Goal: Task Accomplishment & Management: Manage account settings

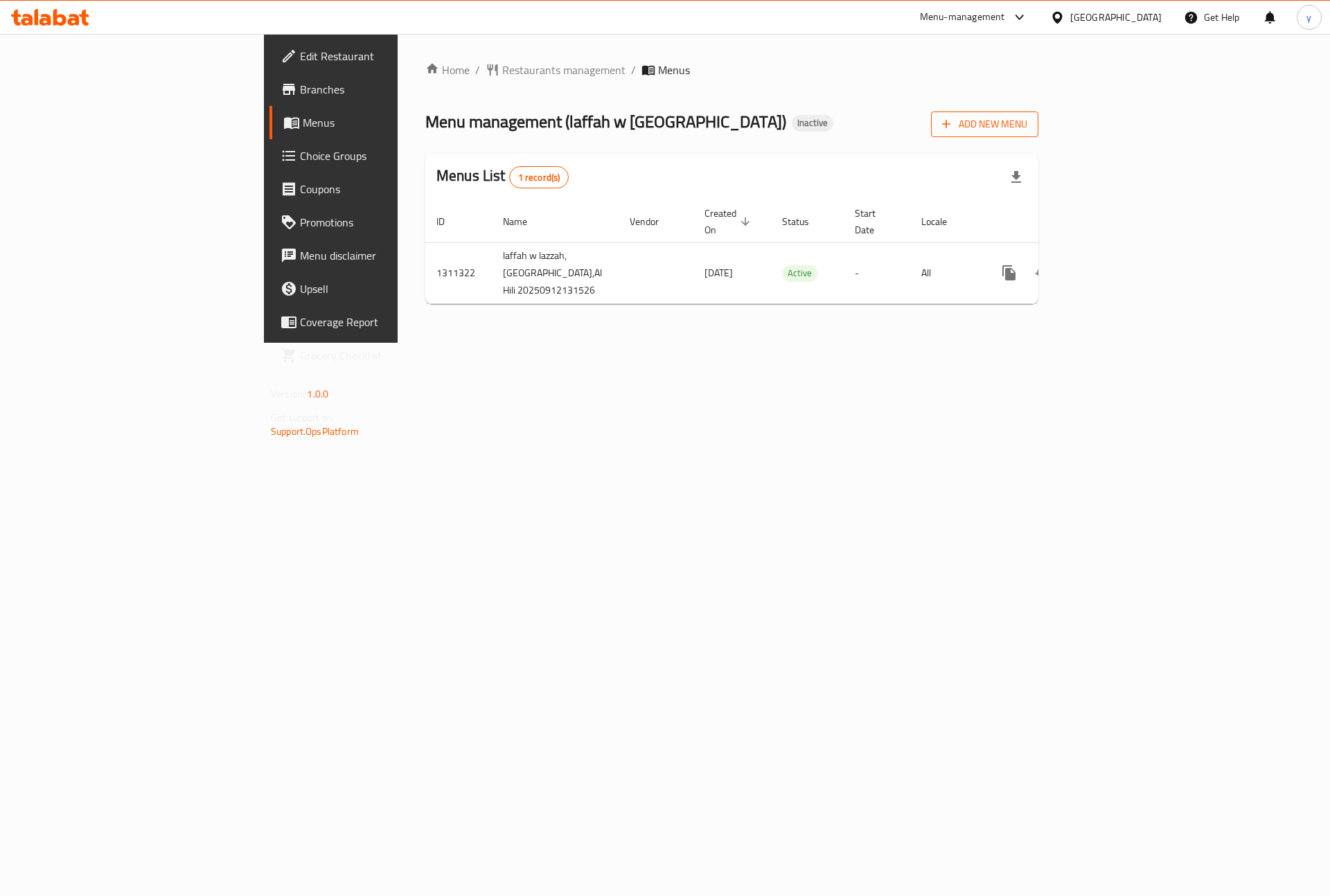
click at [1027, 119] on span "Add New Menu" at bounding box center [985, 124] width 85 height 17
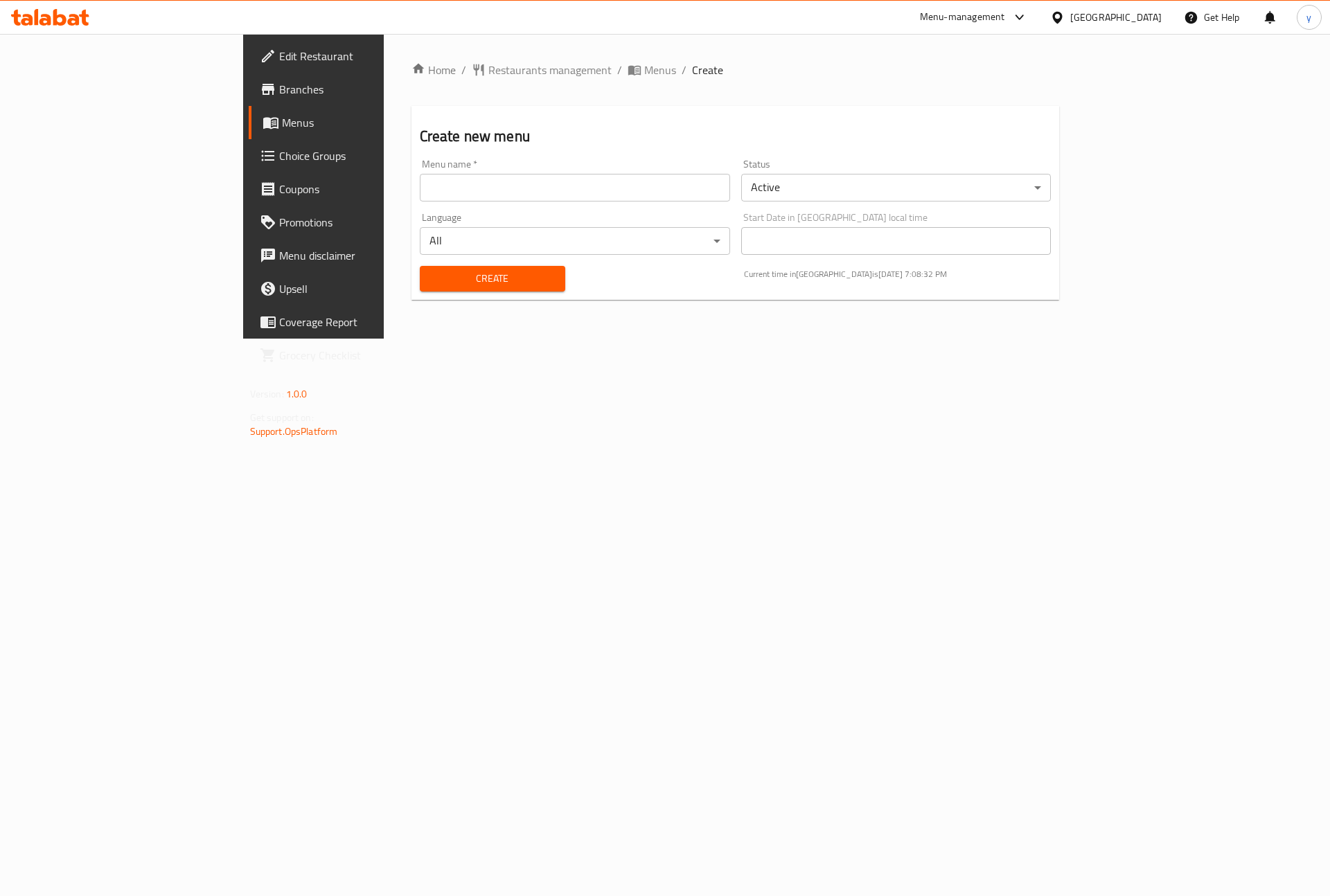
click at [528, 183] on input "text" at bounding box center [575, 187] width 310 height 28
type input "غ"
type input "youssef"
click at [477, 266] on button "Create" at bounding box center [492, 279] width 145 height 25
click at [282, 121] on span "Menus" at bounding box center [368, 123] width 172 height 16
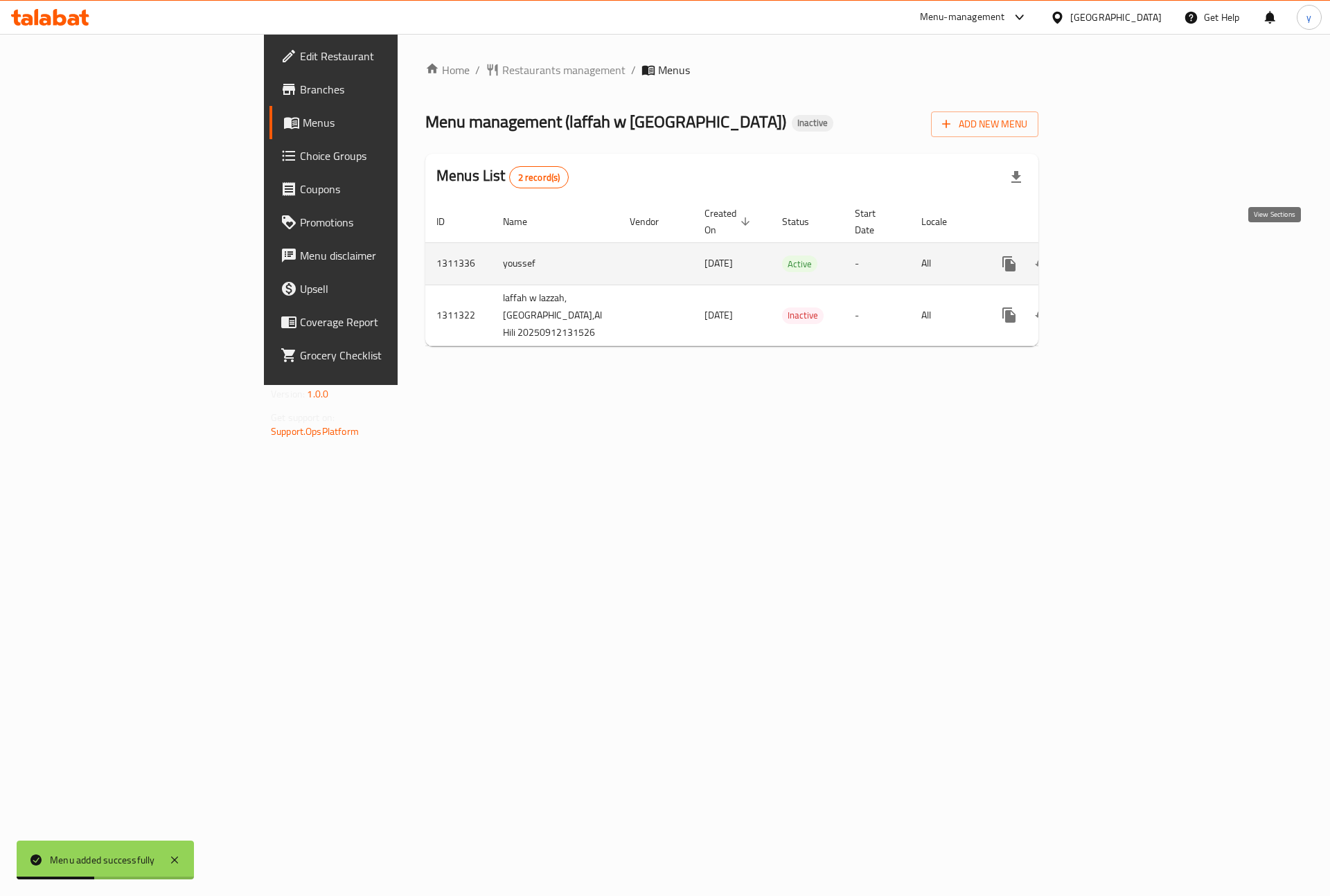
click at [1126, 248] on link "enhanced table" at bounding box center [1109, 264] width 33 height 33
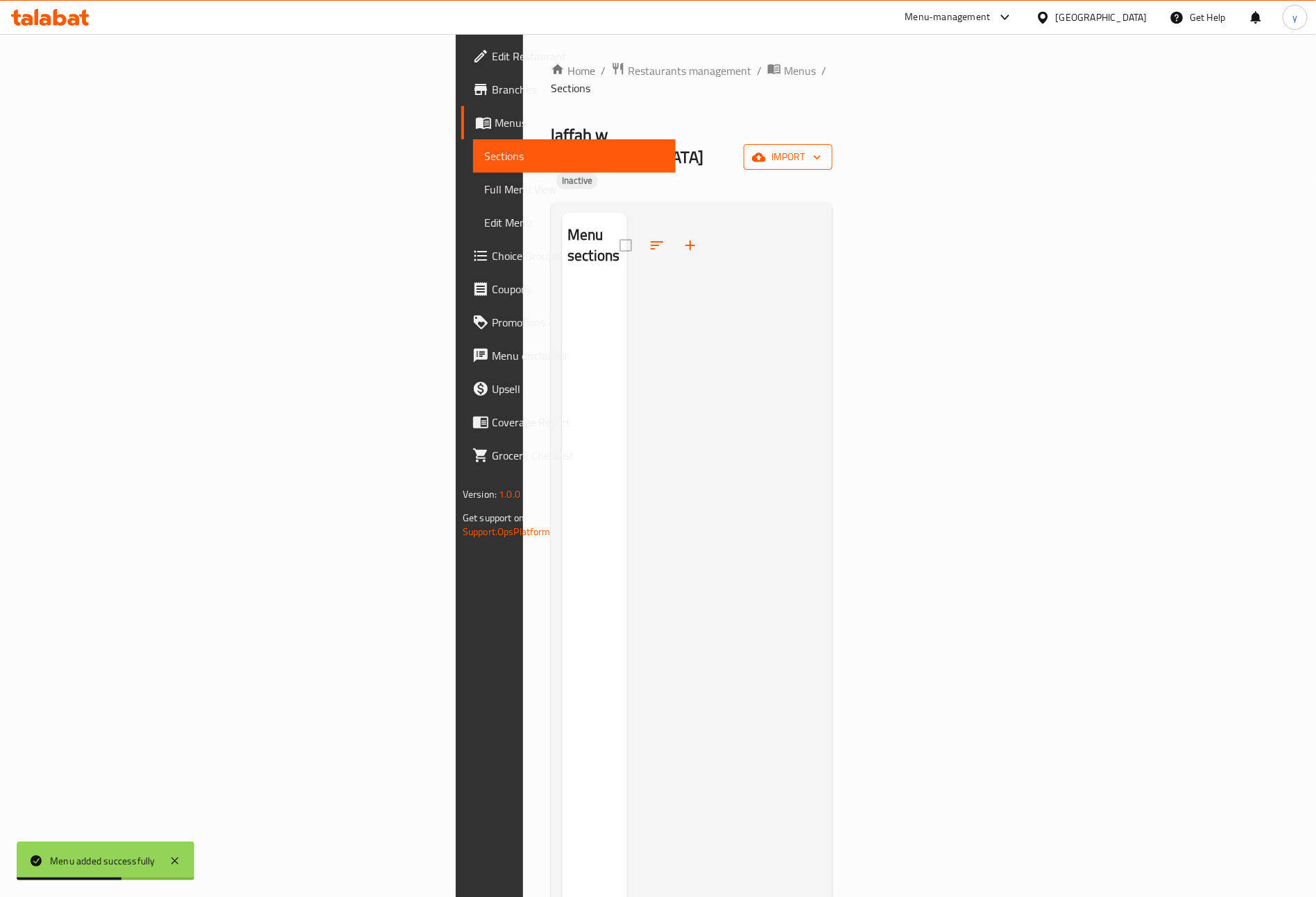
click at [833, 144] on button "import" at bounding box center [788, 157] width 89 height 26
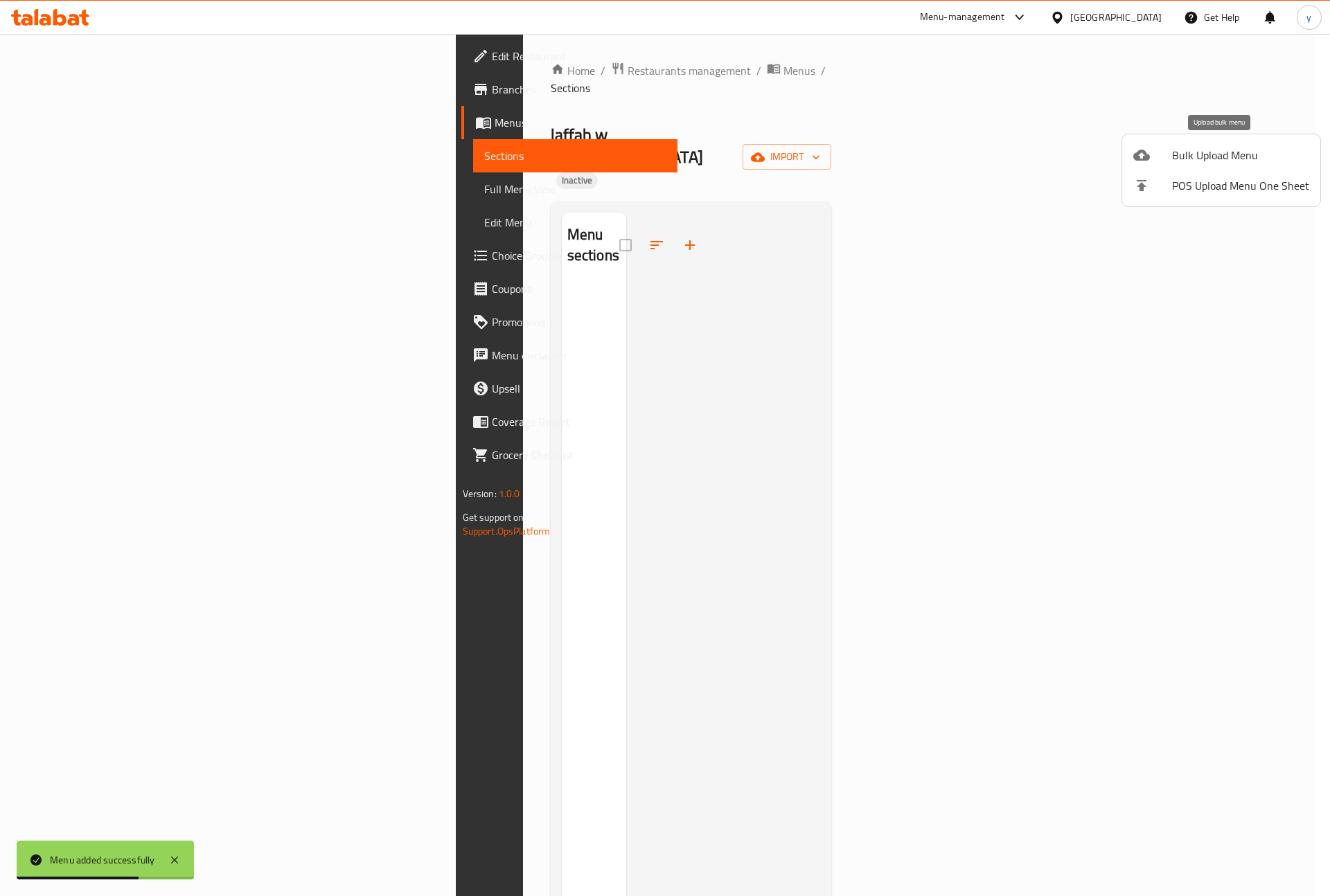
click at [1203, 147] on span "Bulk Upload Menu" at bounding box center [1240, 155] width 137 height 16
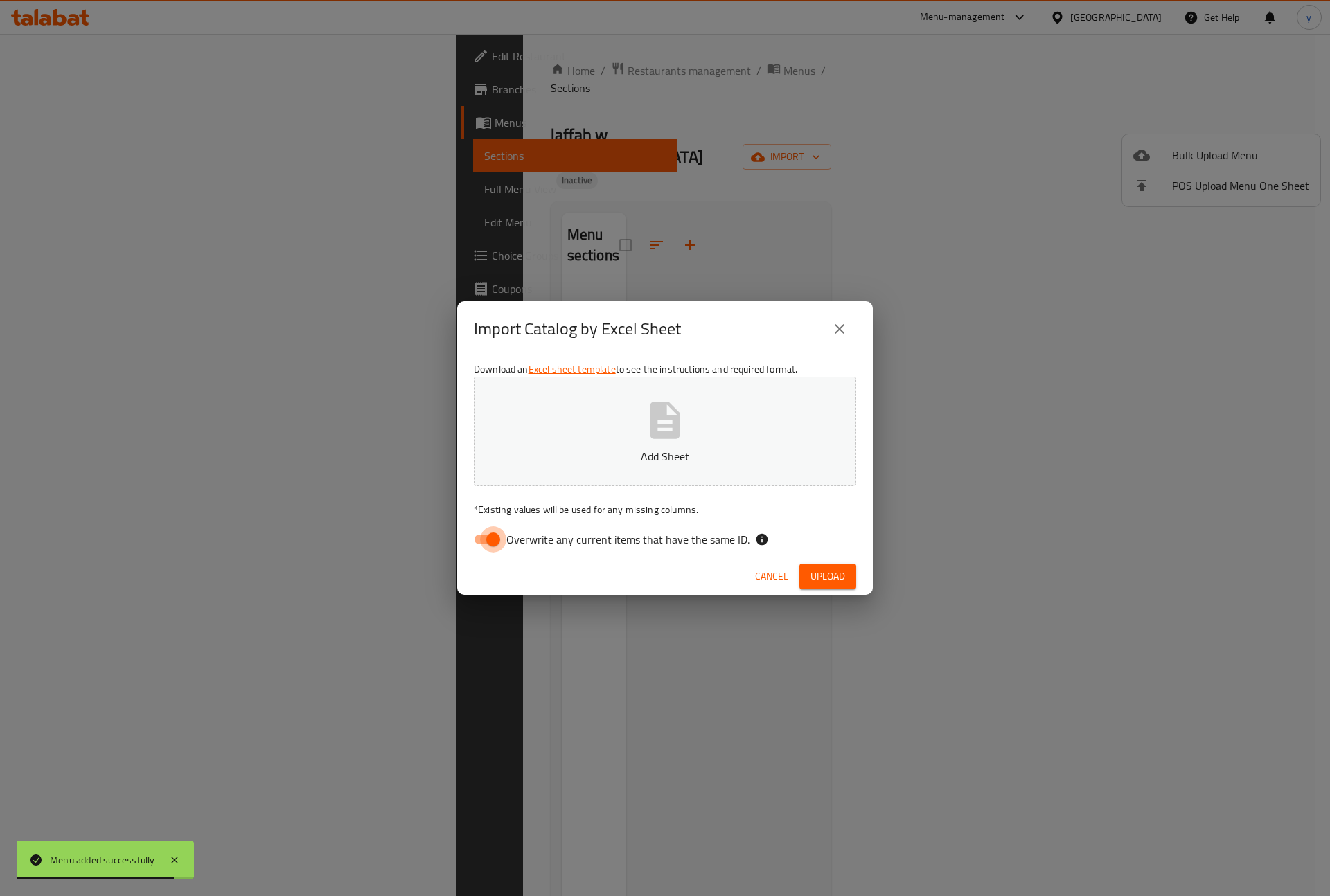
click at [484, 540] on input "Overwrite any current items that have the same ID." at bounding box center [493, 539] width 79 height 26
checkbox input "false"
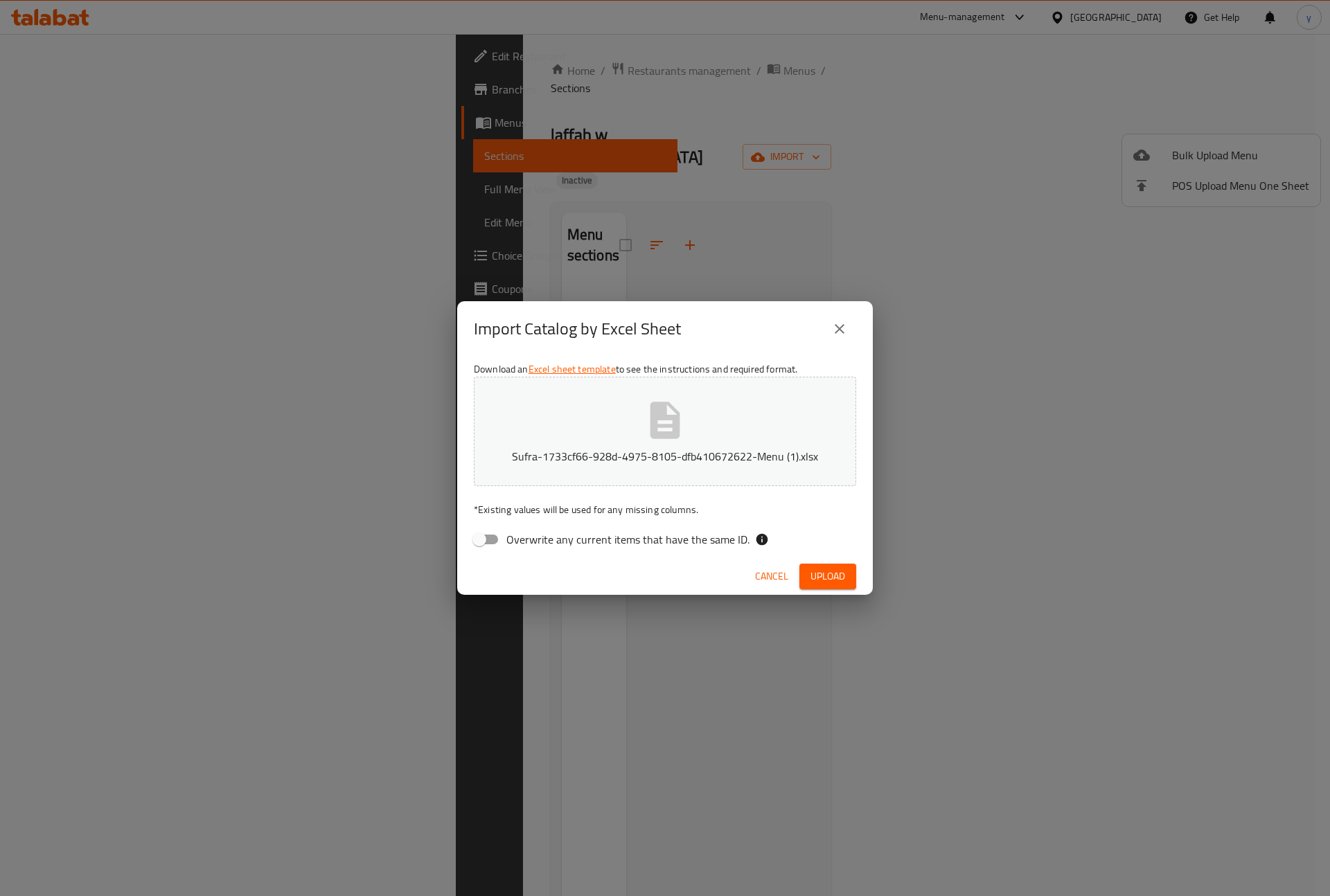
click at [817, 575] on span "Upload" at bounding box center [828, 576] width 34 height 17
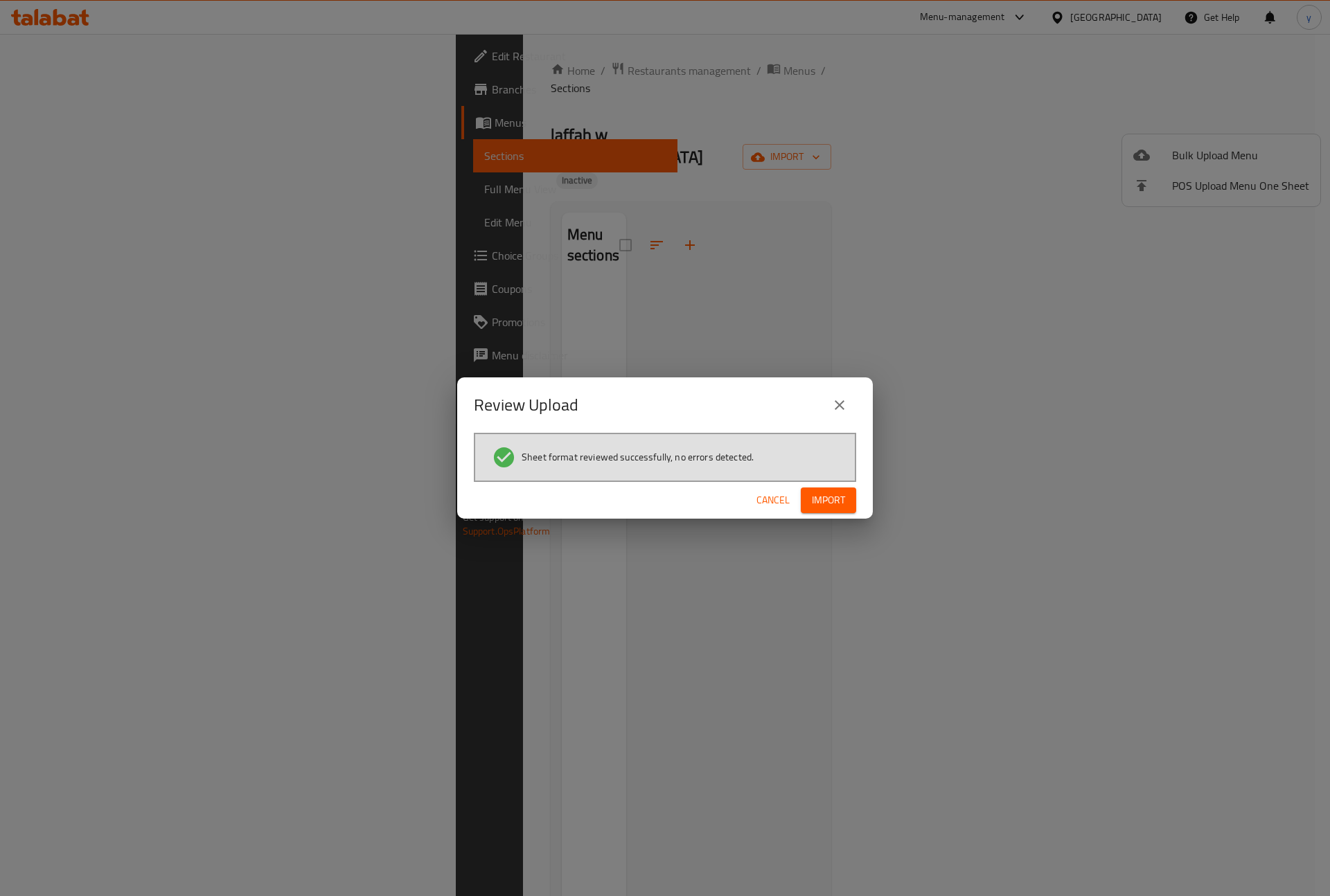
click at [825, 497] on span "Import" at bounding box center [829, 500] width 33 height 17
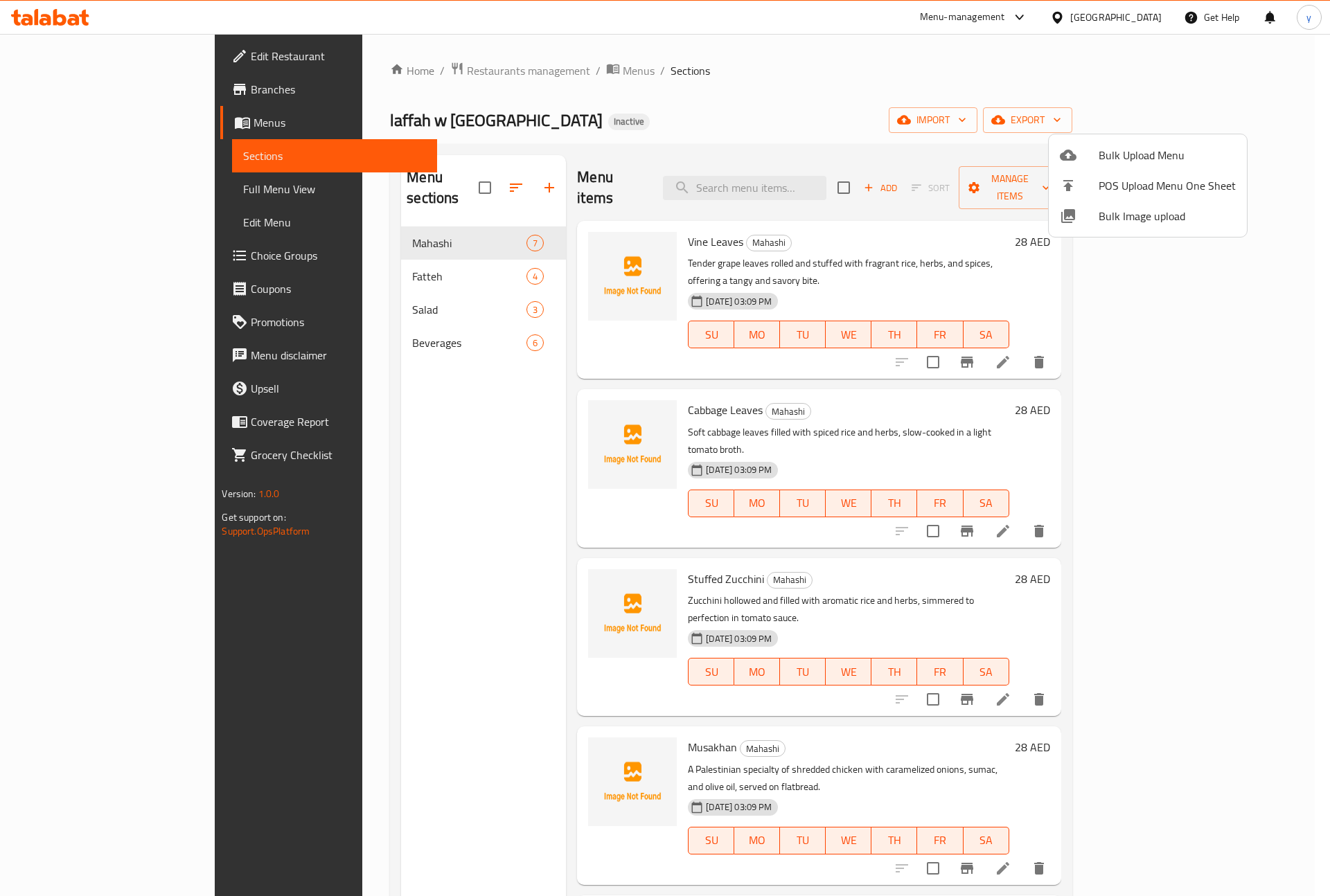
click at [76, 184] on div at bounding box center [665, 448] width 1330 height 896
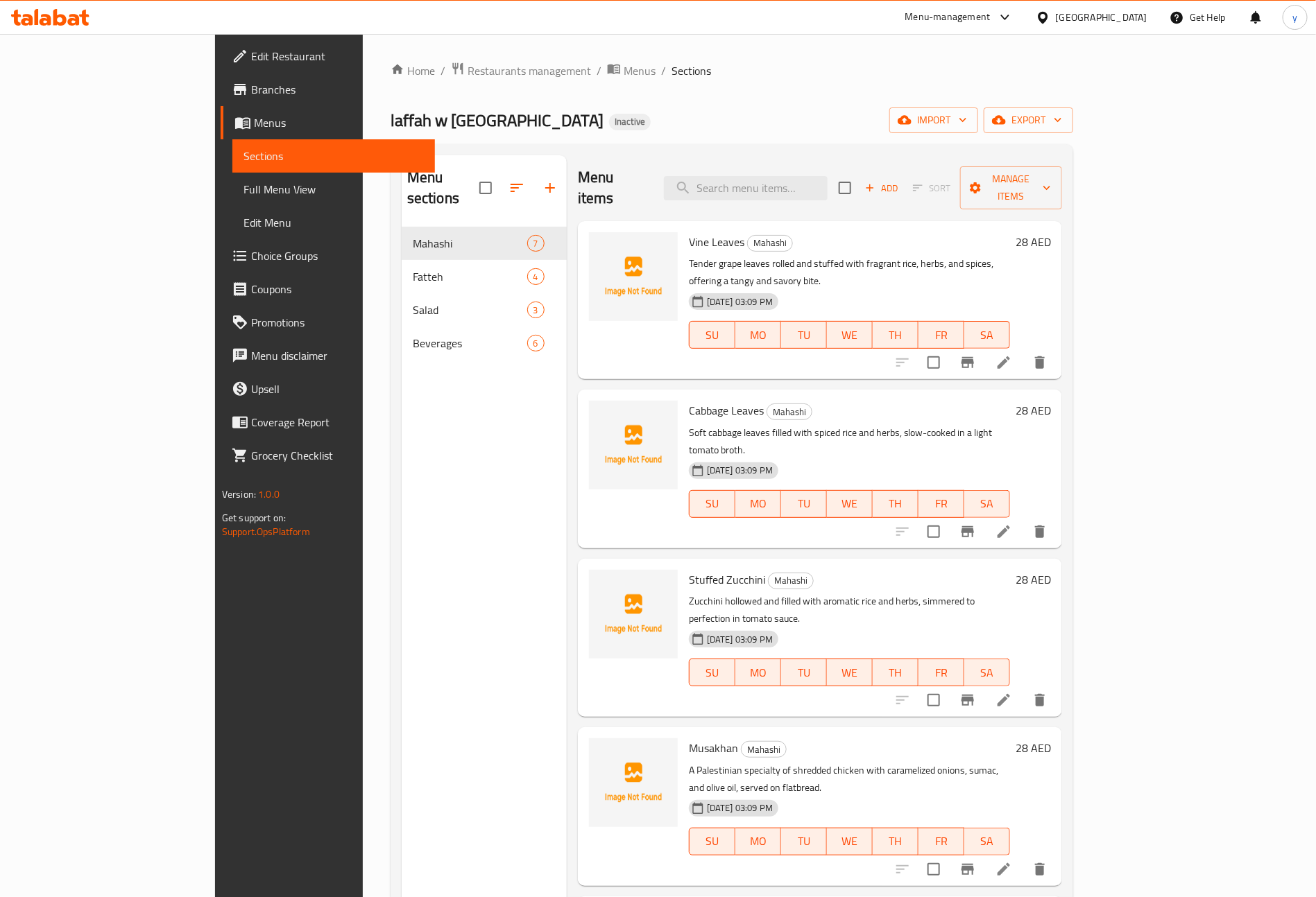
click at [244, 188] on span "Full Menu View" at bounding box center [334, 189] width 180 height 16
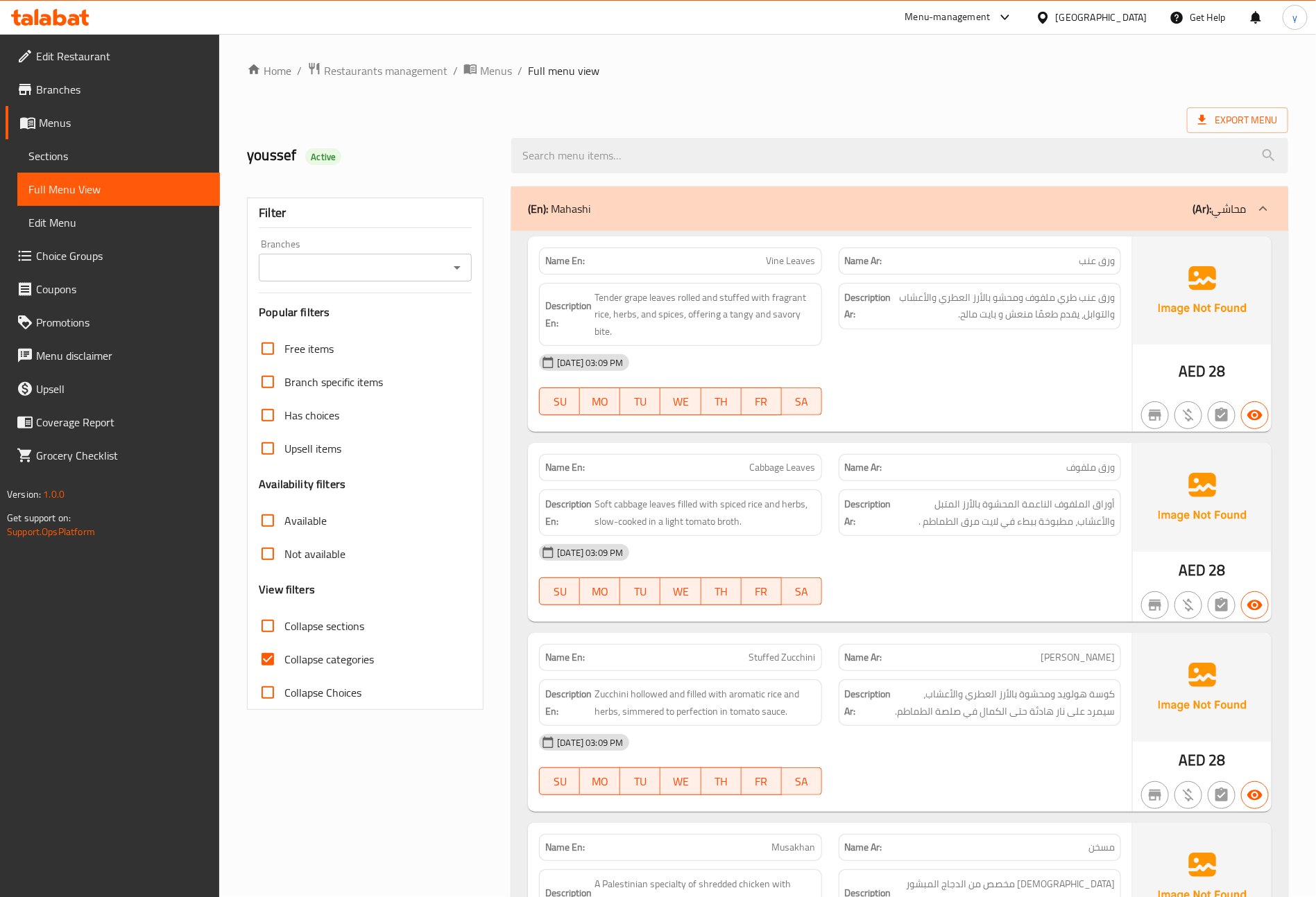
click at [254, 658] on input "Collapse categories" at bounding box center [268, 659] width 33 height 33
checkbox input "false"
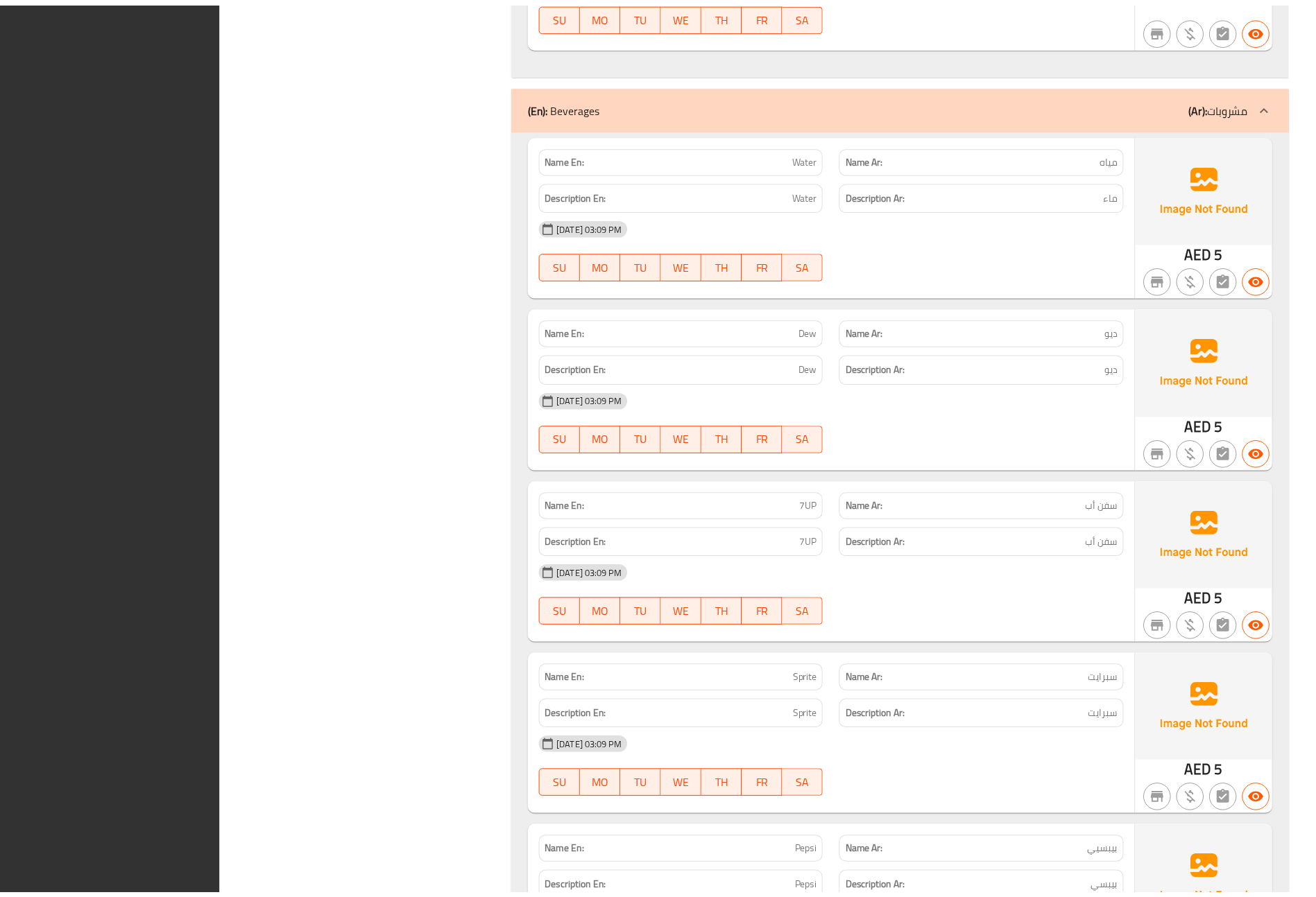
scroll to position [3358, 0]
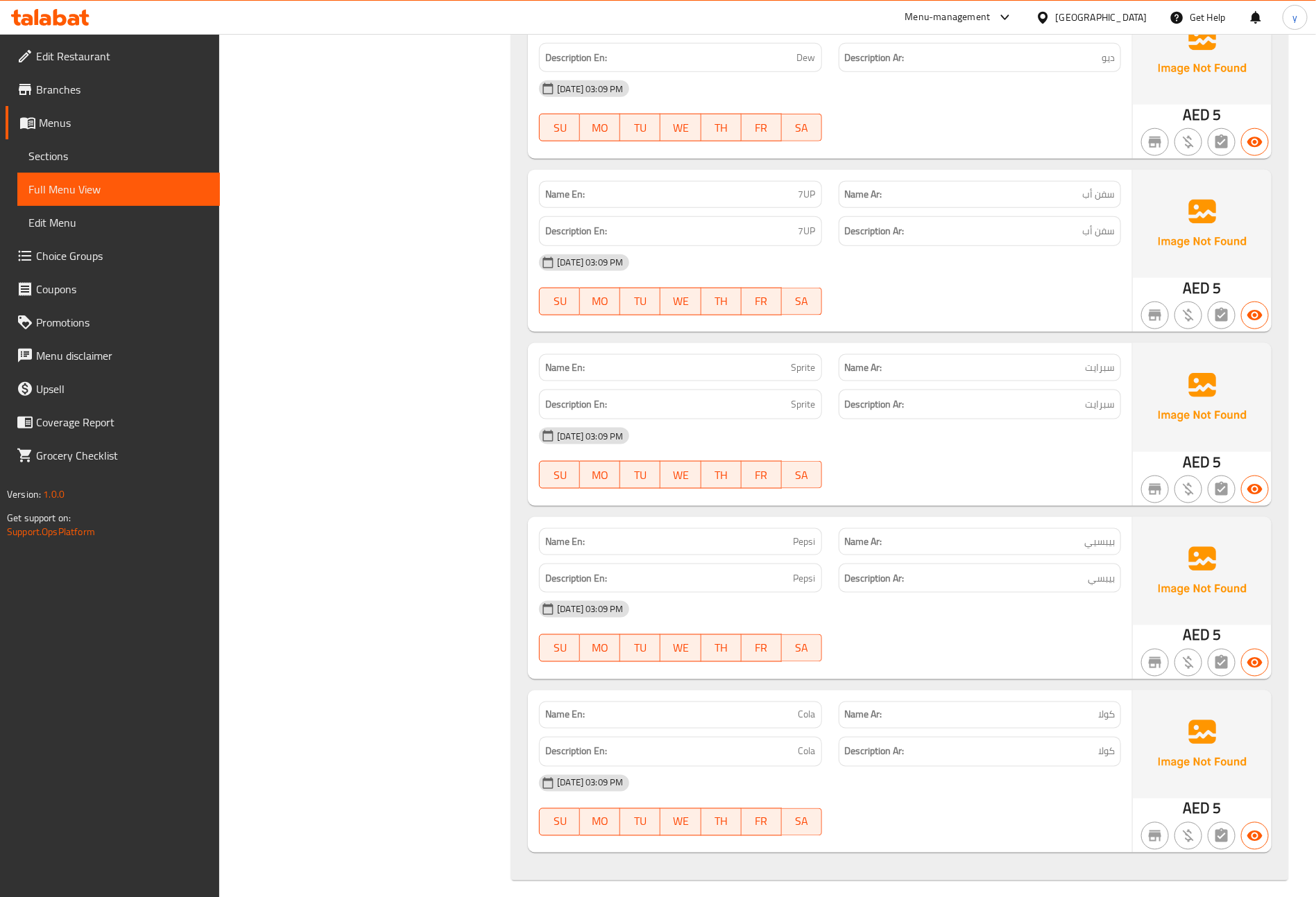
click at [100, 122] on span "Menus" at bounding box center [124, 123] width 170 height 16
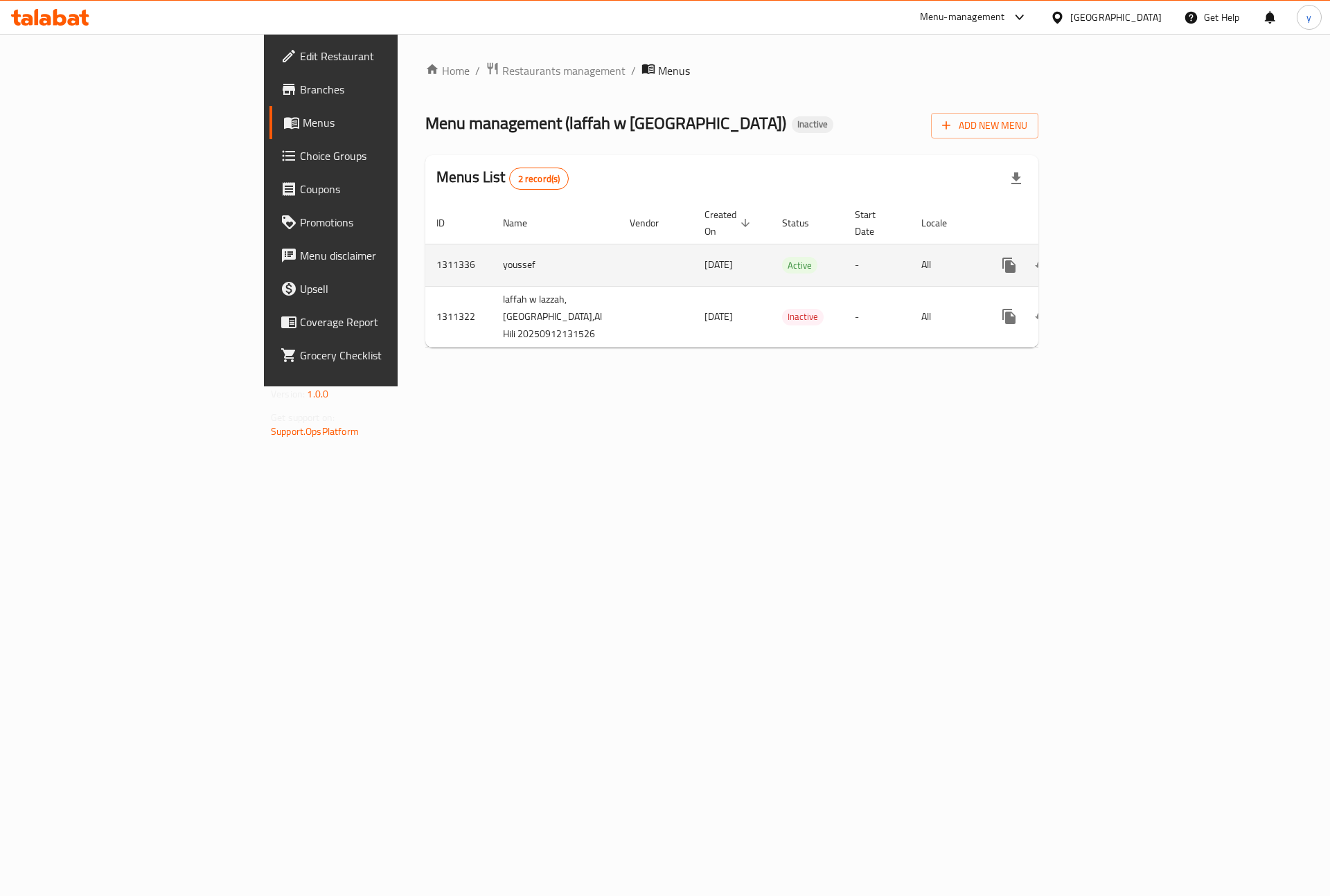
click at [1117, 257] on icon "enhanced table" at bounding box center [1109, 265] width 16 height 16
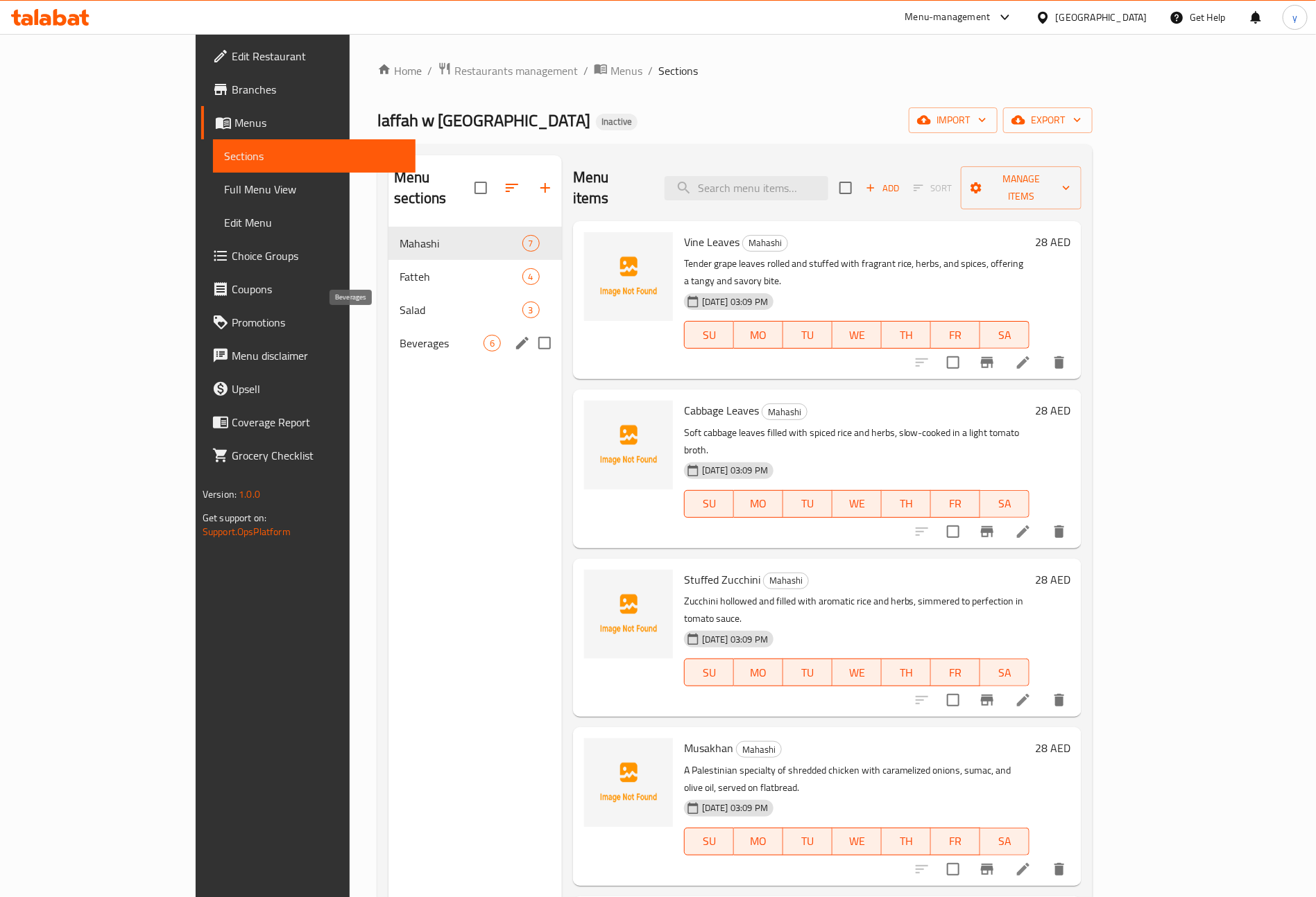
click at [400, 335] on span "Beverages" at bounding box center [442, 344] width 84 height 16
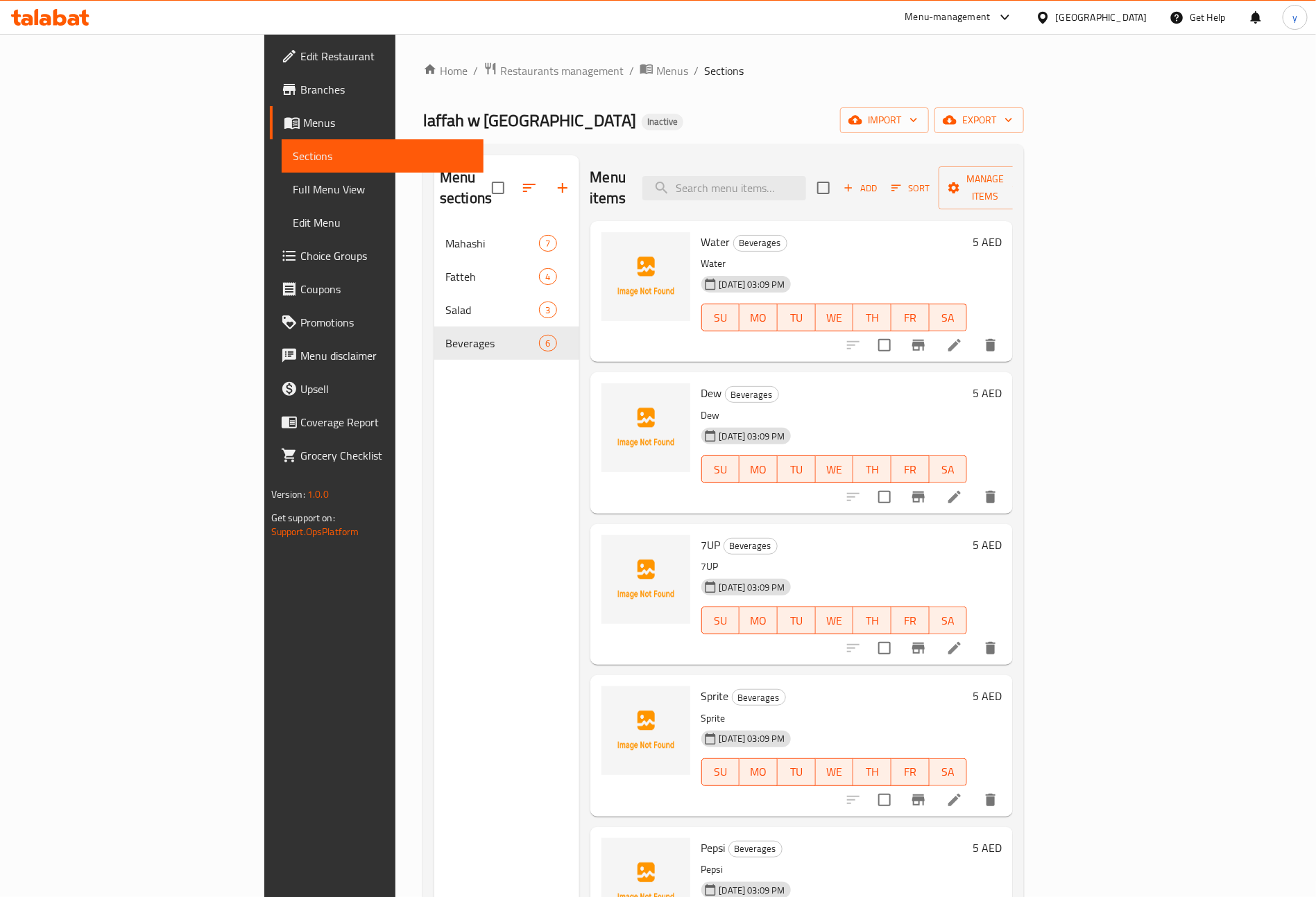
scroll to position [46, 0]
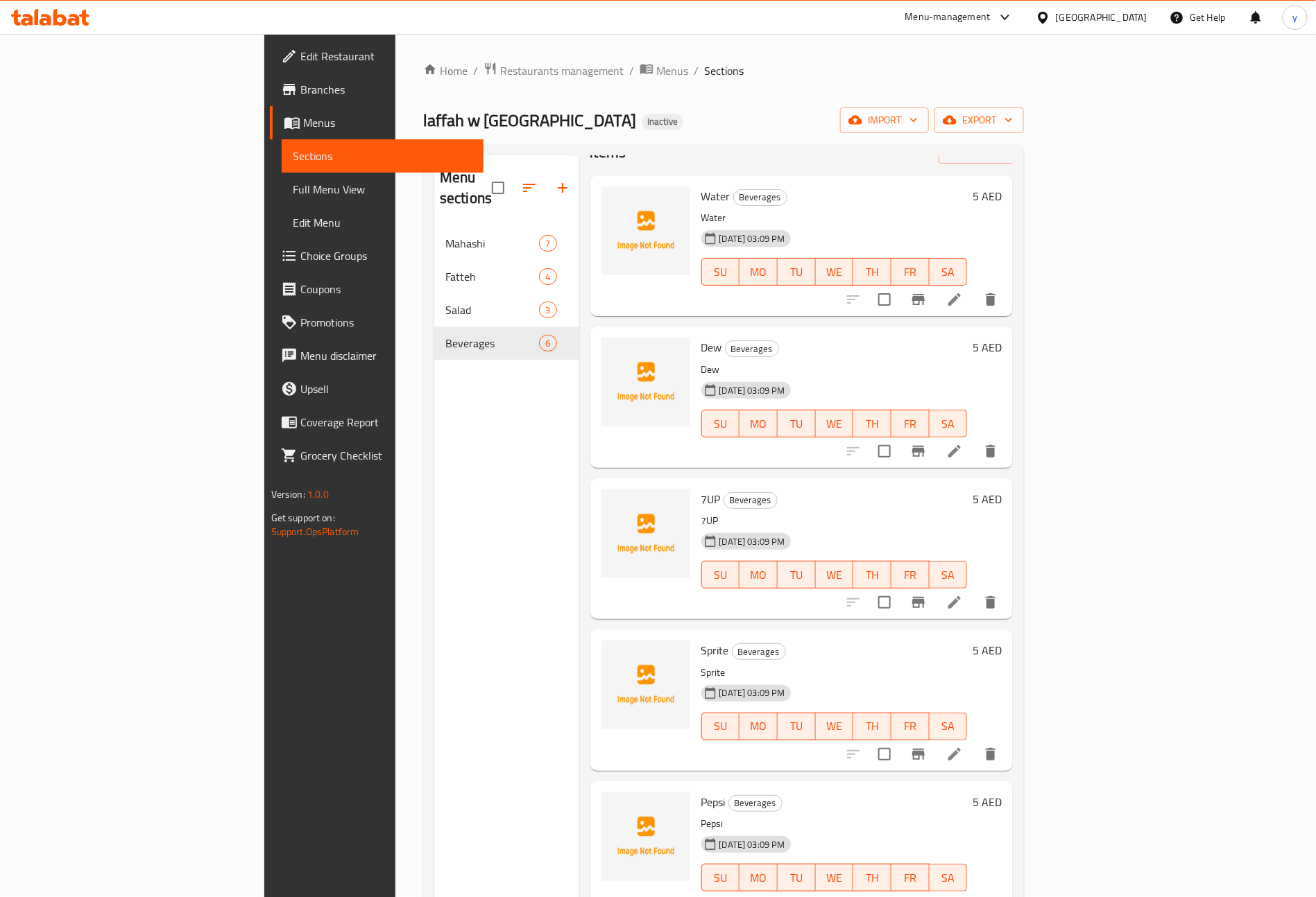
click at [974, 893] on li at bounding box center [954, 905] width 39 height 25
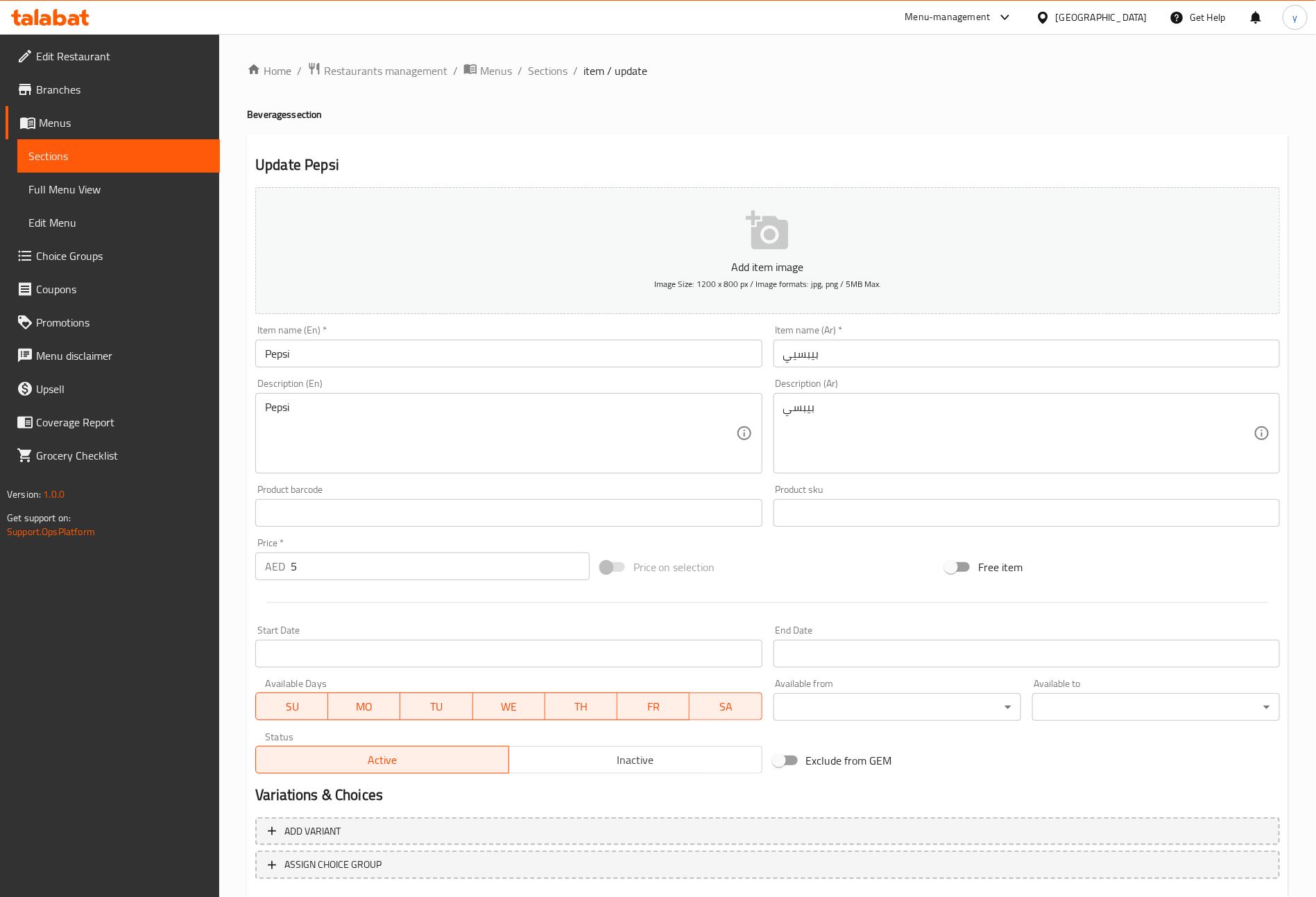
click at [785, 350] on input "بيبسيي" at bounding box center [1026, 353] width 506 height 28
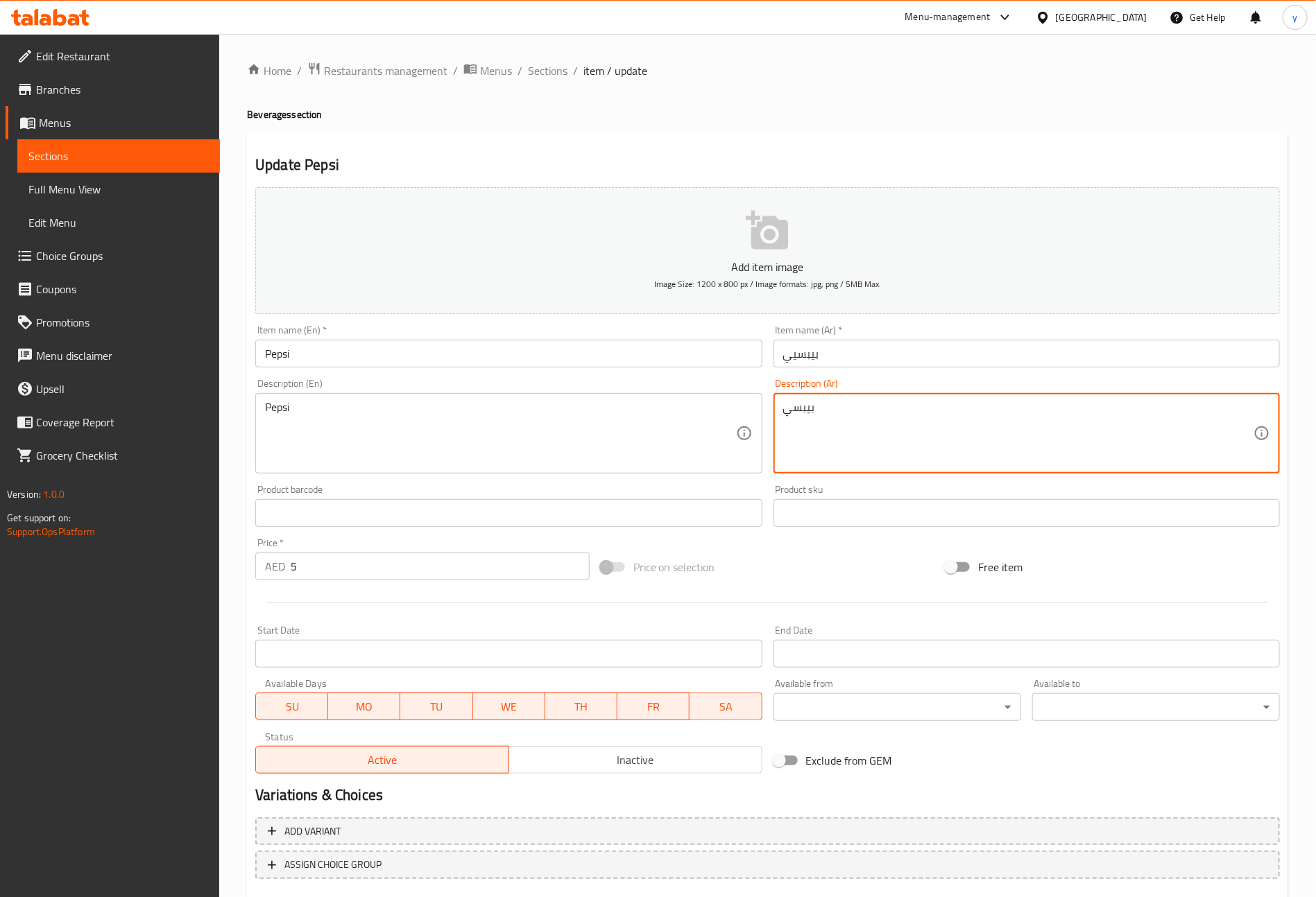
drag, startPoint x: 813, startPoint y: 398, endPoint x: 733, endPoint y: 418, distance: 82.5
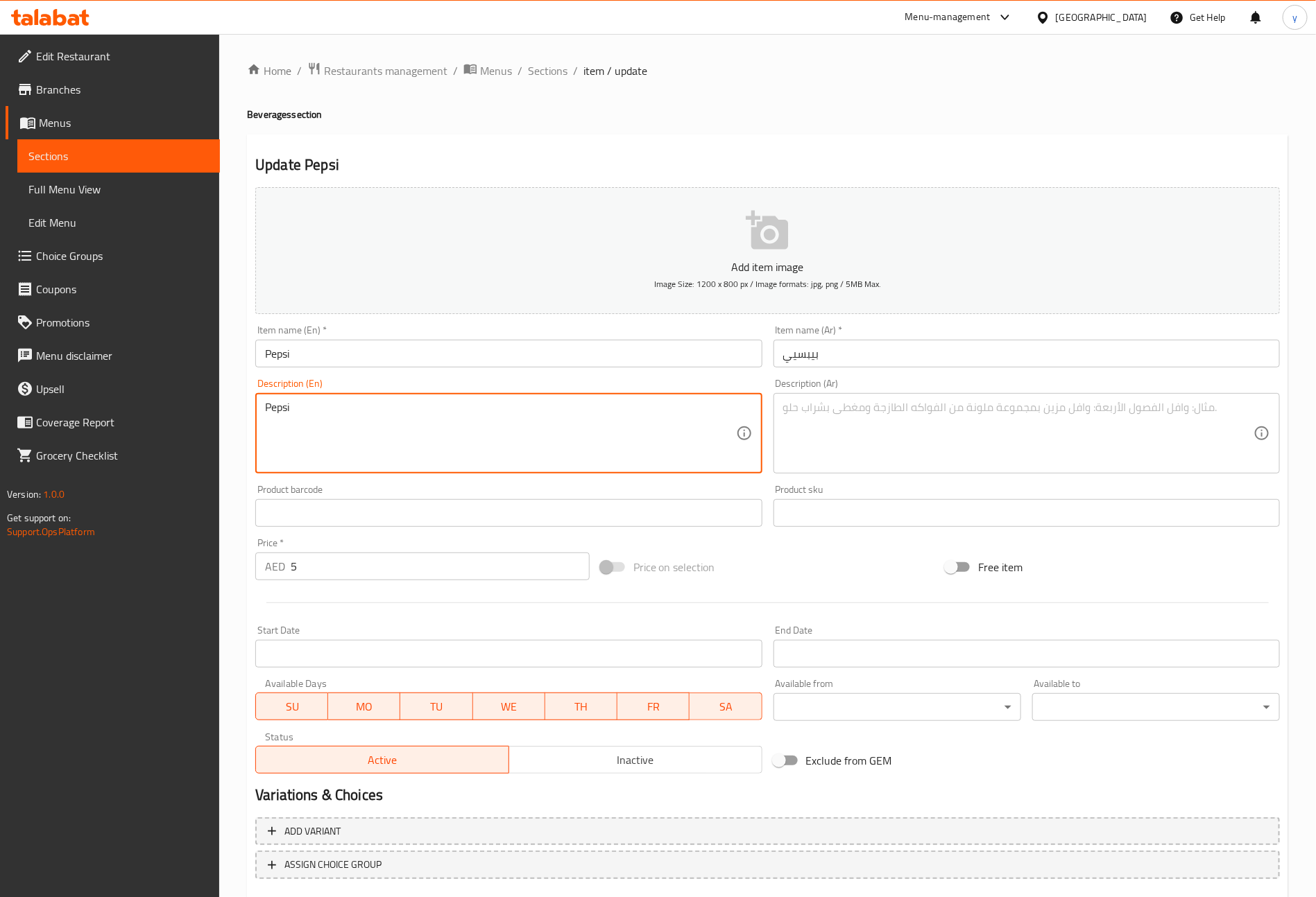
drag, startPoint x: 331, startPoint y: 402, endPoint x: 238, endPoint y: 408, distance: 93.2
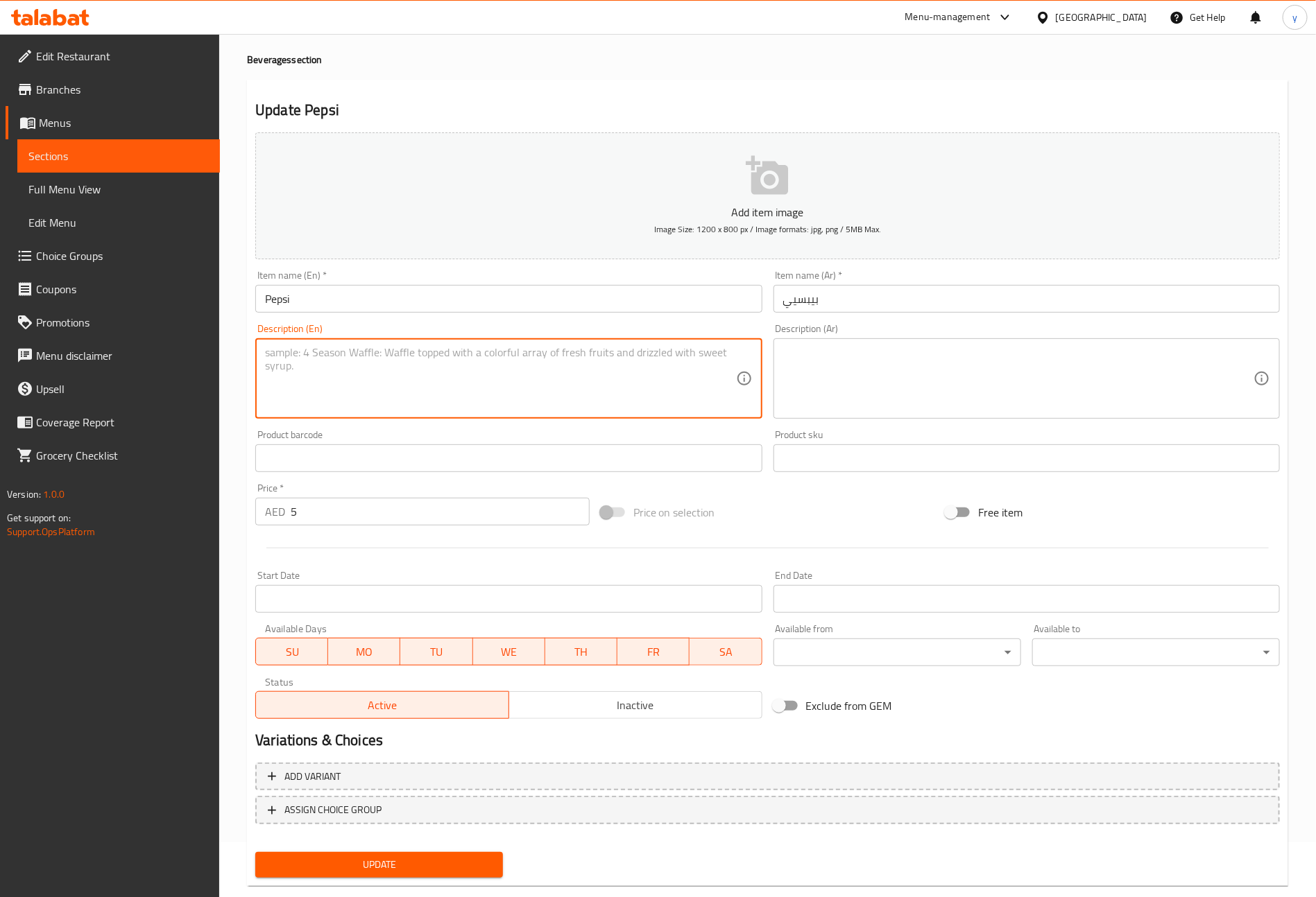
scroll to position [81, 0]
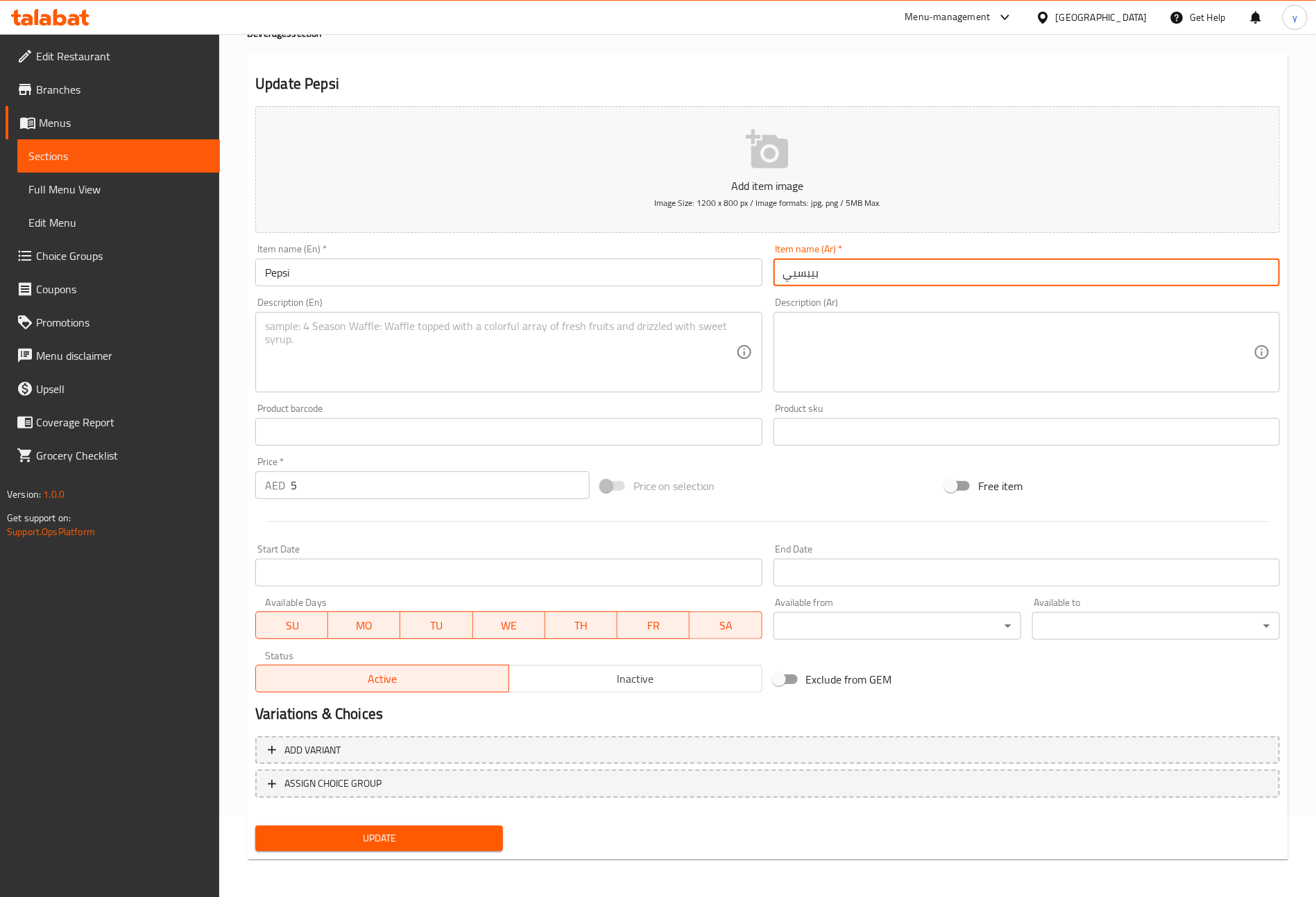
drag, startPoint x: 778, startPoint y: 278, endPoint x: 792, endPoint y: 286, distance: 16.1
click at [792, 286] on input "بيبسيي" at bounding box center [1026, 272] width 506 height 28
type input "بيبسي"
type input "]"
type input "بيبسي"
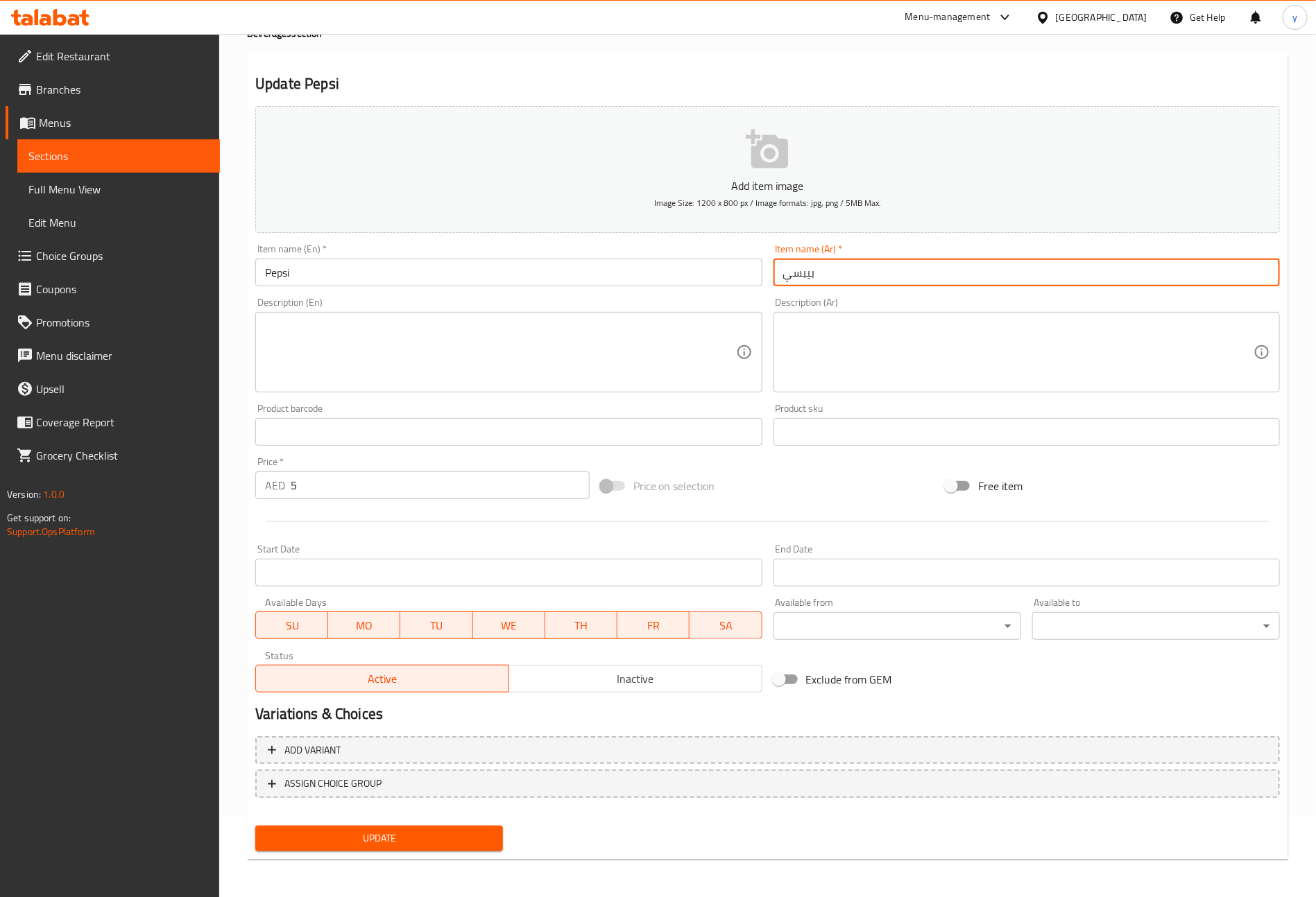
click at [446, 834] on span "Update" at bounding box center [379, 838] width 226 height 17
click at [121, 157] on span "Sections" at bounding box center [119, 156] width 180 height 16
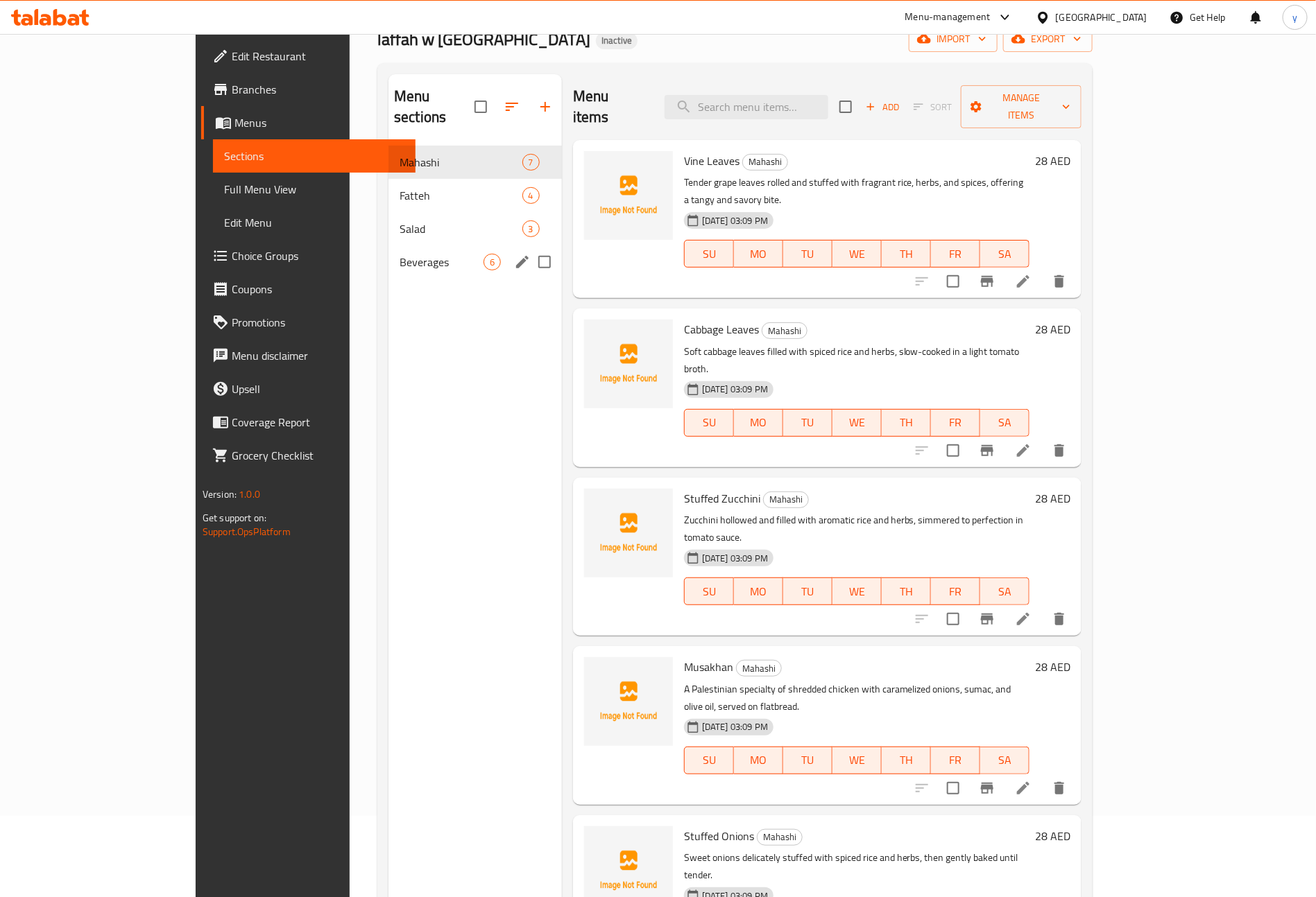
click at [400, 254] on span "Beverages" at bounding box center [442, 262] width 84 height 16
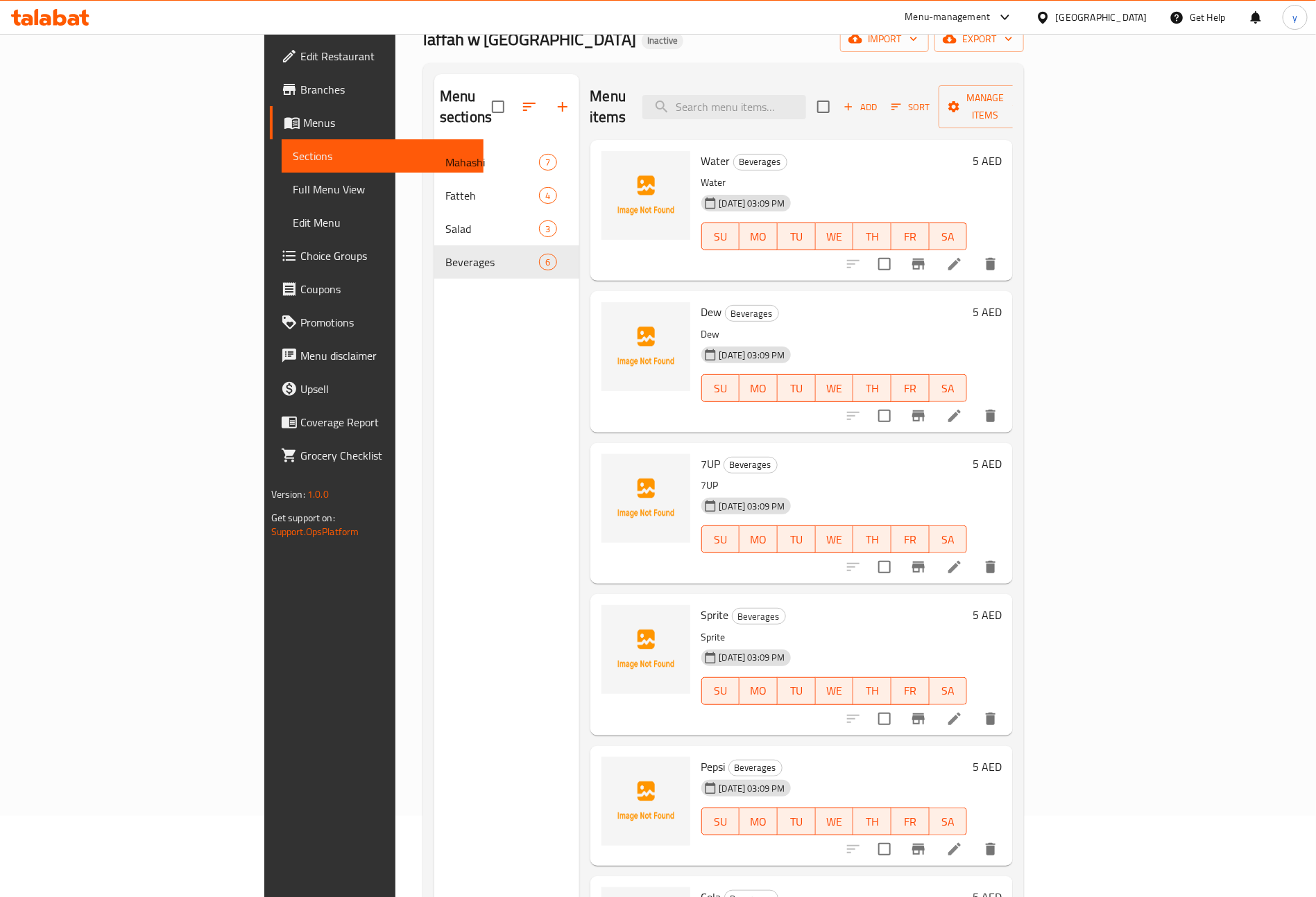
click at [963, 256] on icon at bounding box center [954, 264] width 17 height 16
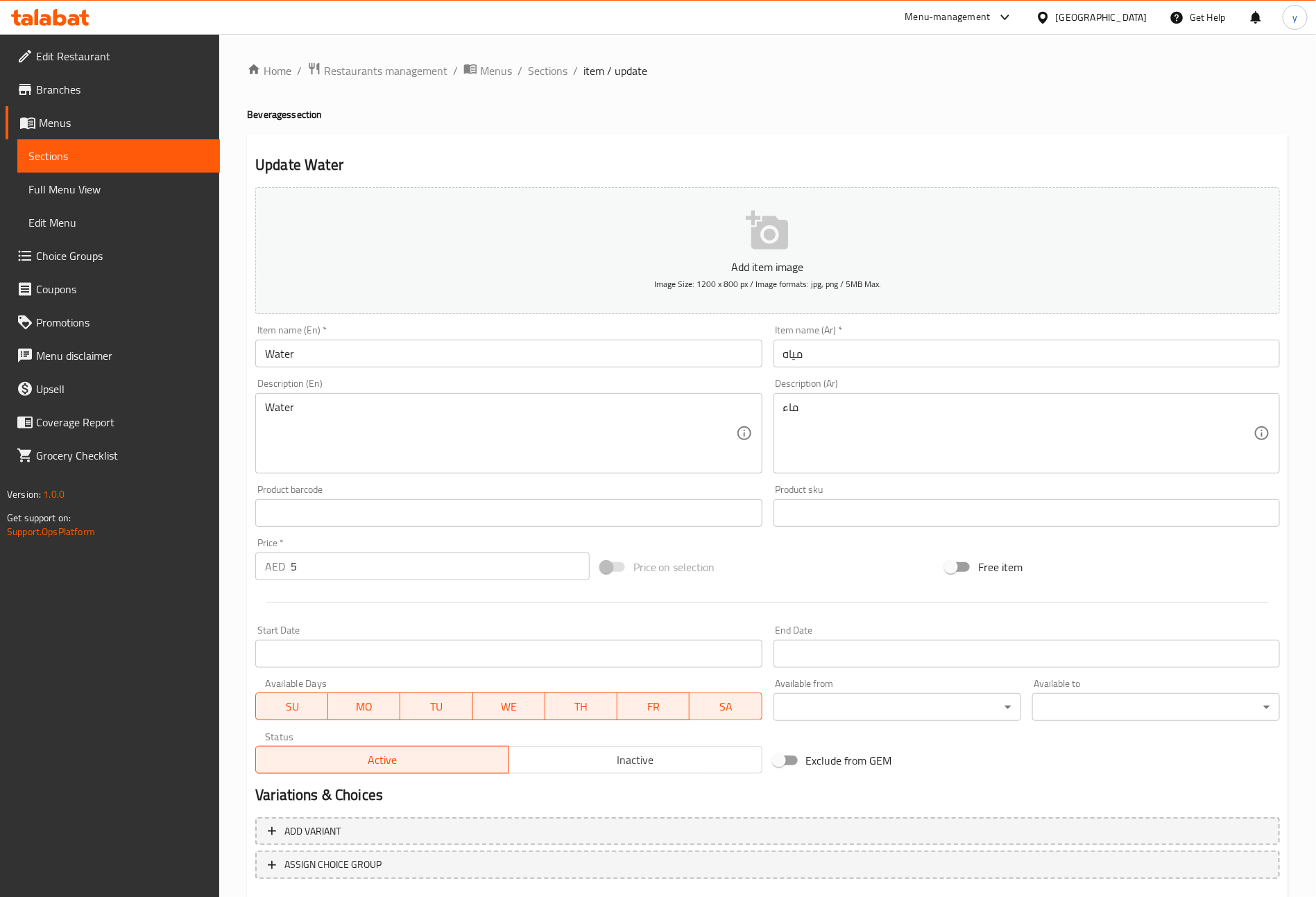
drag, startPoint x: 834, startPoint y: 418, endPoint x: 737, endPoint y: 412, distance: 97.2
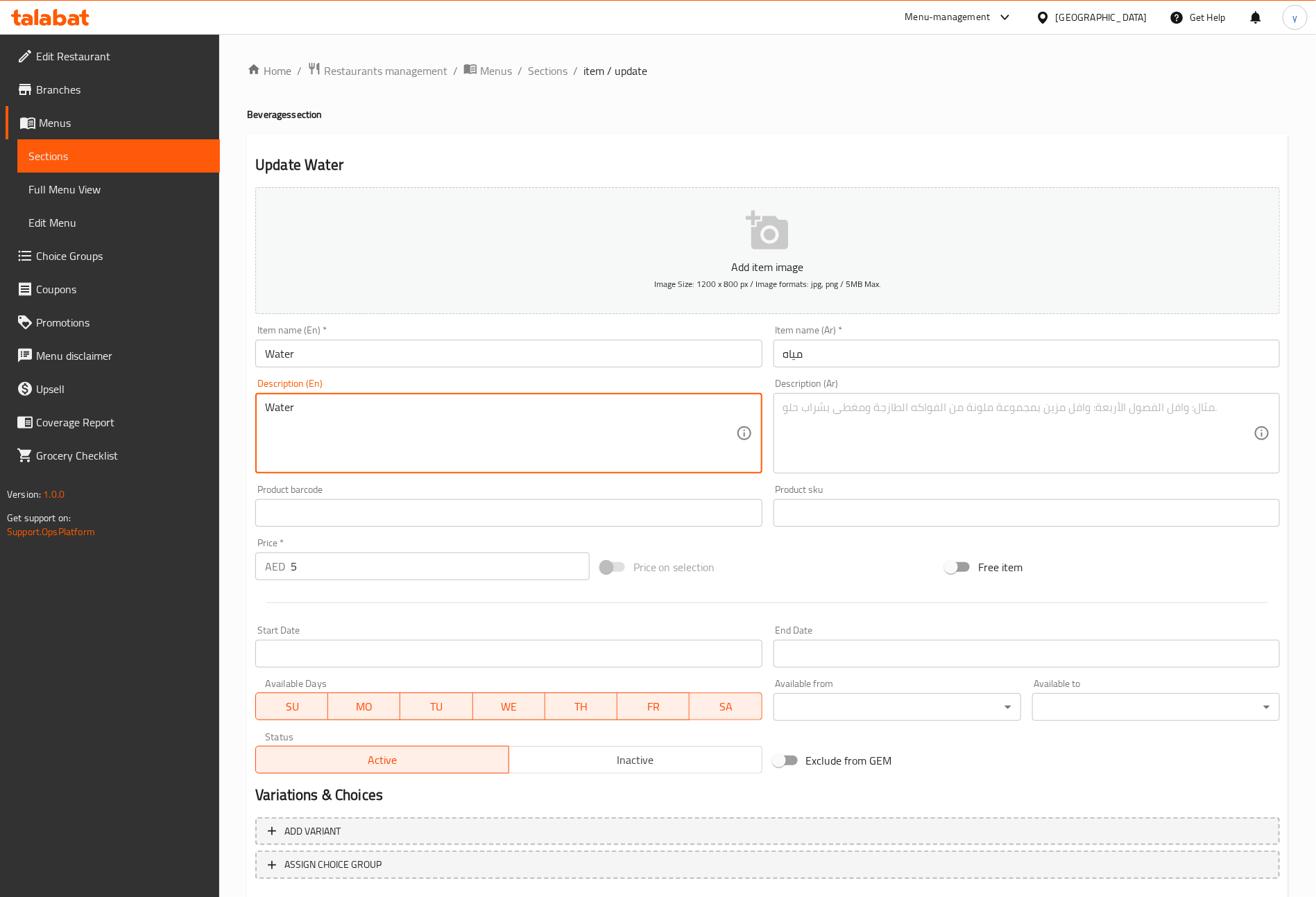
drag, startPoint x: 293, startPoint y: 406, endPoint x: 191, endPoint y: 406, distance: 102.0
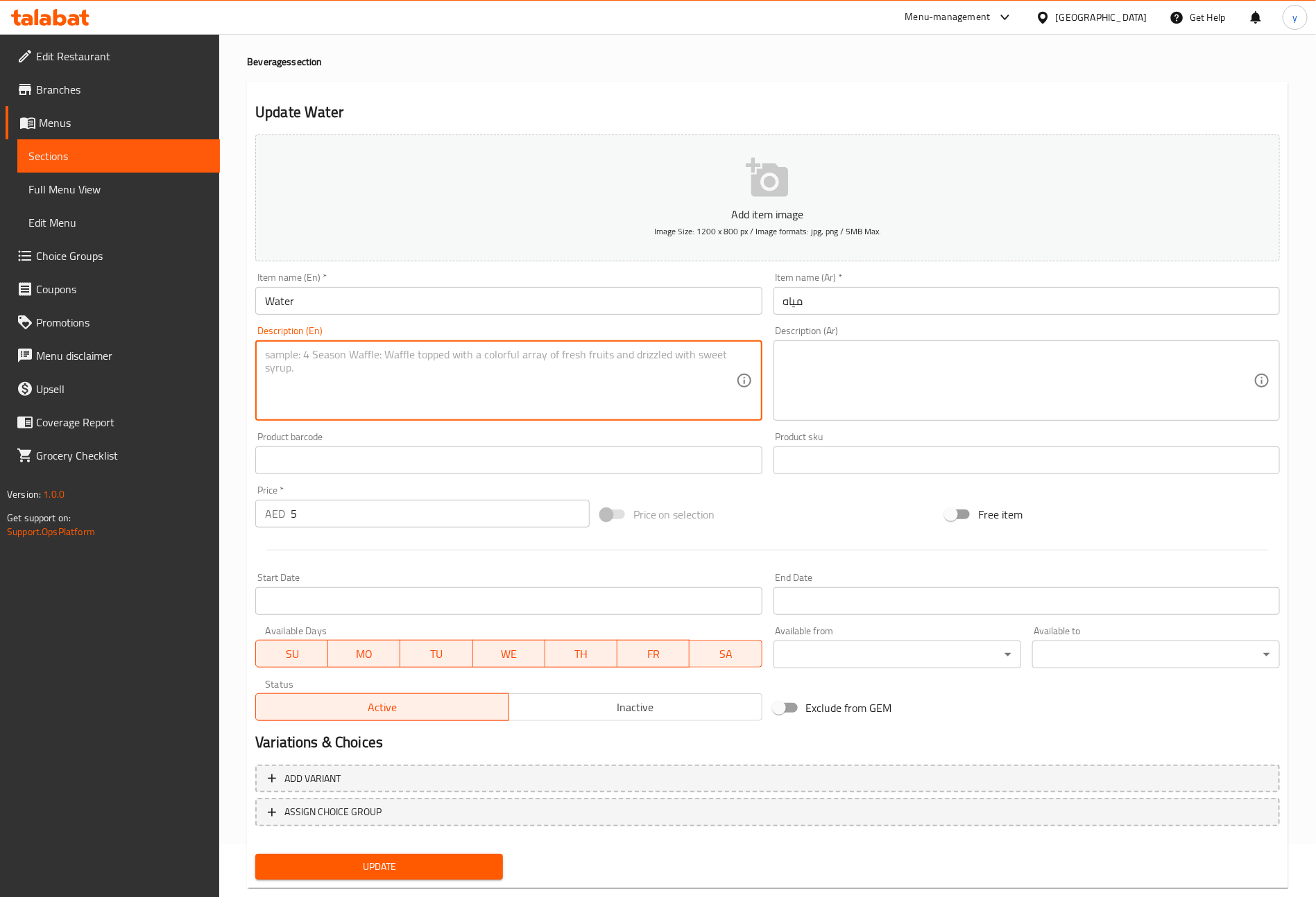
scroll to position [81, 0]
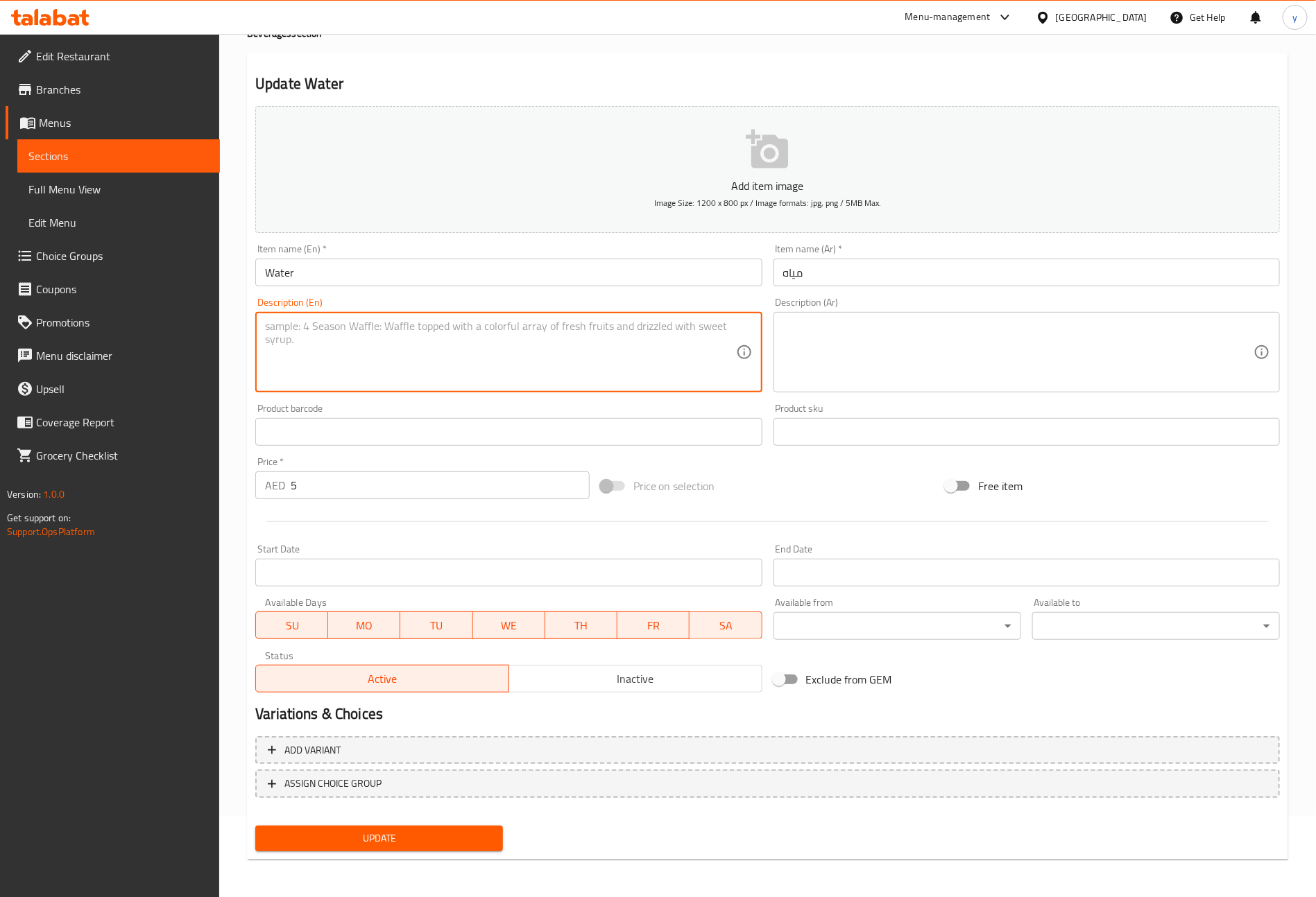
click at [410, 841] on span "Update" at bounding box center [379, 838] width 226 height 17
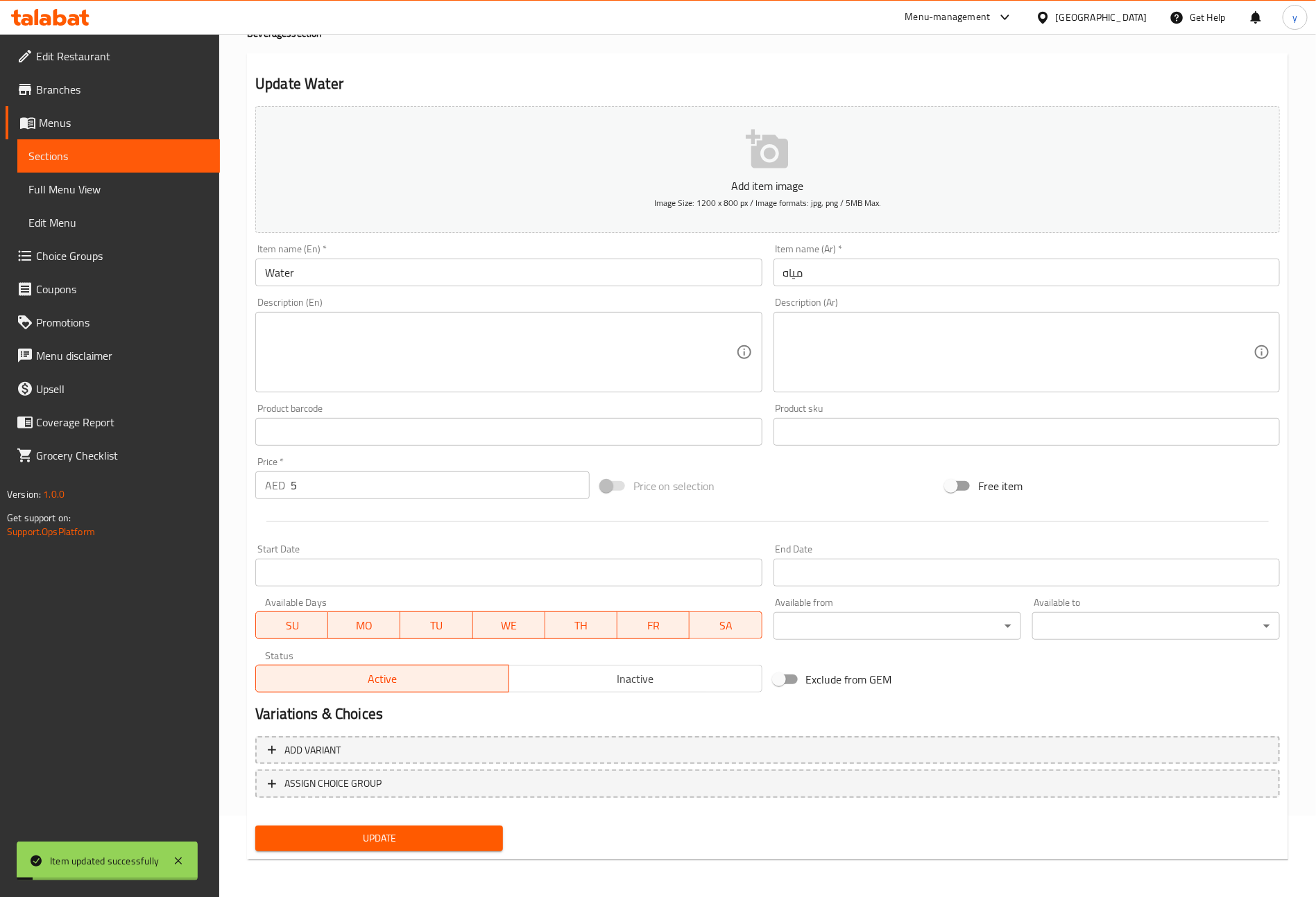
click at [136, 154] on span "Sections" at bounding box center [119, 156] width 180 height 16
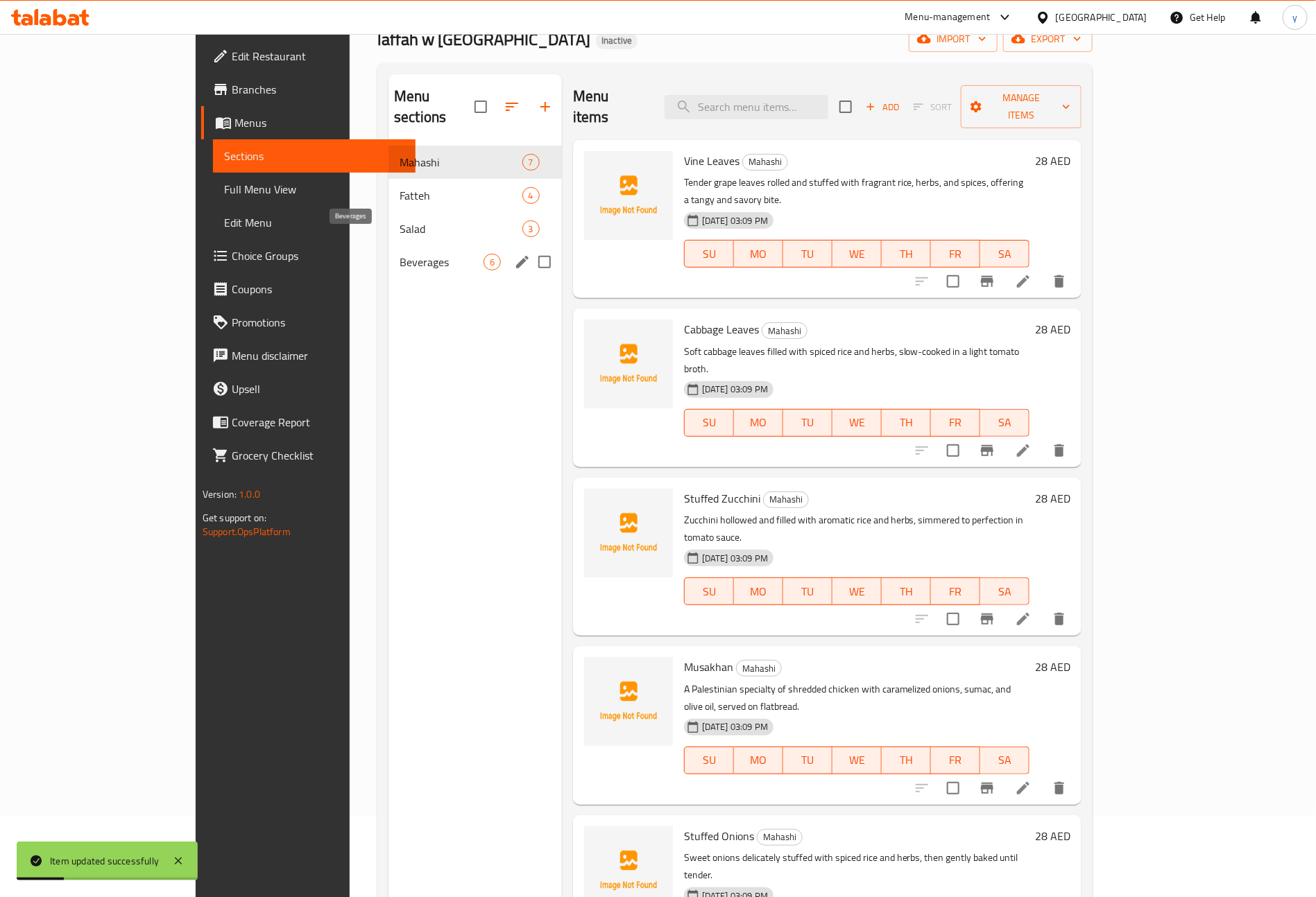
click at [389, 256] on div "Beverages 6" at bounding box center [475, 262] width 173 height 33
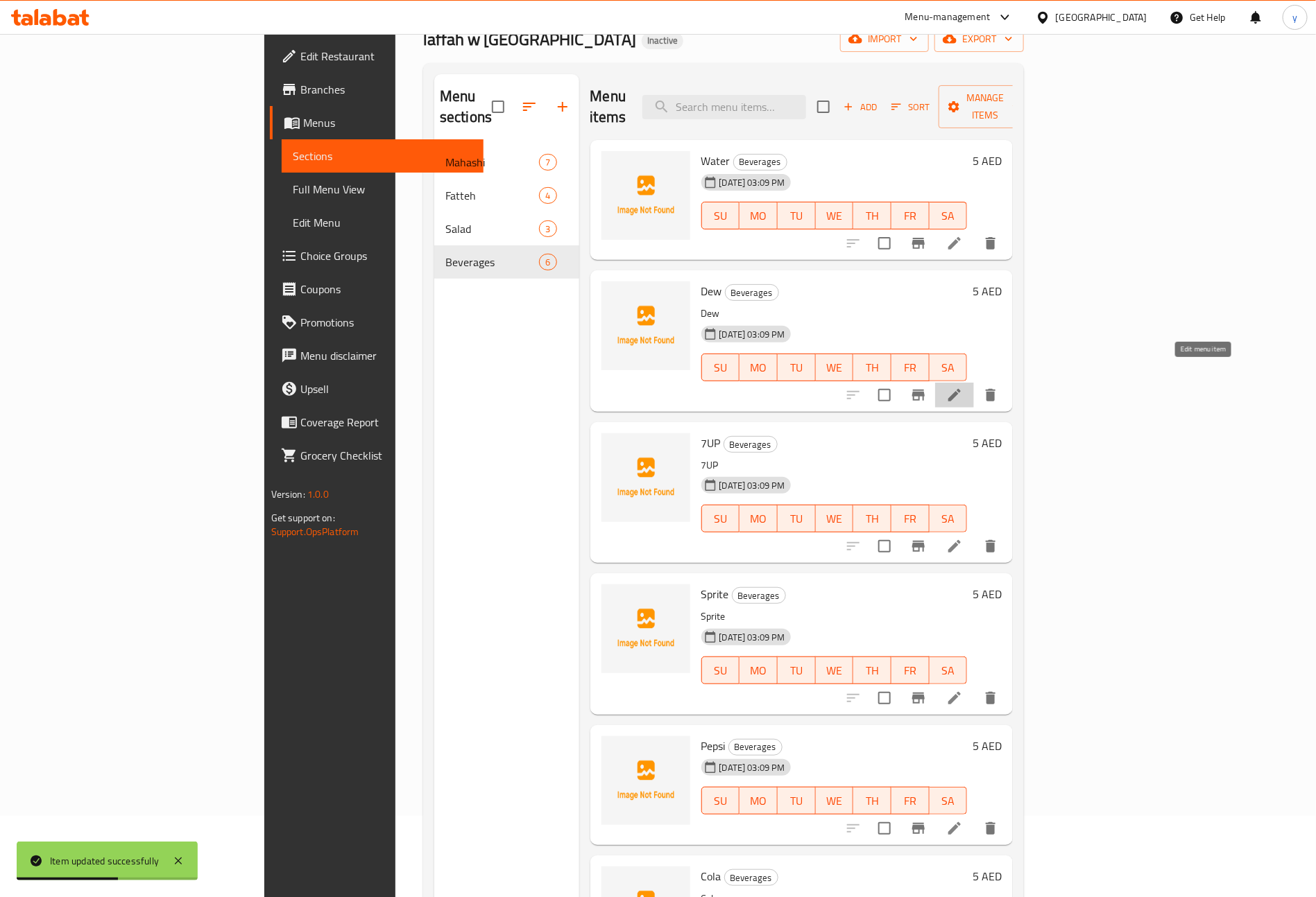
click at [963, 387] on icon at bounding box center [954, 395] width 17 height 16
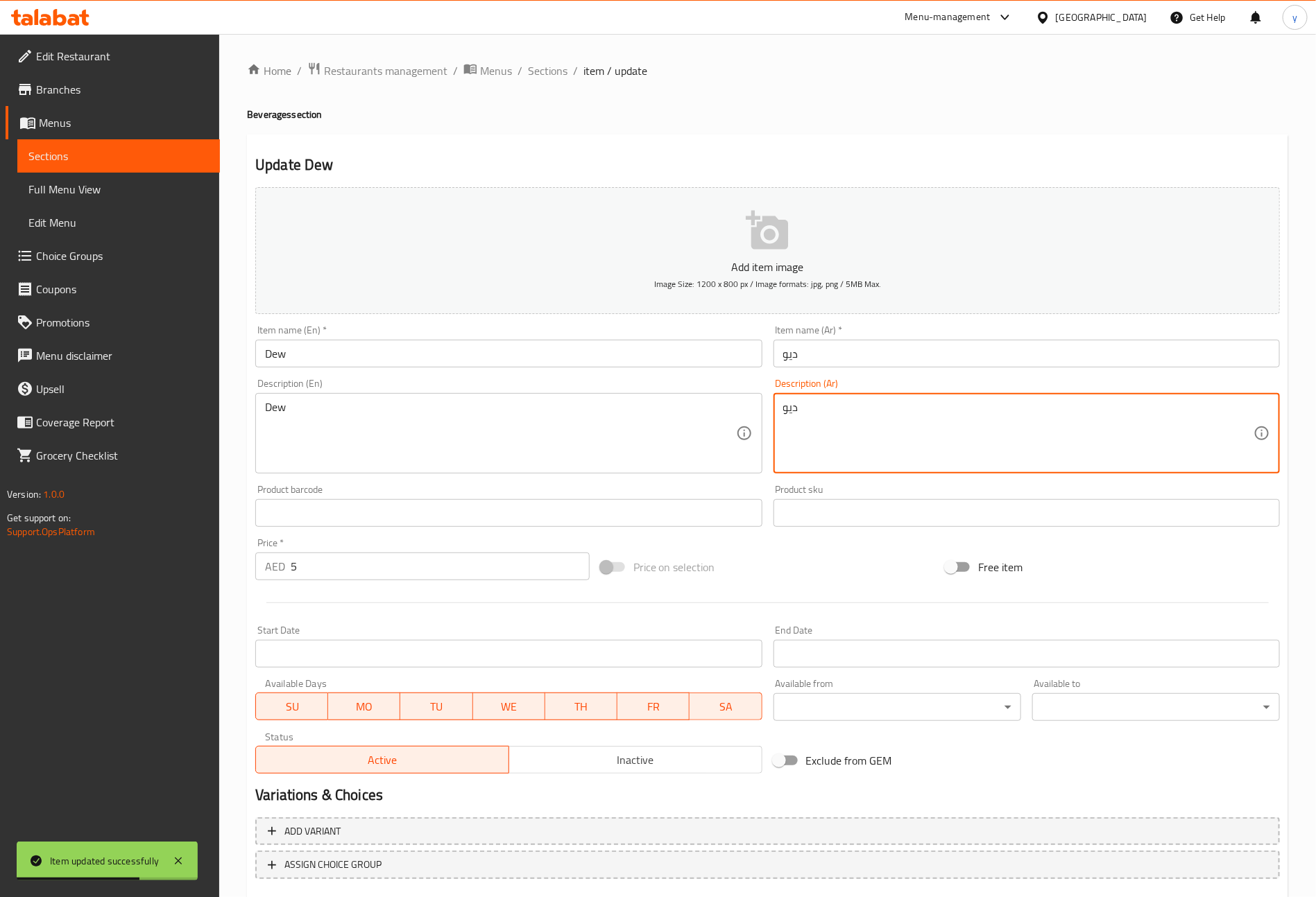
drag, startPoint x: 841, startPoint y: 429, endPoint x: 745, endPoint y: 428, distance: 96.0
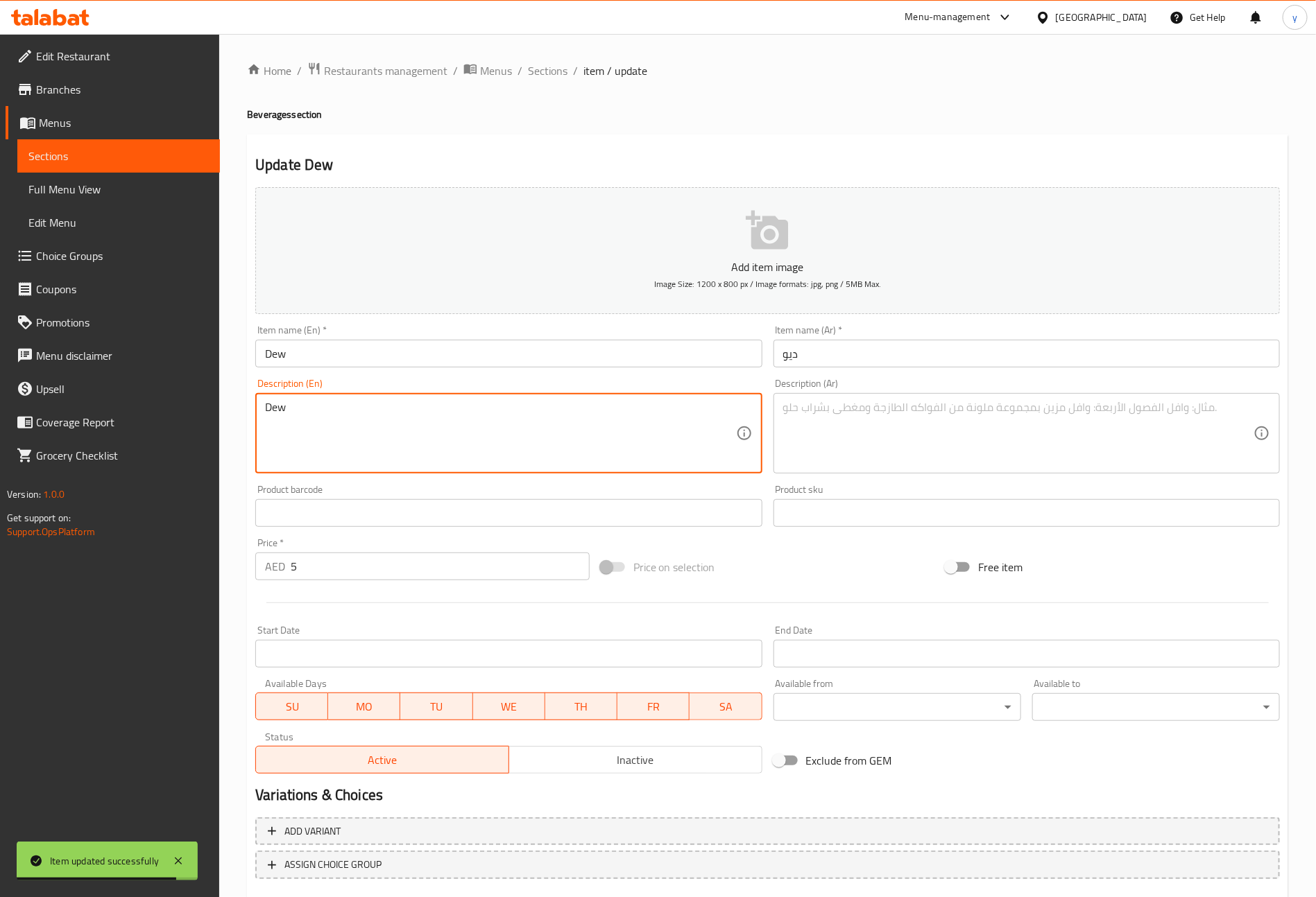
drag, startPoint x: 294, startPoint y: 410, endPoint x: 218, endPoint y: 414, distance: 76.1
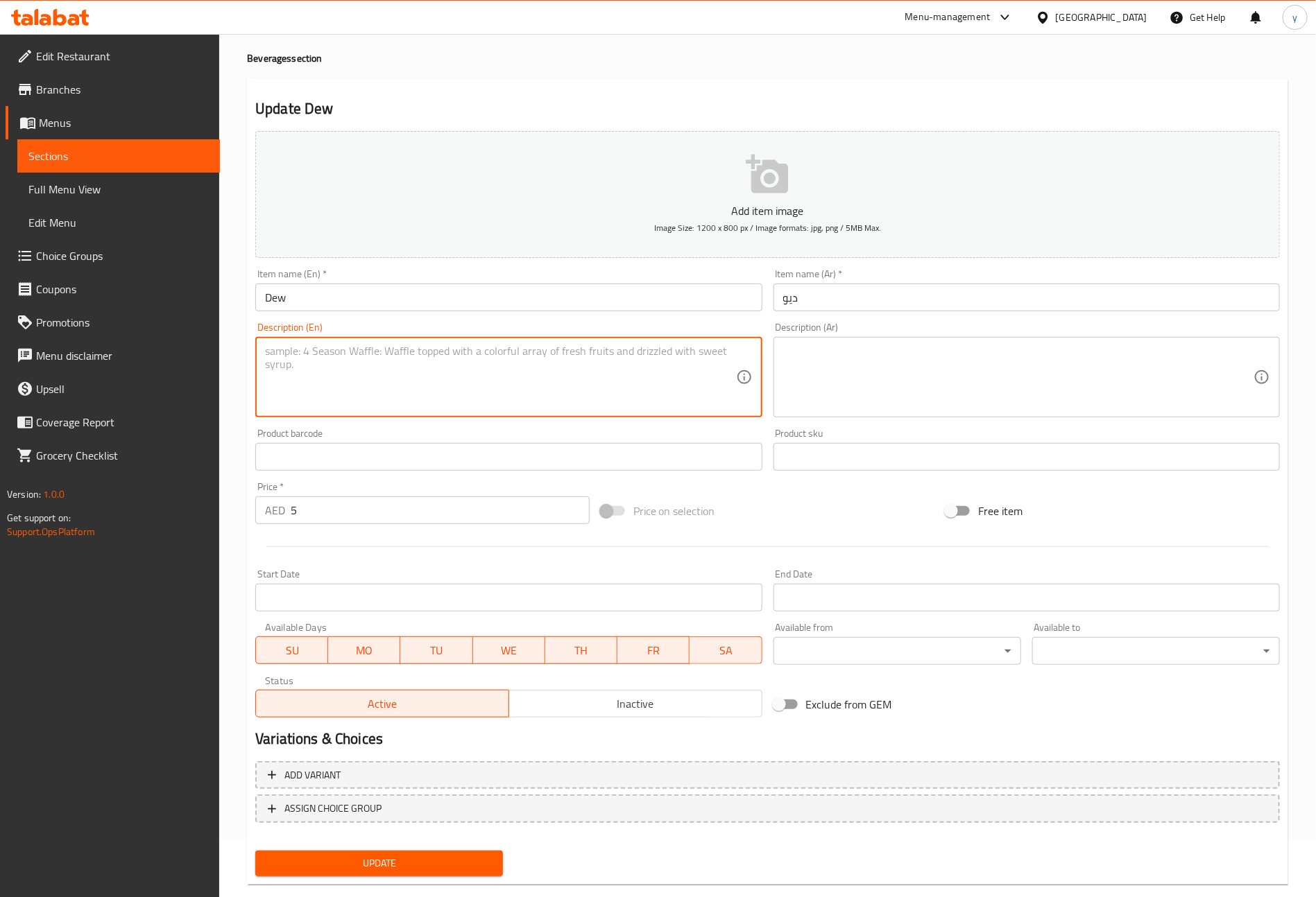
scroll to position [81, 0]
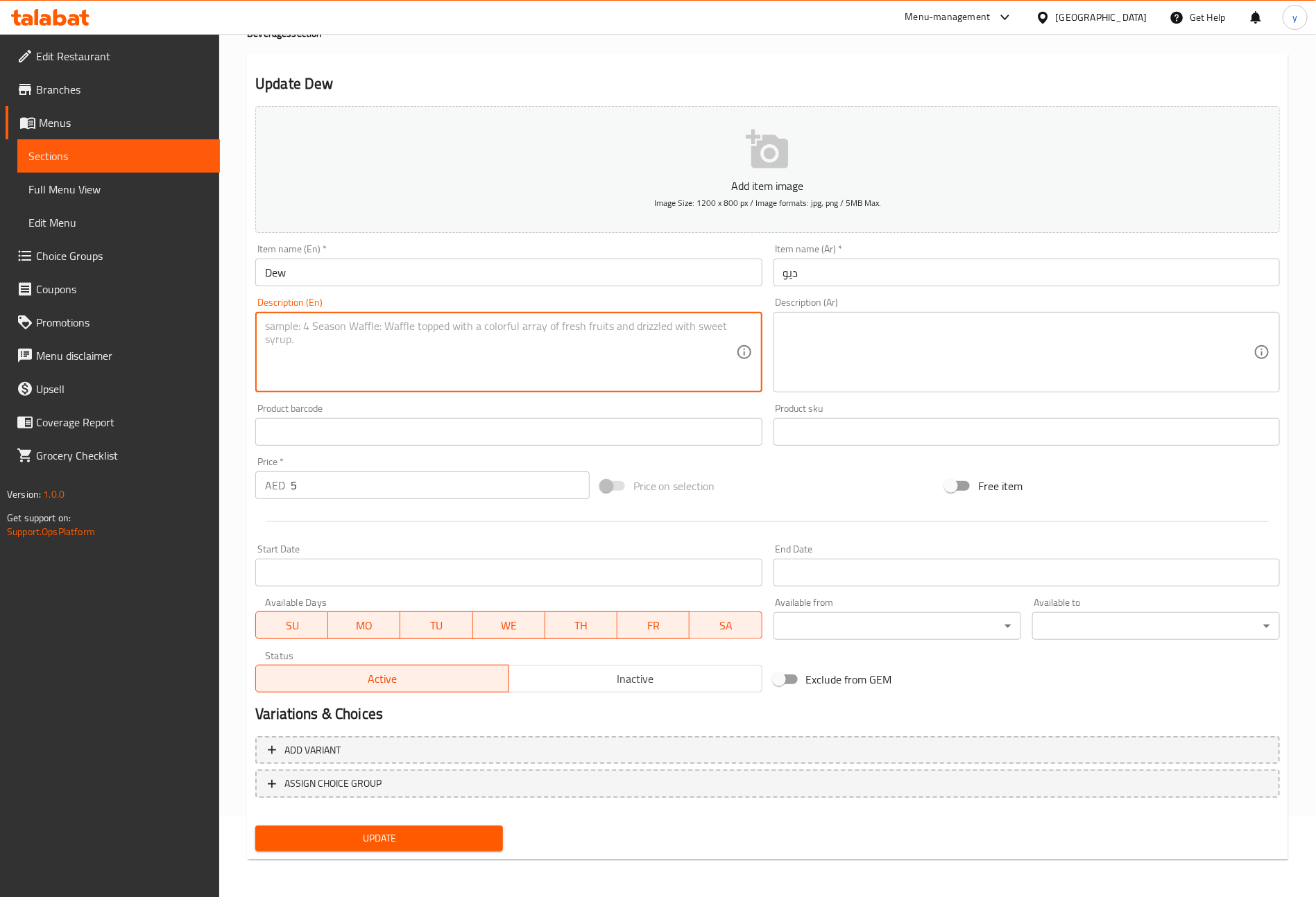
click at [435, 848] on button "Update" at bounding box center [379, 838] width 248 height 26
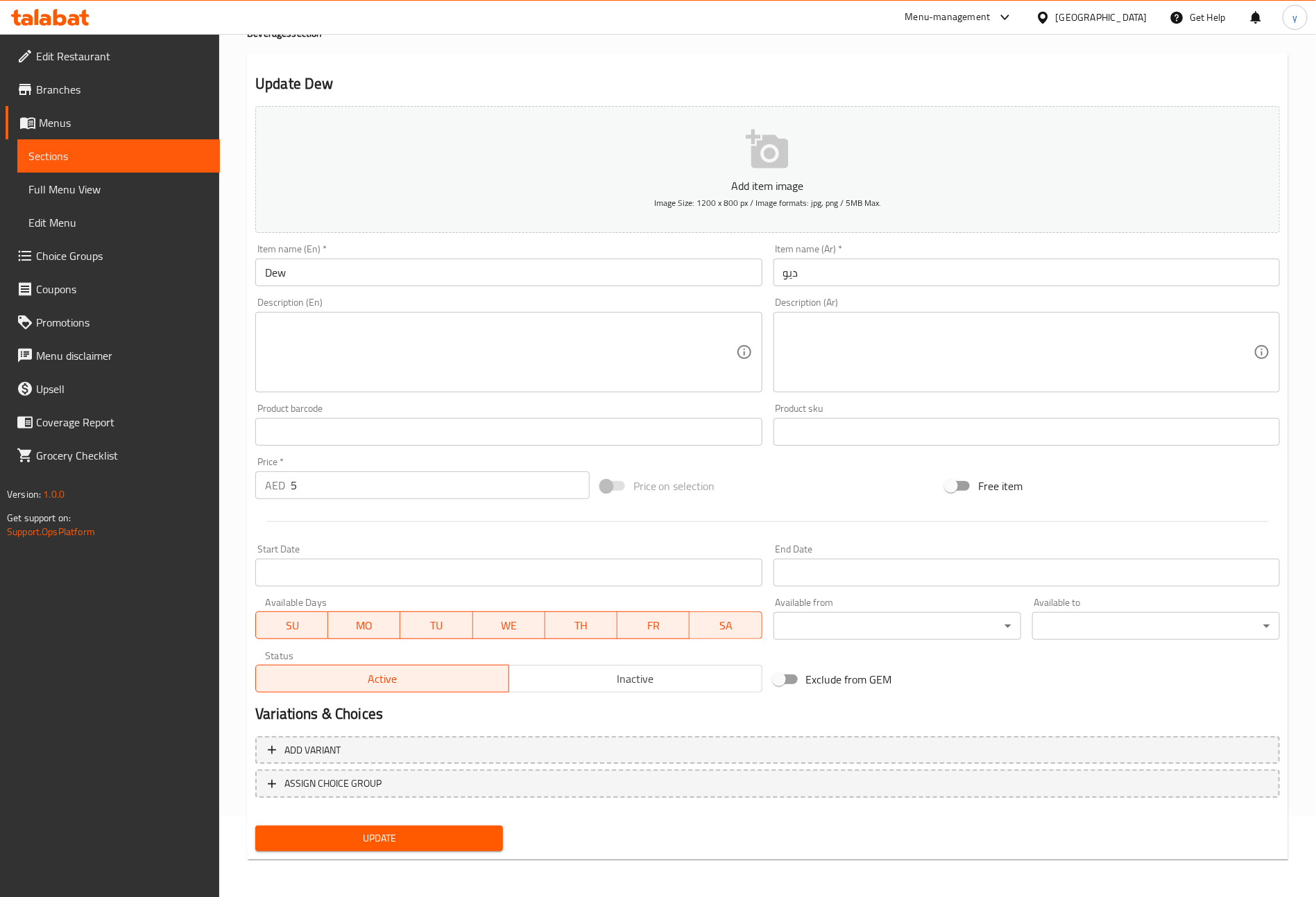
click at [88, 146] on link "Sections" at bounding box center [119, 156] width 203 height 33
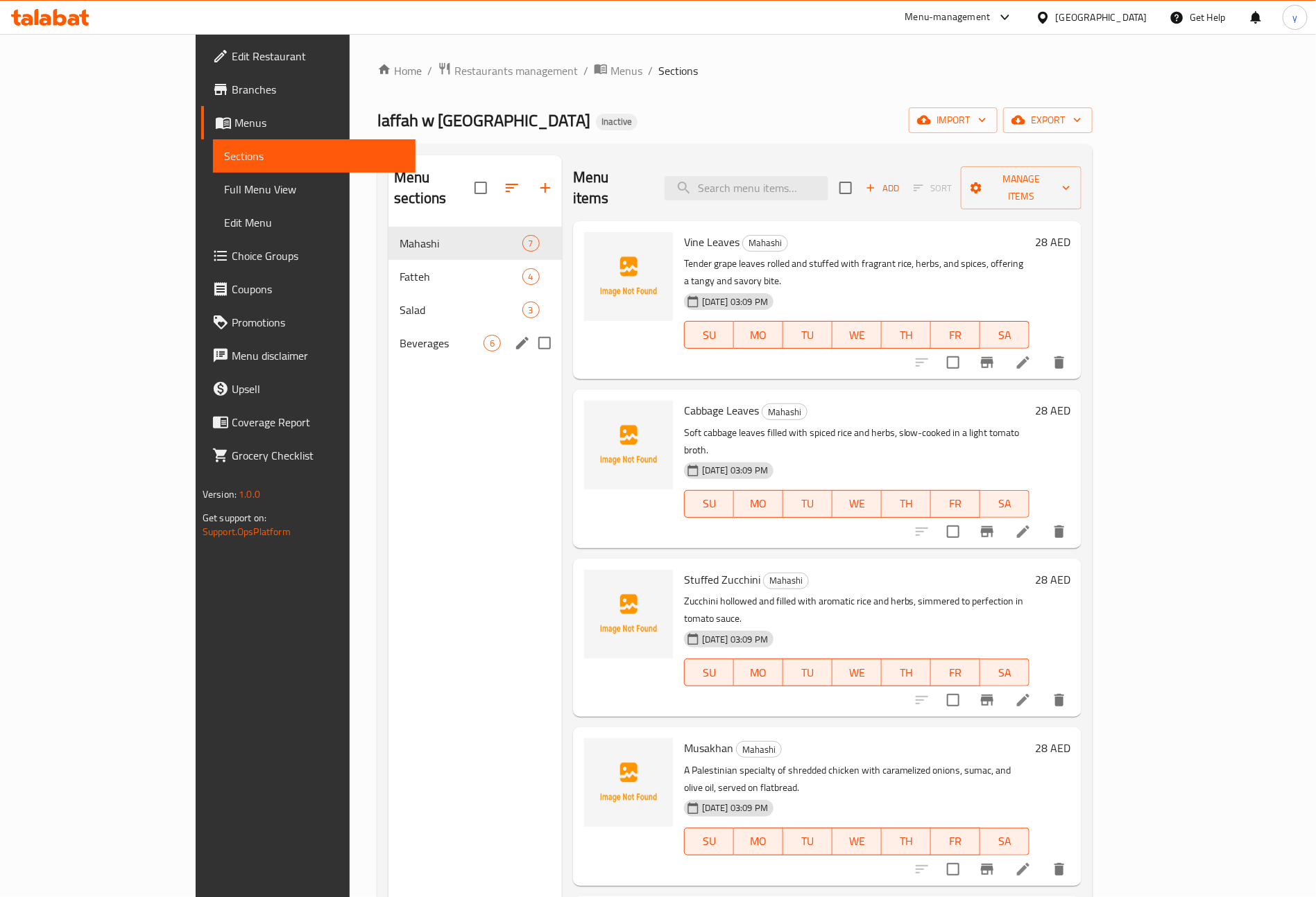
click at [530, 328] on input "Menu sections" at bounding box center [544, 343] width 29 height 29
checkbox input "true"
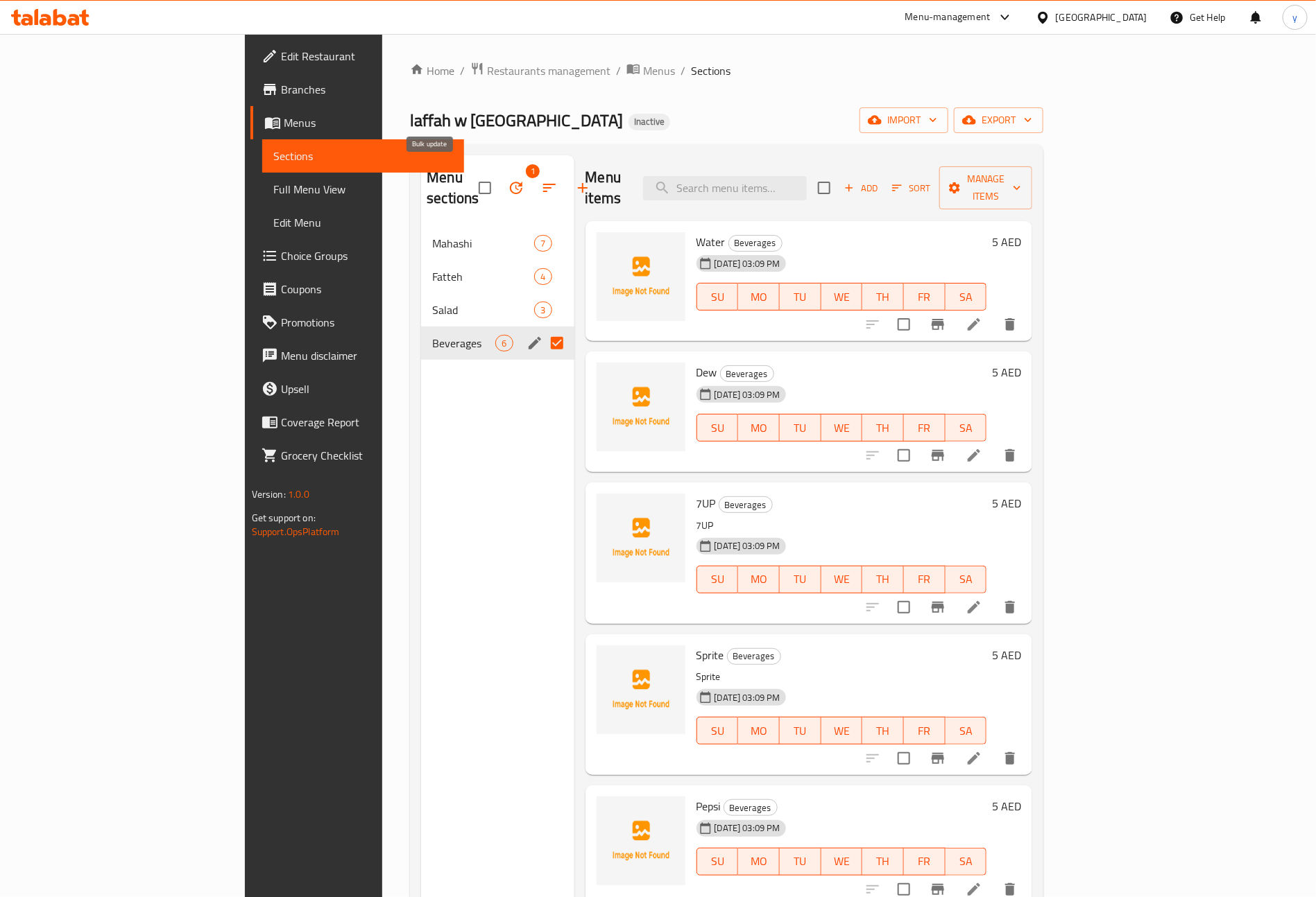
click at [510, 183] on icon "button" at bounding box center [516, 188] width 13 height 13
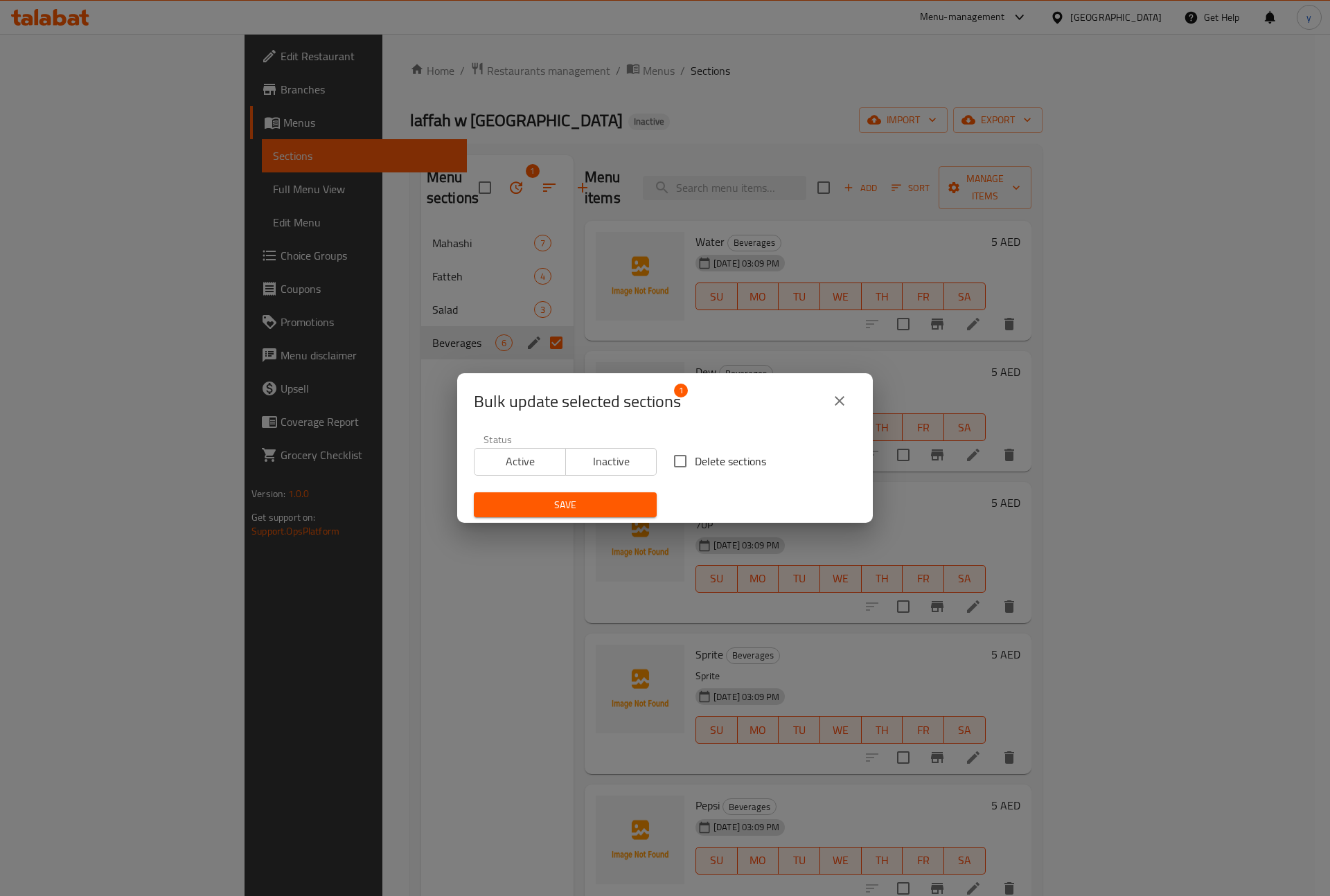
click at [683, 462] on input "Delete sections" at bounding box center [680, 461] width 29 height 29
checkbox input "true"
click at [620, 497] on span "Save" at bounding box center [565, 505] width 161 height 17
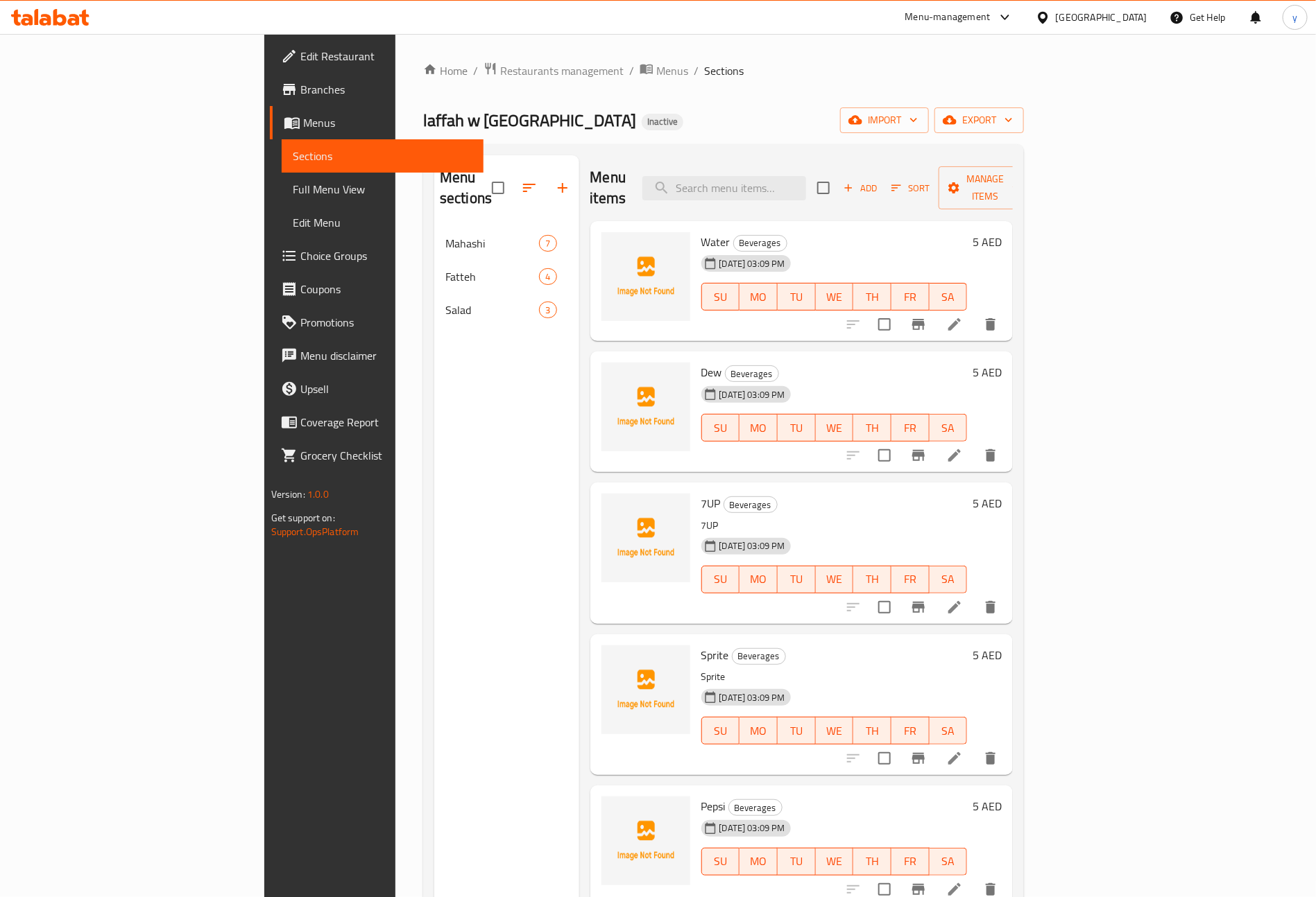
click at [737, 89] on div "Home / Restaurants management / Menus / Sections laffah w lazzah Inactive impor…" at bounding box center [723, 562] width 601 height 1002
click at [918, 118] on span "import" at bounding box center [885, 120] width 67 height 17
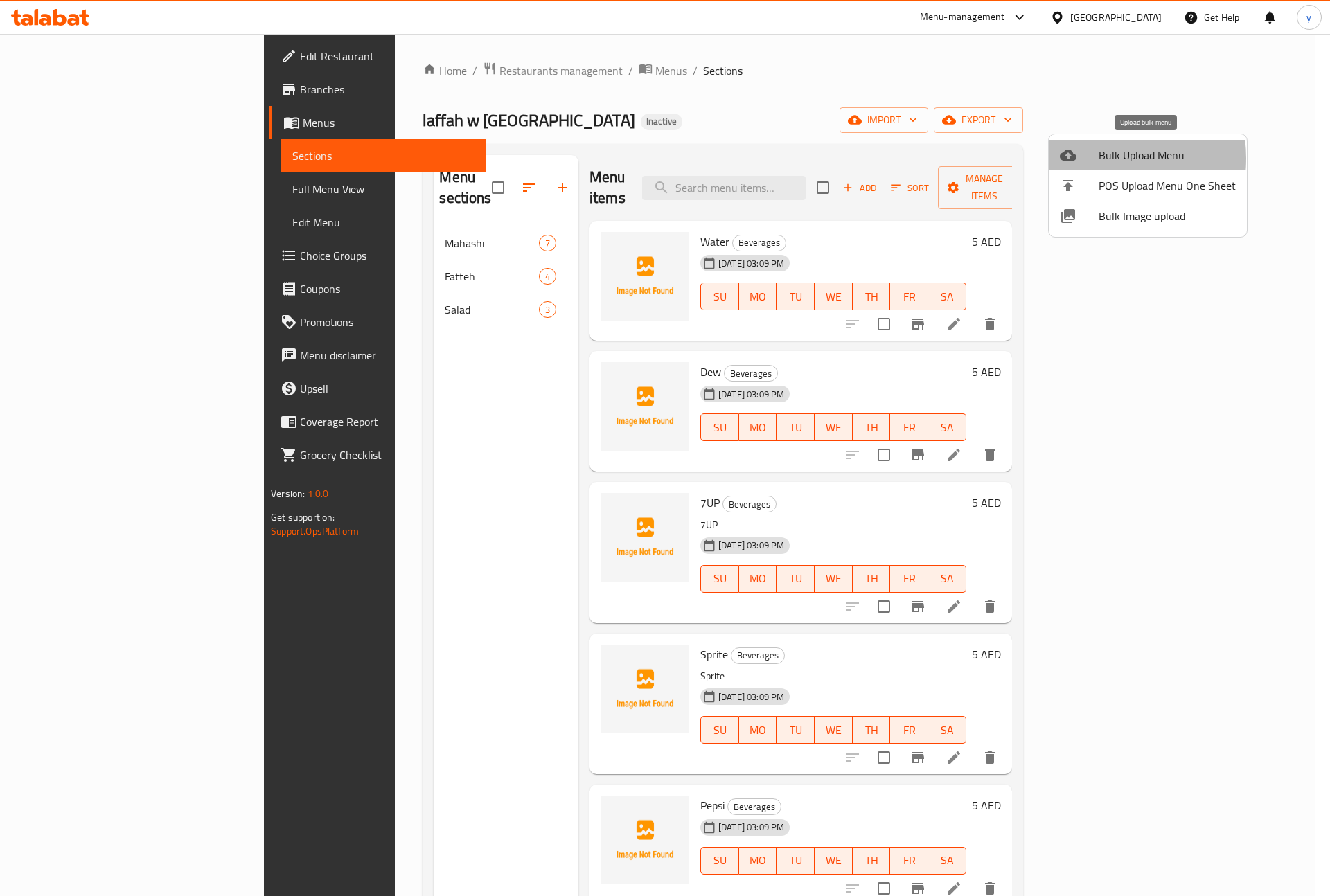
click at [1089, 159] on div at bounding box center [1080, 155] width 39 height 16
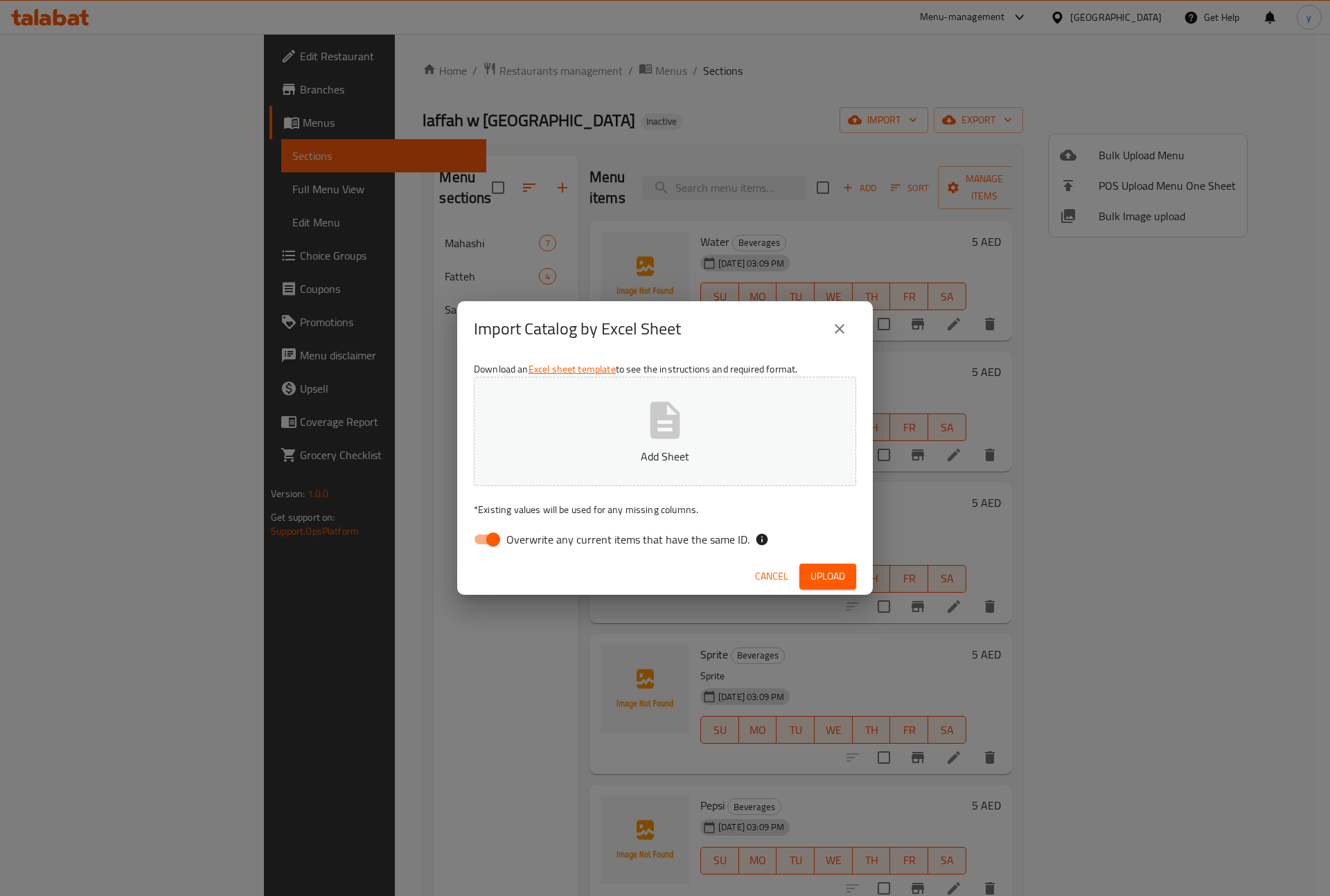
click at [501, 538] on input "Overwrite any current items that have the same ID." at bounding box center [493, 539] width 79 height 26
checkbox input "false"
click at [844, 574] on span "Upload" at bounding box center [828, 576] width 34 height 17
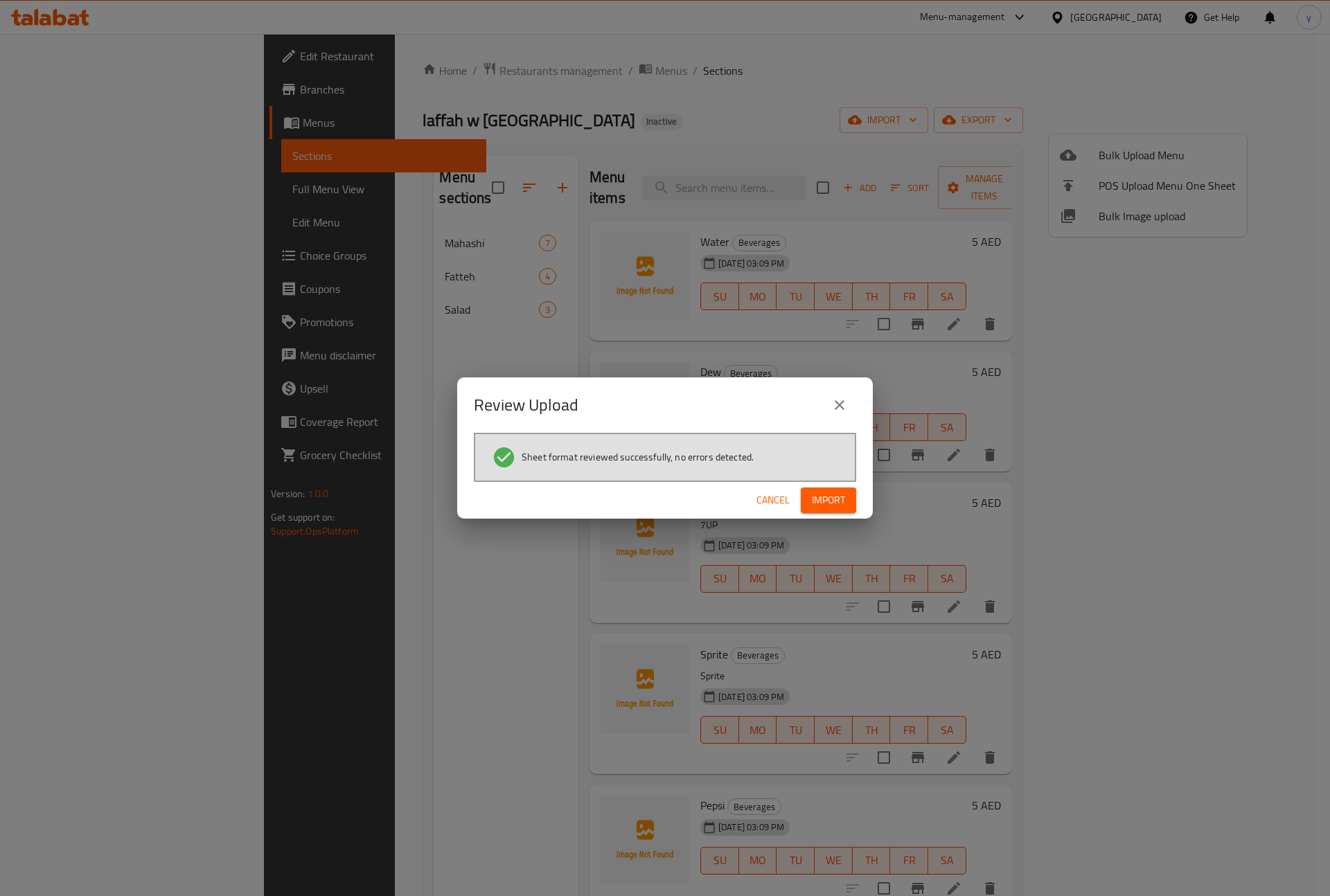
click at [817, 501] on span "Import" at bounding box center [829, 500] width 33 height 17
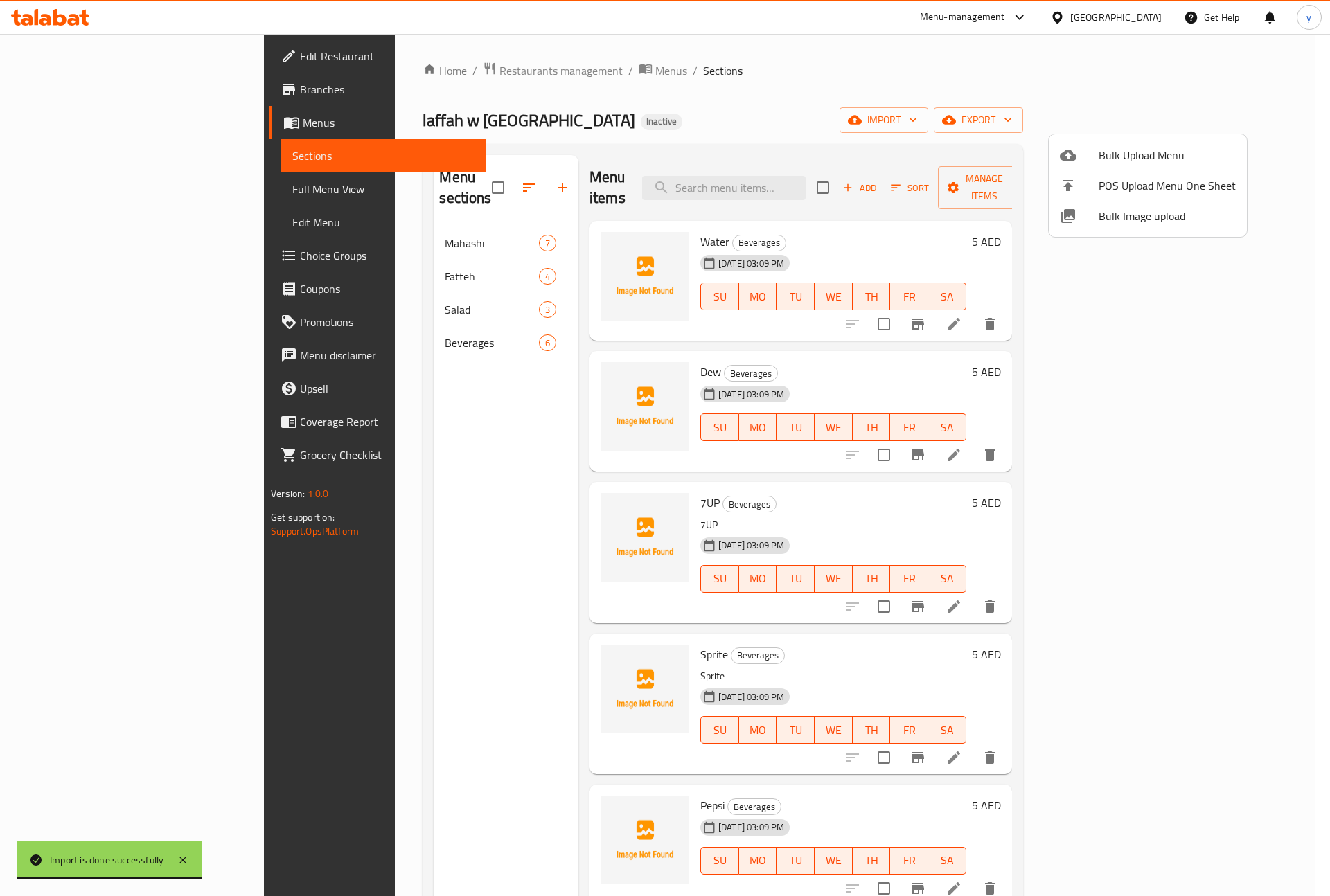
click at [368, 326] on div at bounding box center [665, 448] width 1330 height 896
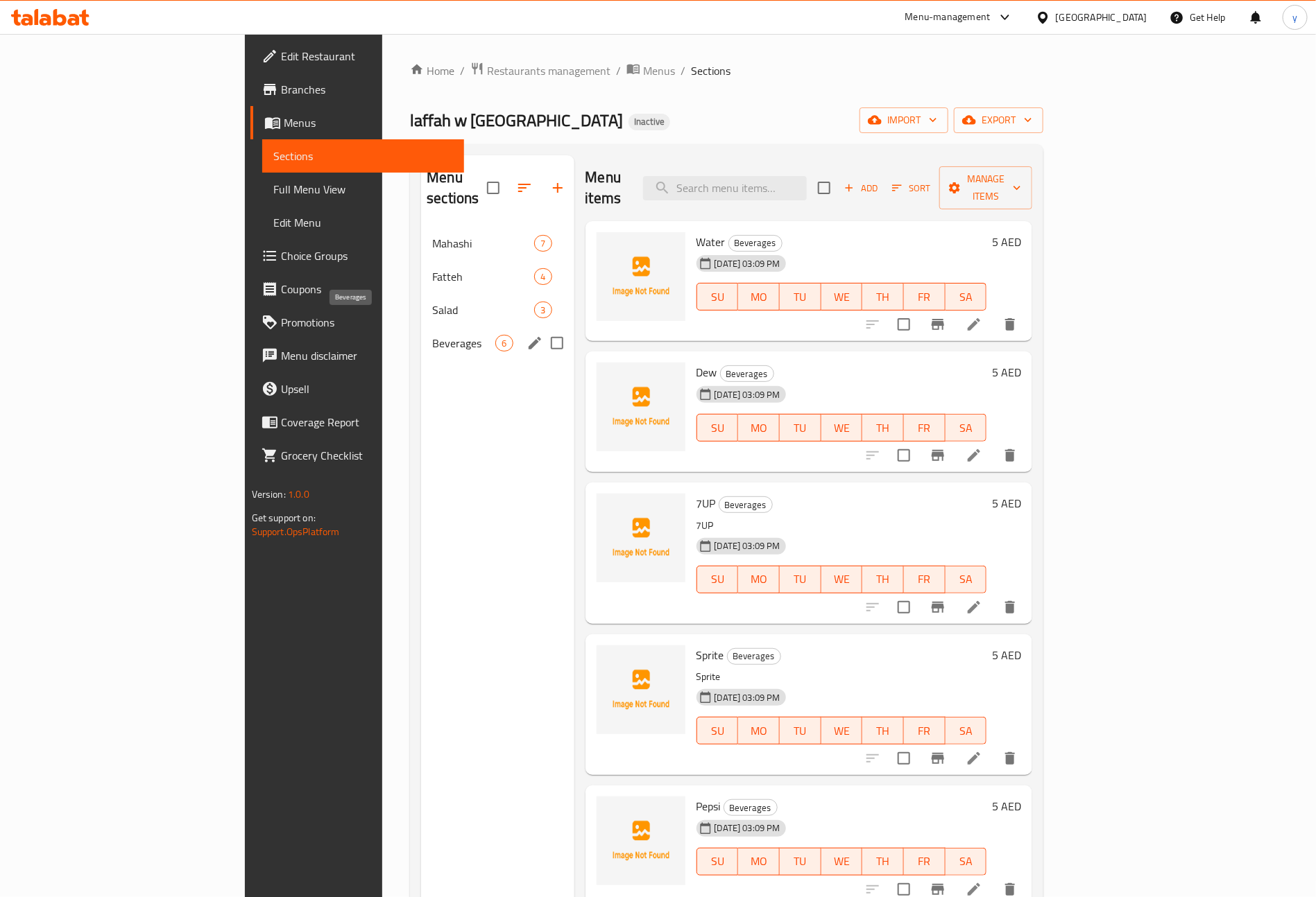
click at [432, 335] on span "Beverages" at bounding box center [464, 344] width 63 height 16
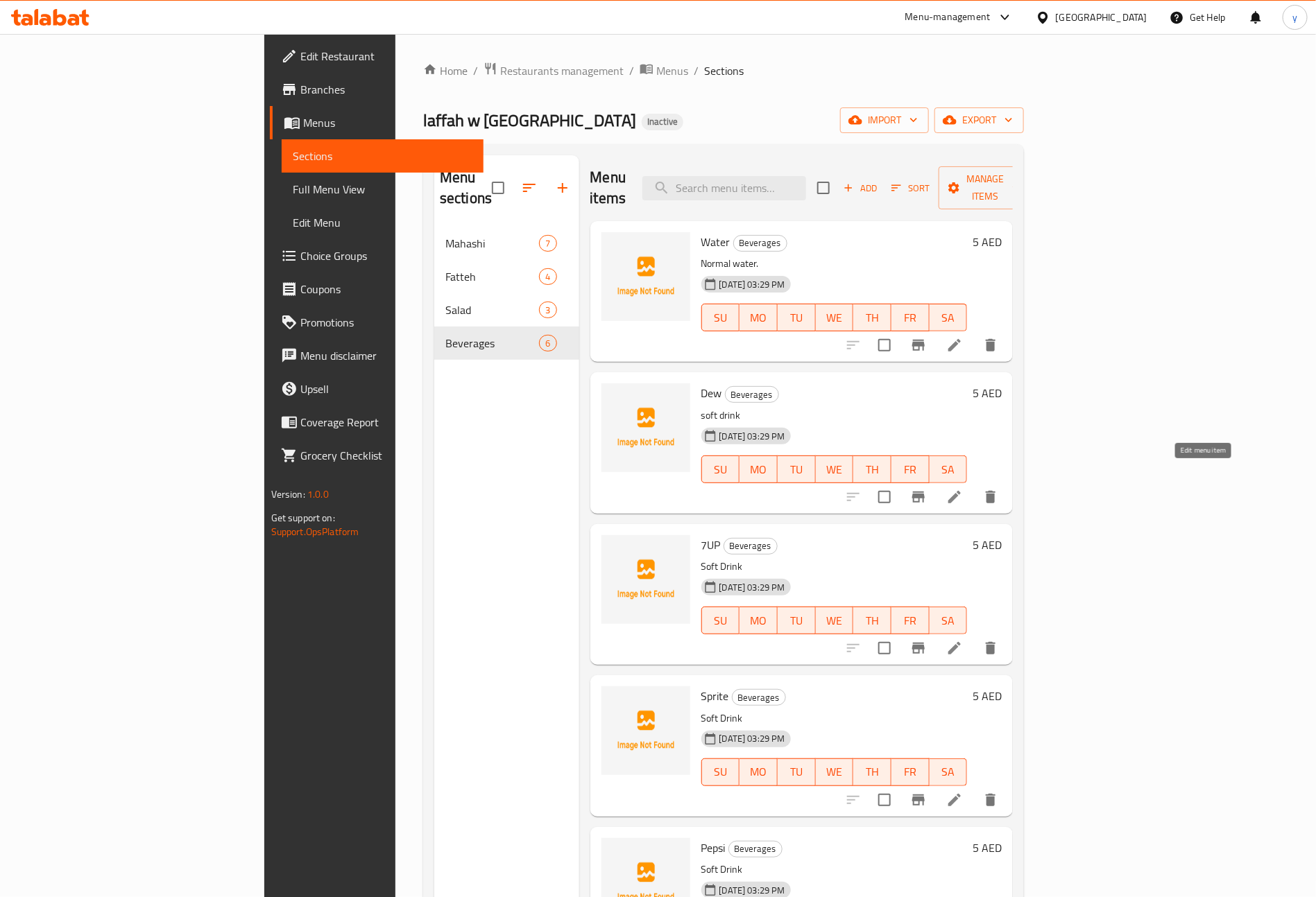
click at [963, 489] on icon at bounding box center [954, 497] width 17 height 16
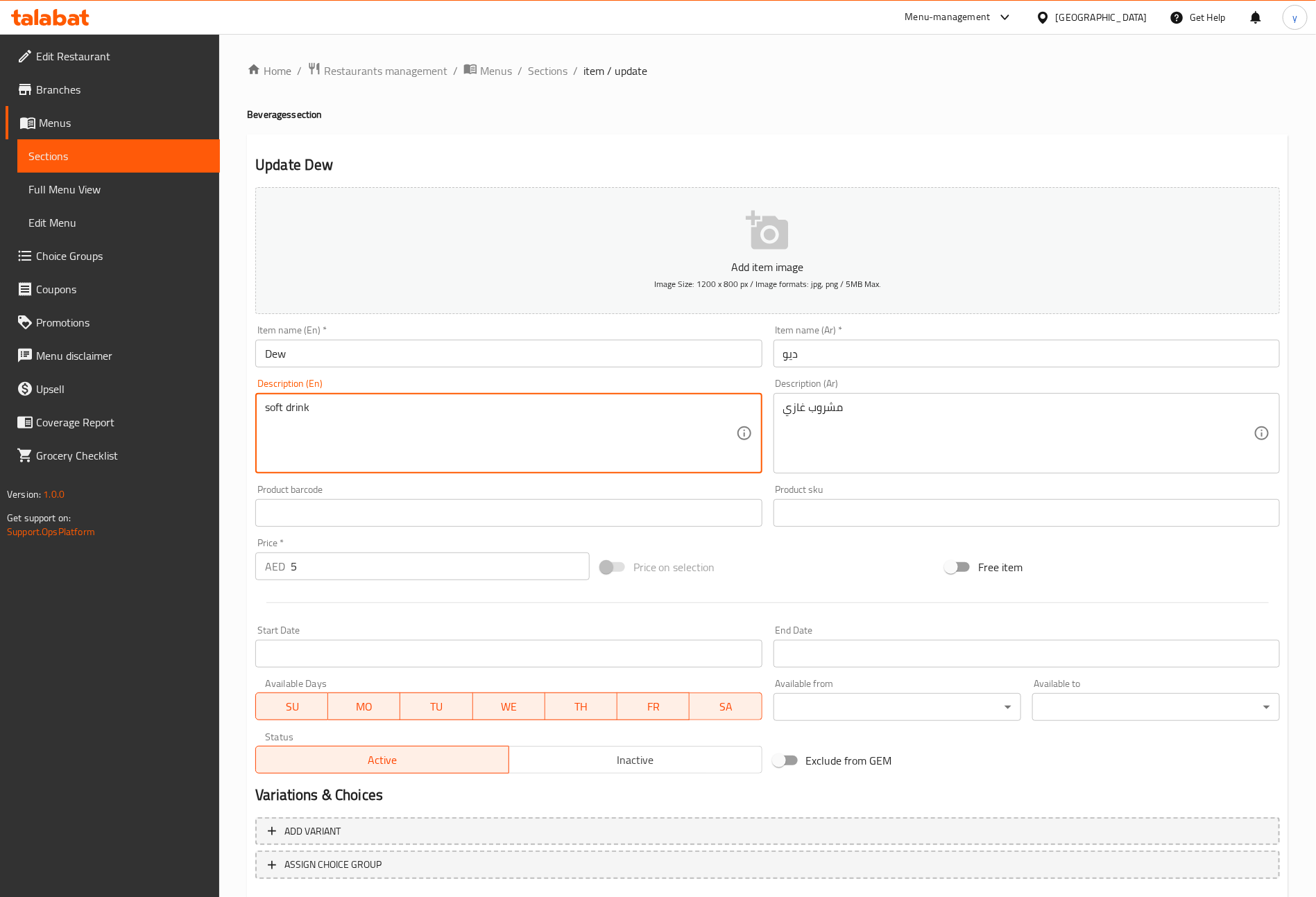
drag, startPoint x: 269, startPoint y: 409, endPoint x: 261, endPoint y: 410, distance: 8.1
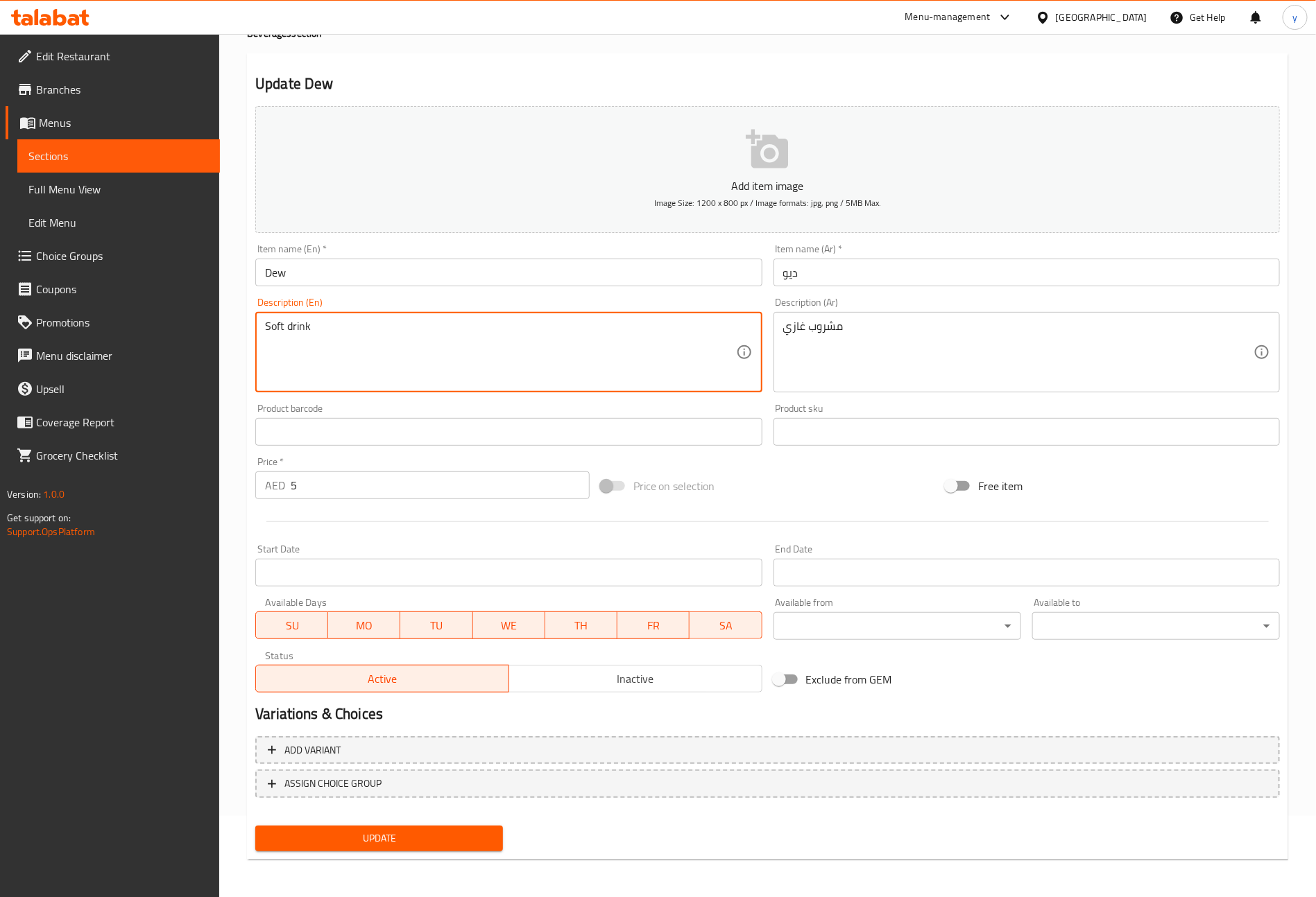
type textarea "Soft drink"
click at [406, 831] on span "Update" at bounding box center [379, 838] width 226 height 17
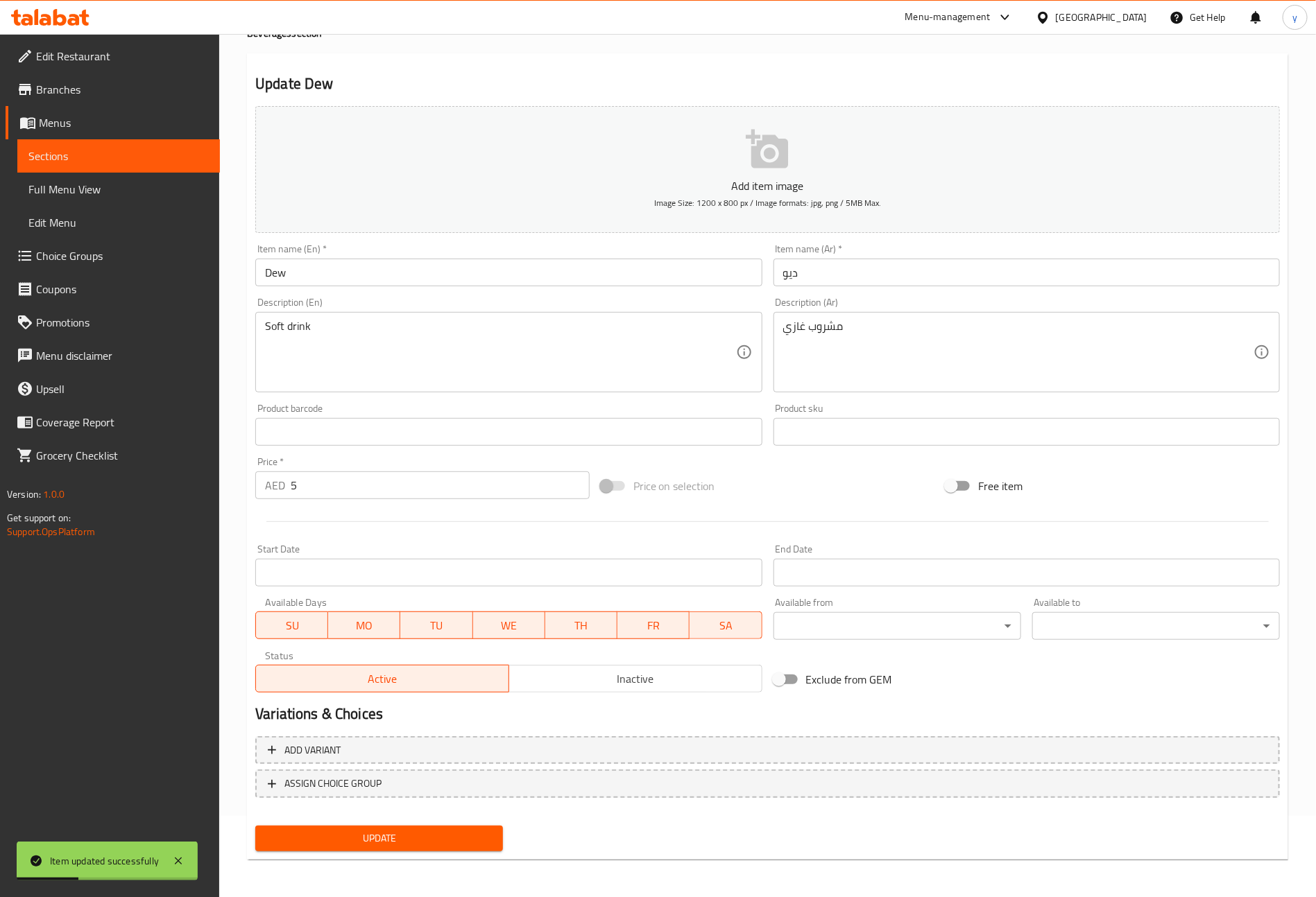
click at [127, 160] on span "Sections" at bounding box center [119, 156] width 180 height 16
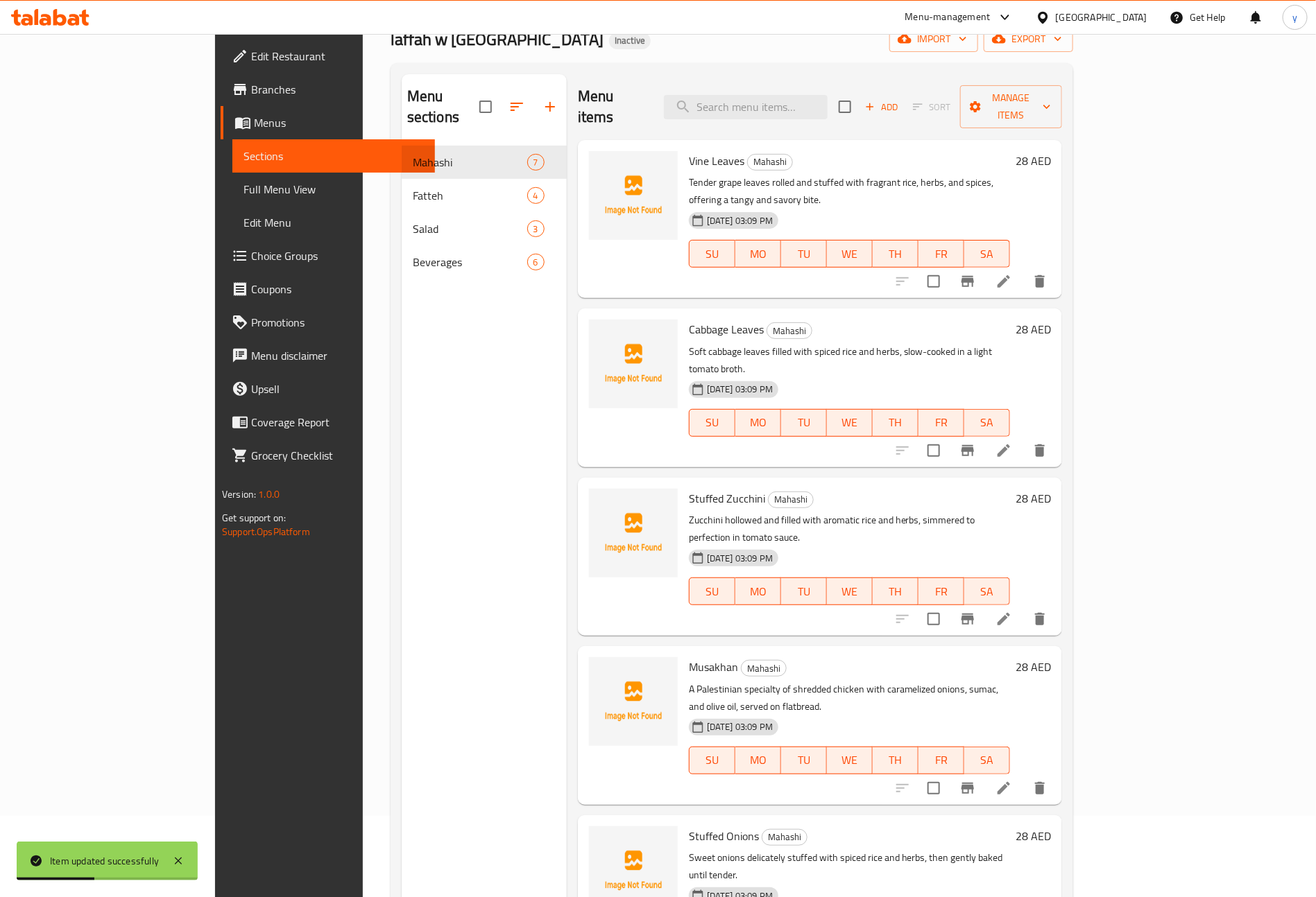
click at [244, 192] on span "Full Menu View" at bounding box center [334, 189] width 180 height 16
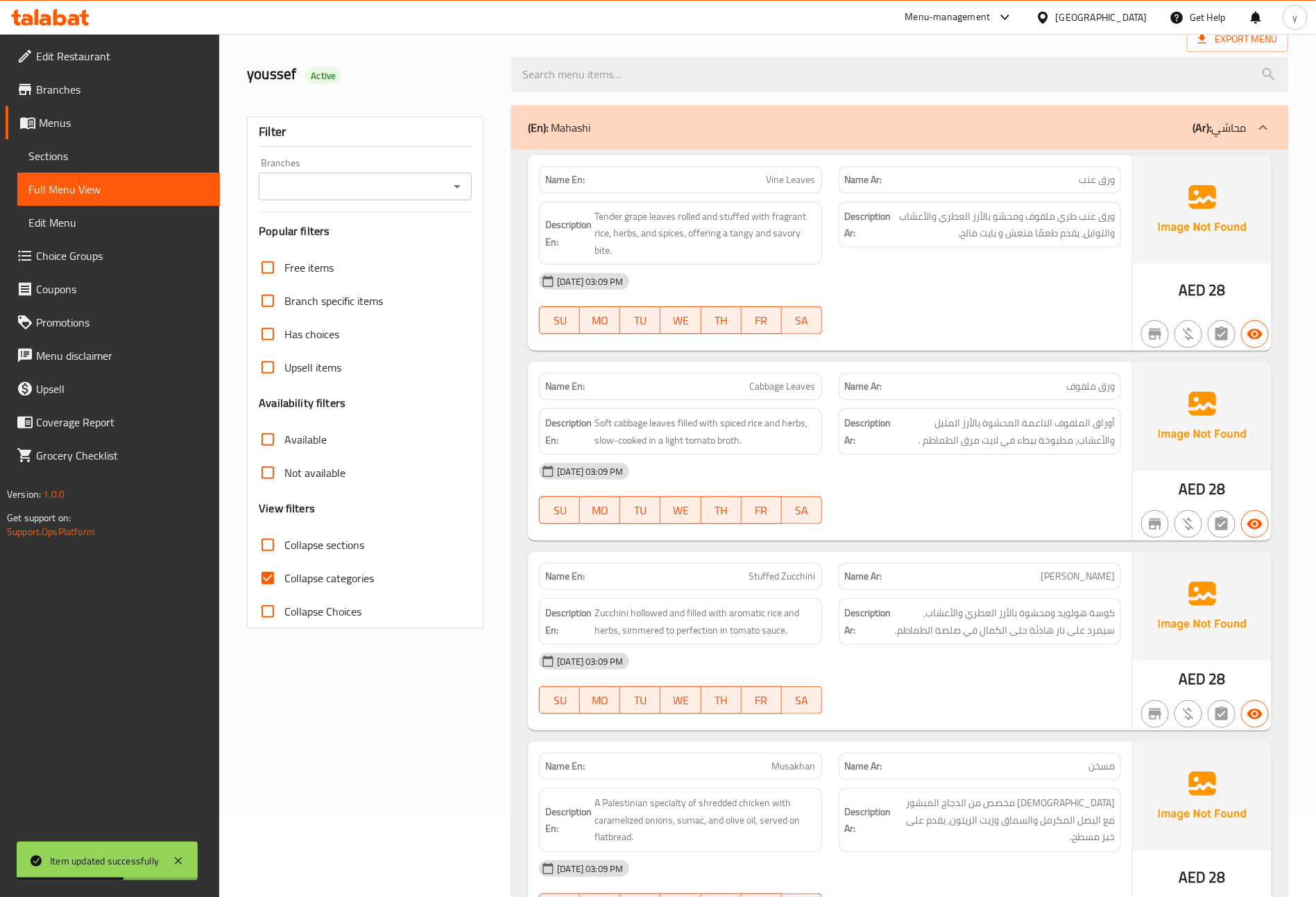
click at [296, 566] on label "Collapse categories" at bounding box center [313, 578] width 123 height 33
click at [284, 566] on input "Collapse categories" at bounding box center [268, 578] width 33 height 33
checkbox input "false"
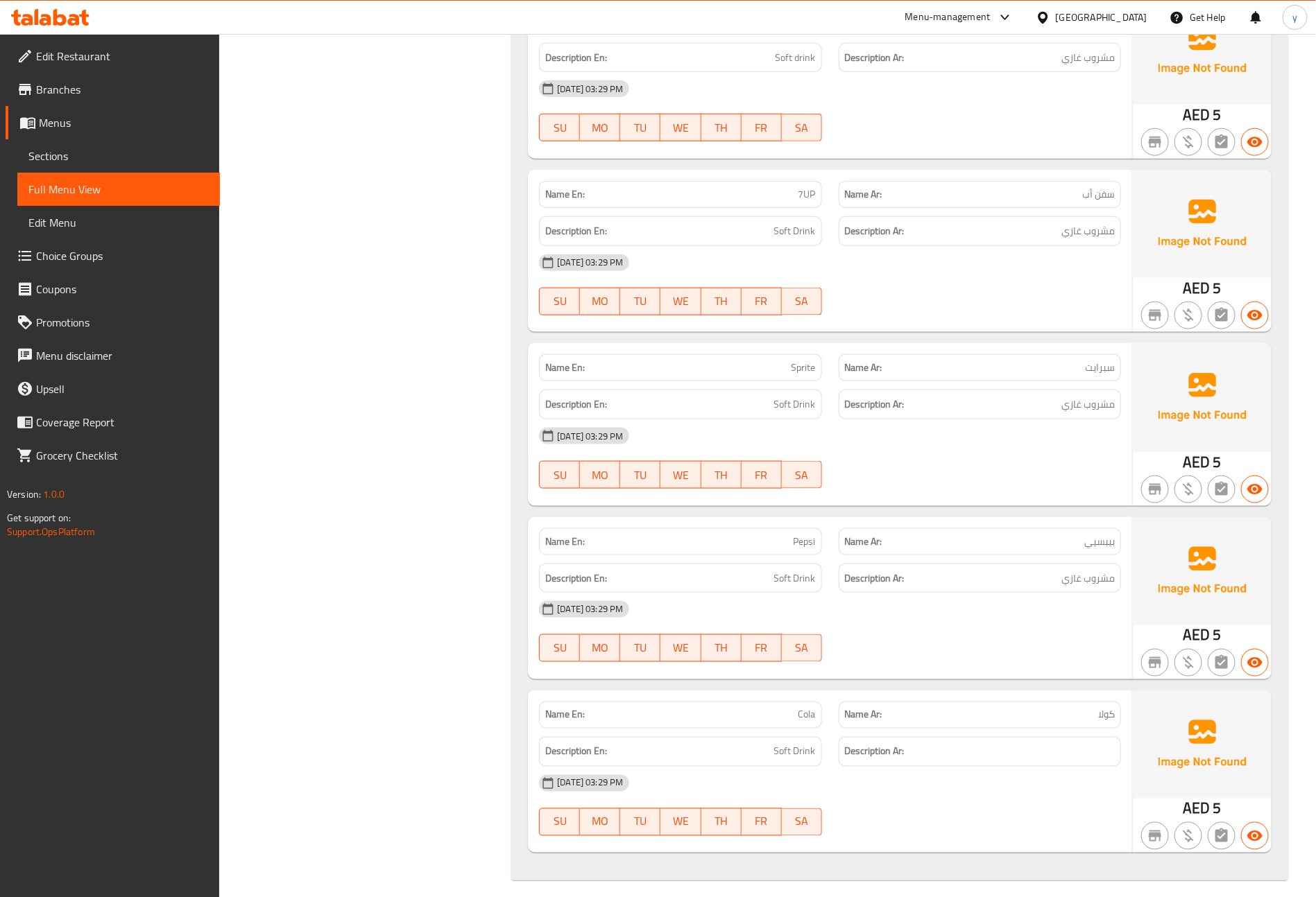
scroll to position [3374, 0]
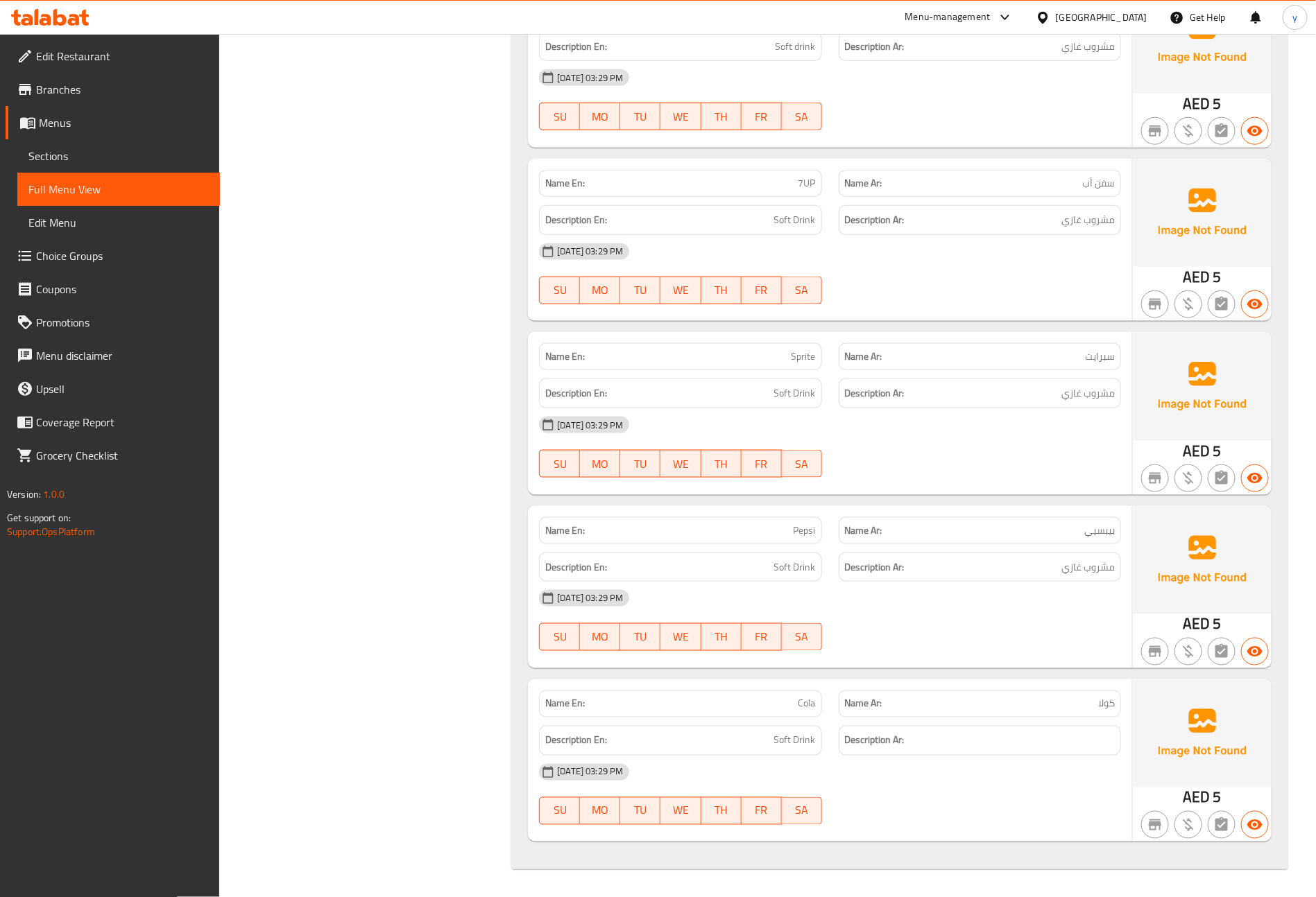
click at [59, 14] on icon at bounding box center [50, 17] width 78 height 16
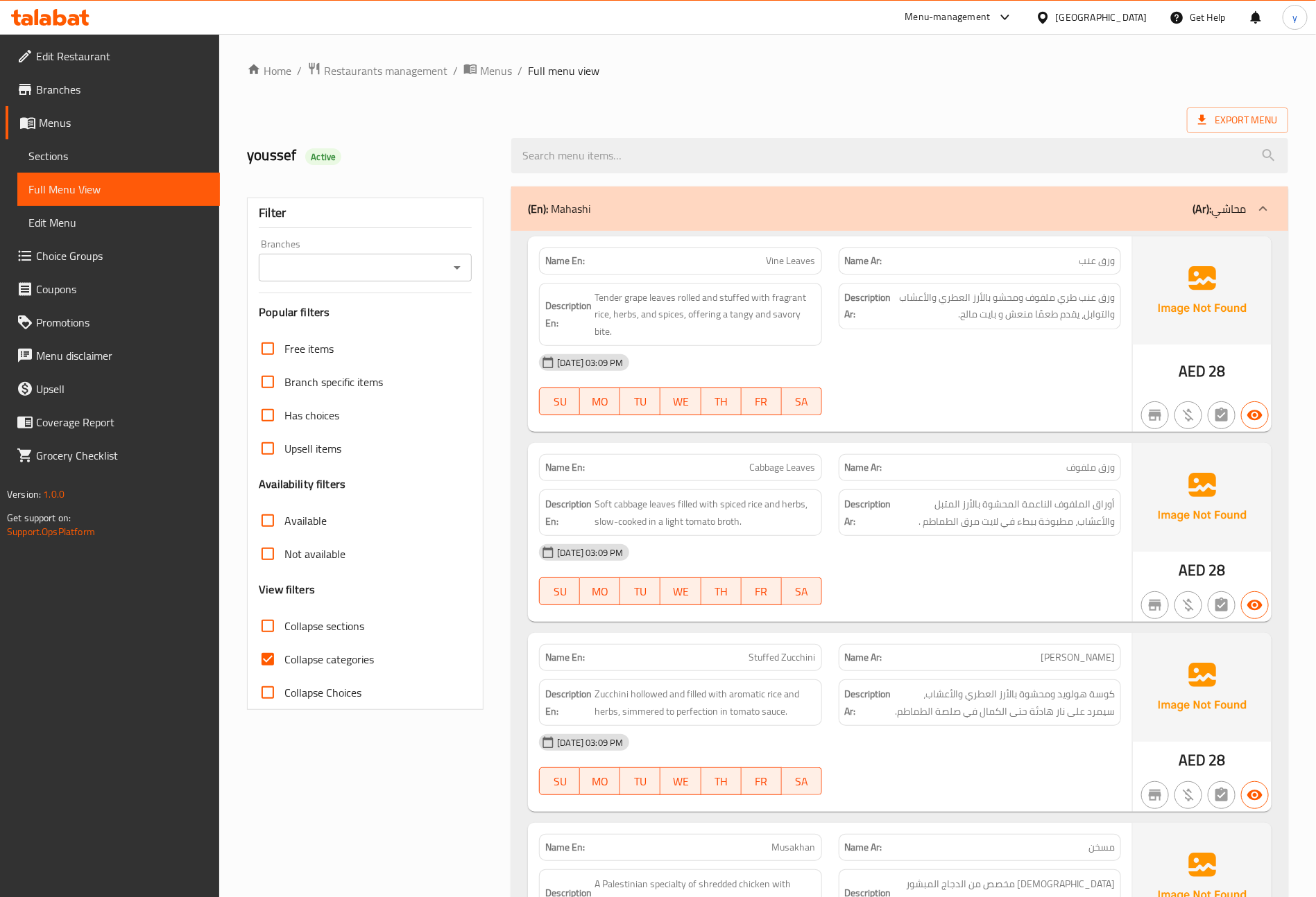
click at [1074, 10] on div "[GEOGRAPHIC_DATA]" at bounding box center [1101, 17] width 92 height 15
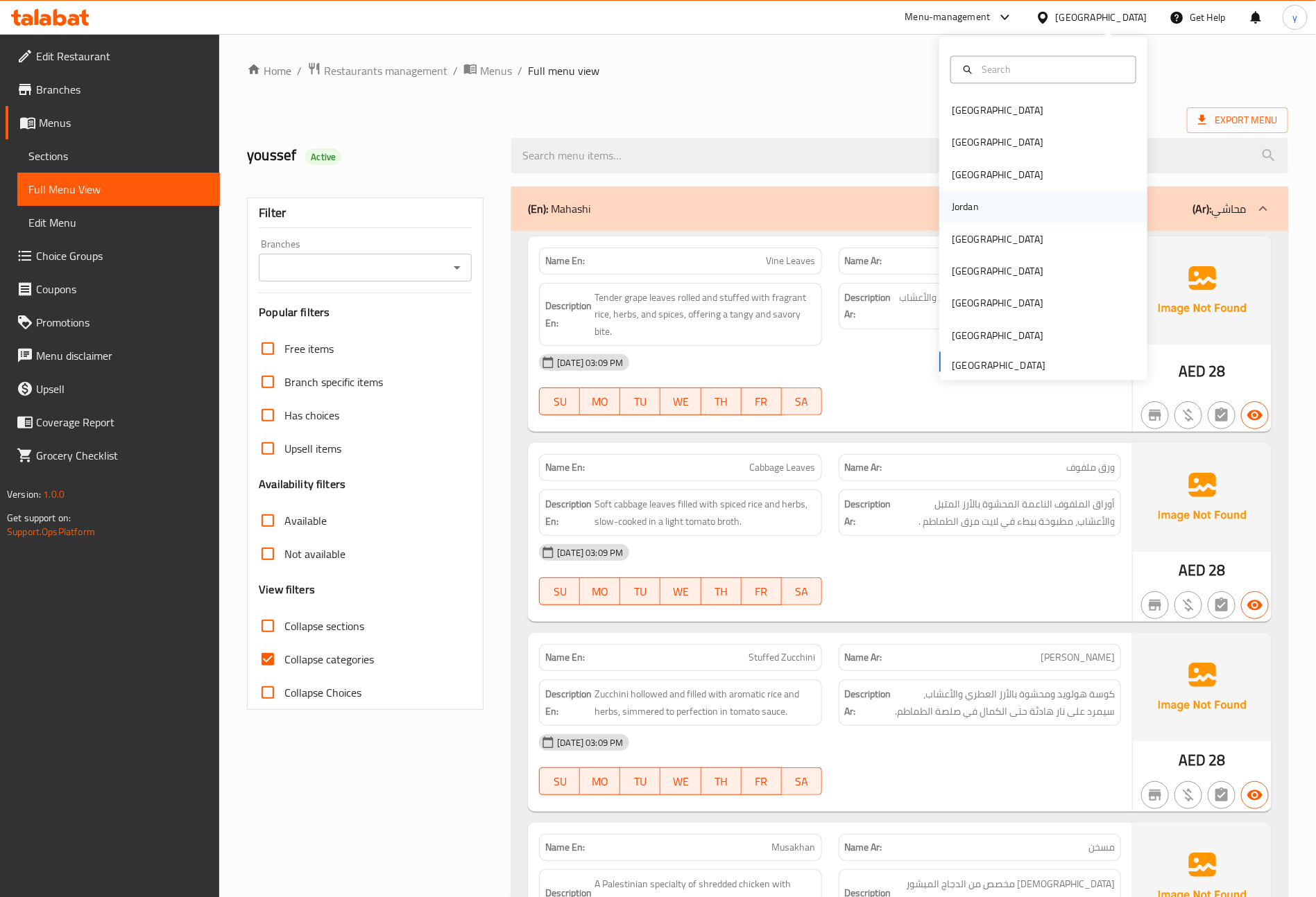
click at [979, 206] on div "Jordan" at bounding box center [1043, 207] width 208 height 32
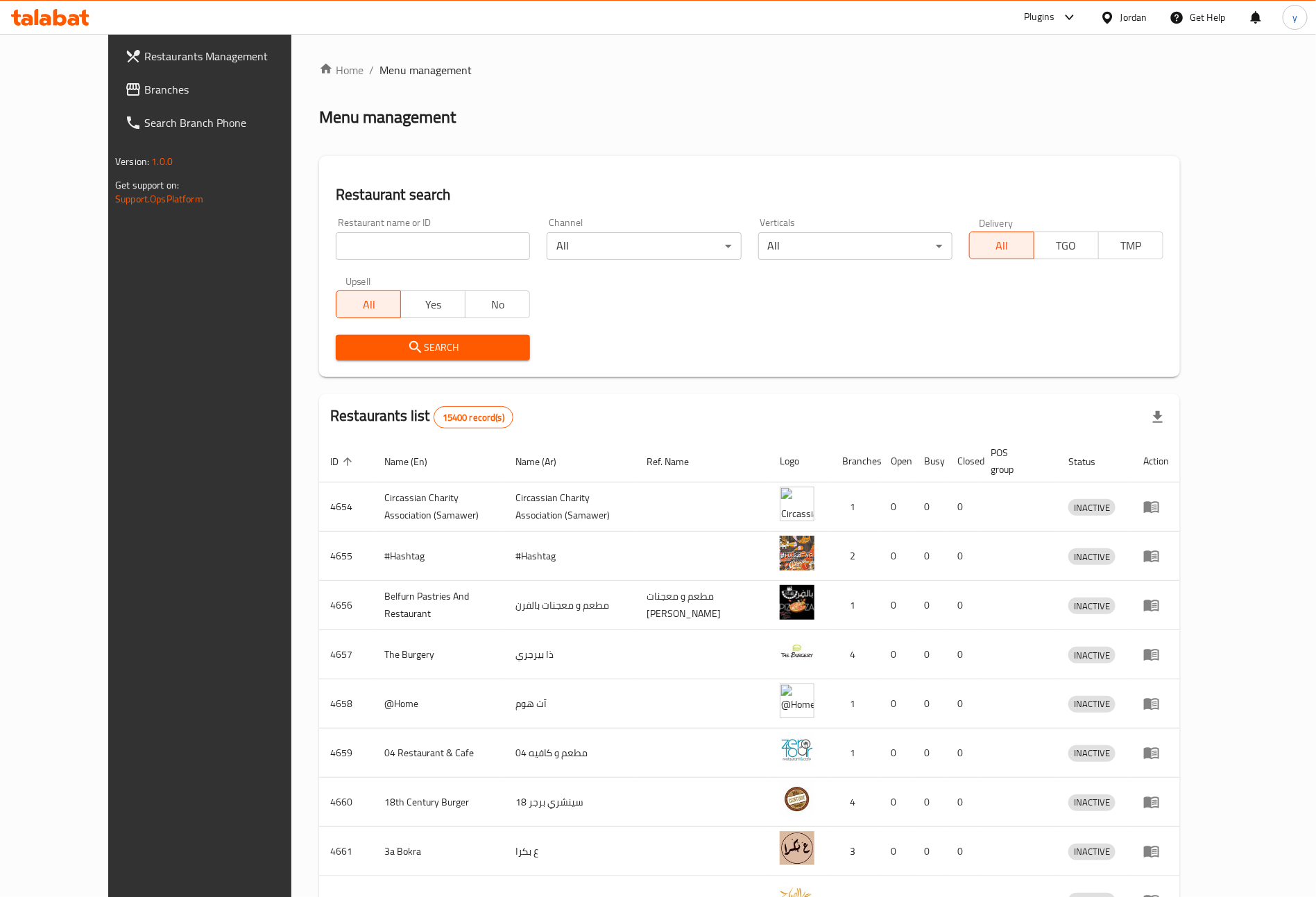
click at [49, 14] on icon at bounding box center [50, 17] width 78 height 16
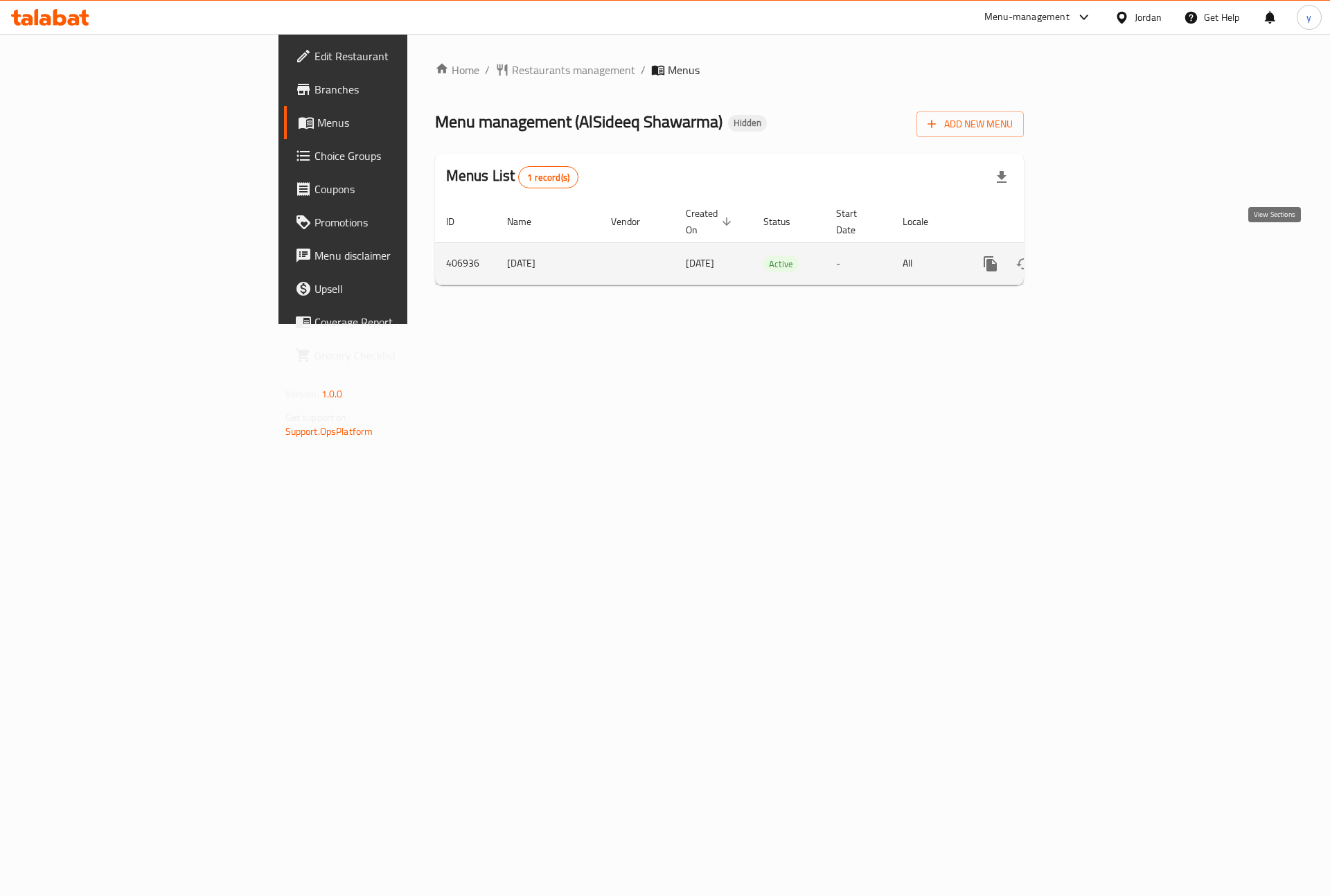
click at [1107, 248] on link "enhanced table" at bounding box center [1090, 264] width 33 height 33
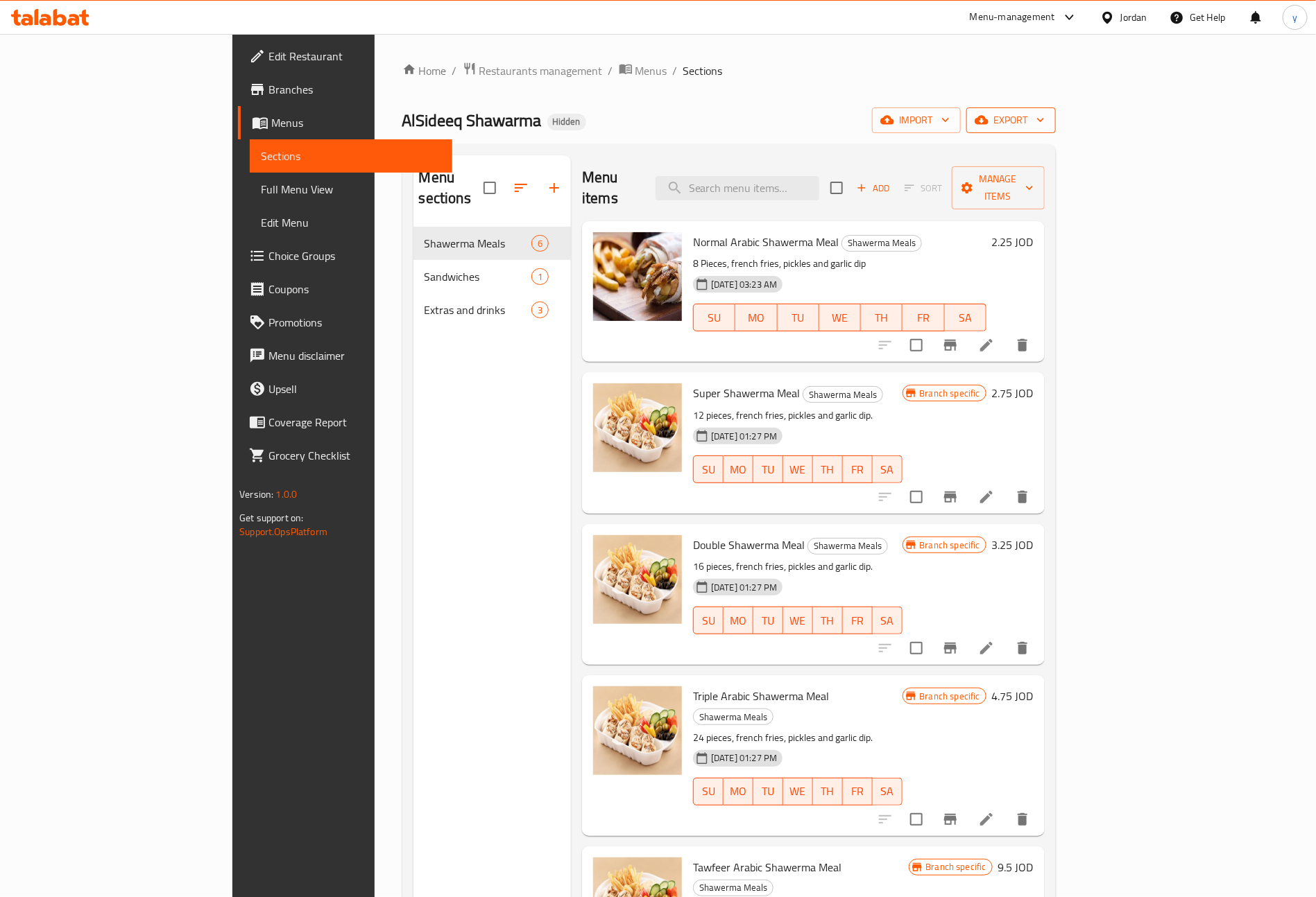
click at [1044, 124] on span "export" at bounding box center [1011, 120] width 68 height 17
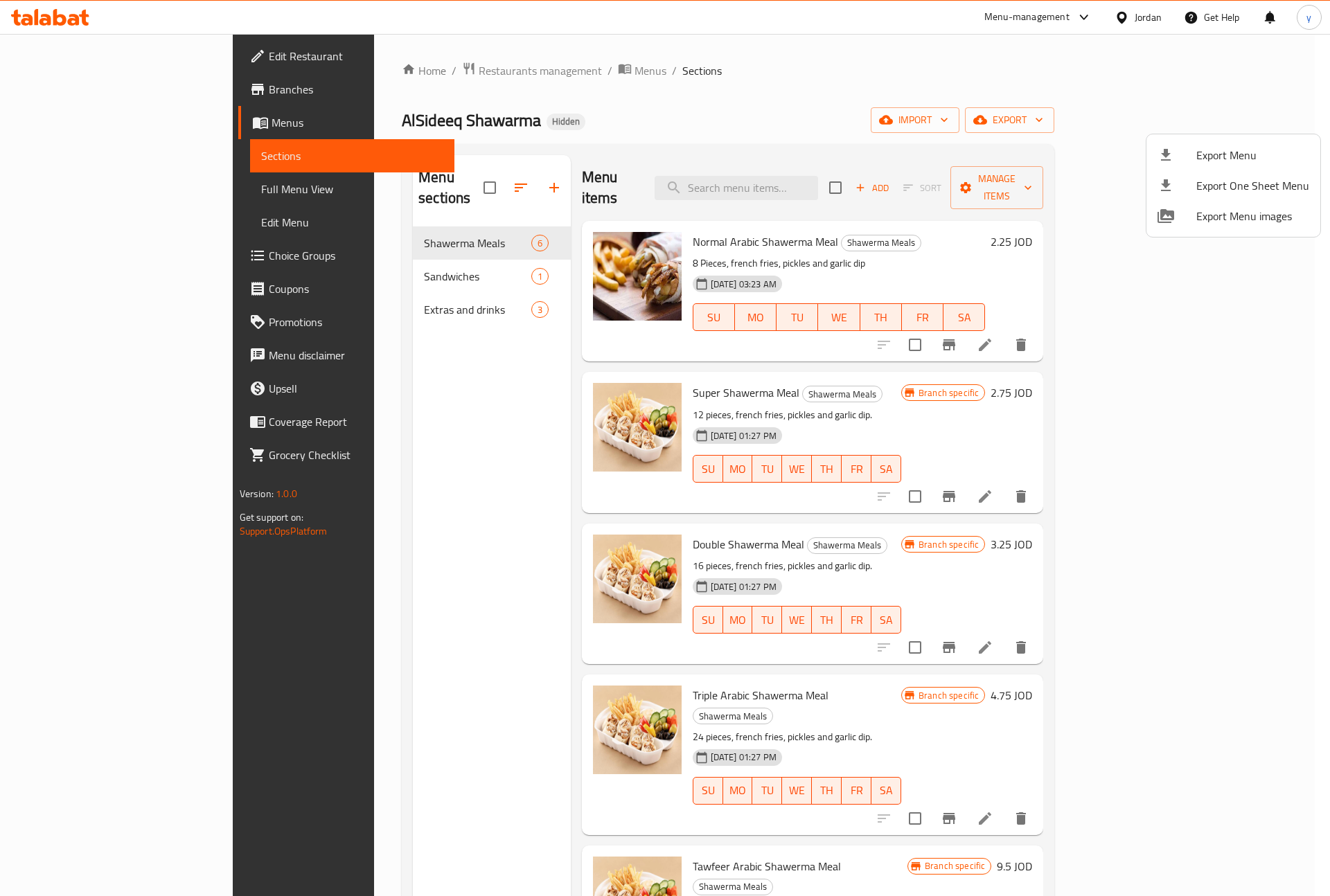
click at [1191, 152] on div at bounding box center [1177, 155] width 39 height 16
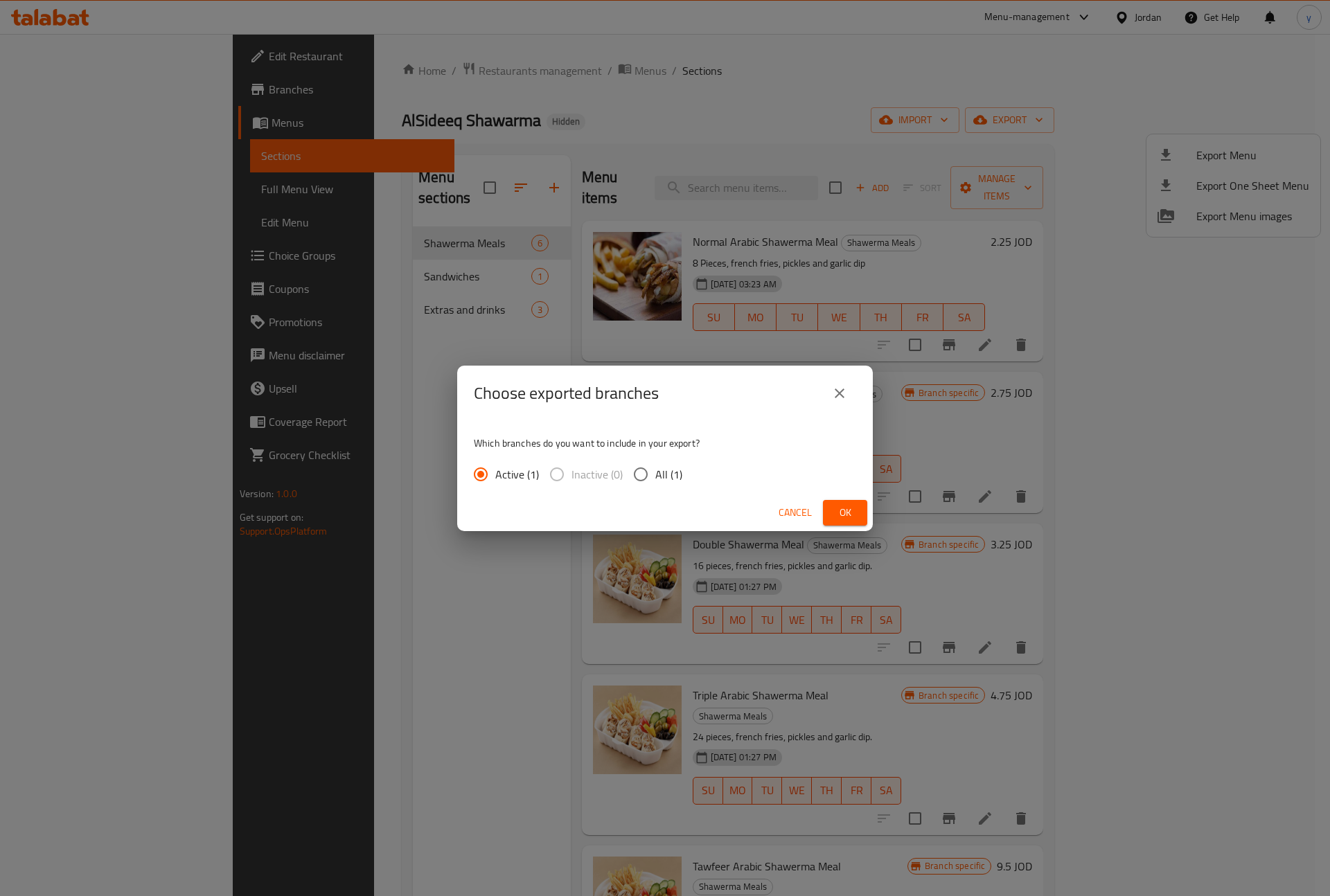
click at [637, 474] on input "All (1)" at bounding box center [641, 474] width 29 height 29
radio input "true"
click at [855, 513] on span "Ok" at bounding box center [845, 512] width 22 height 17
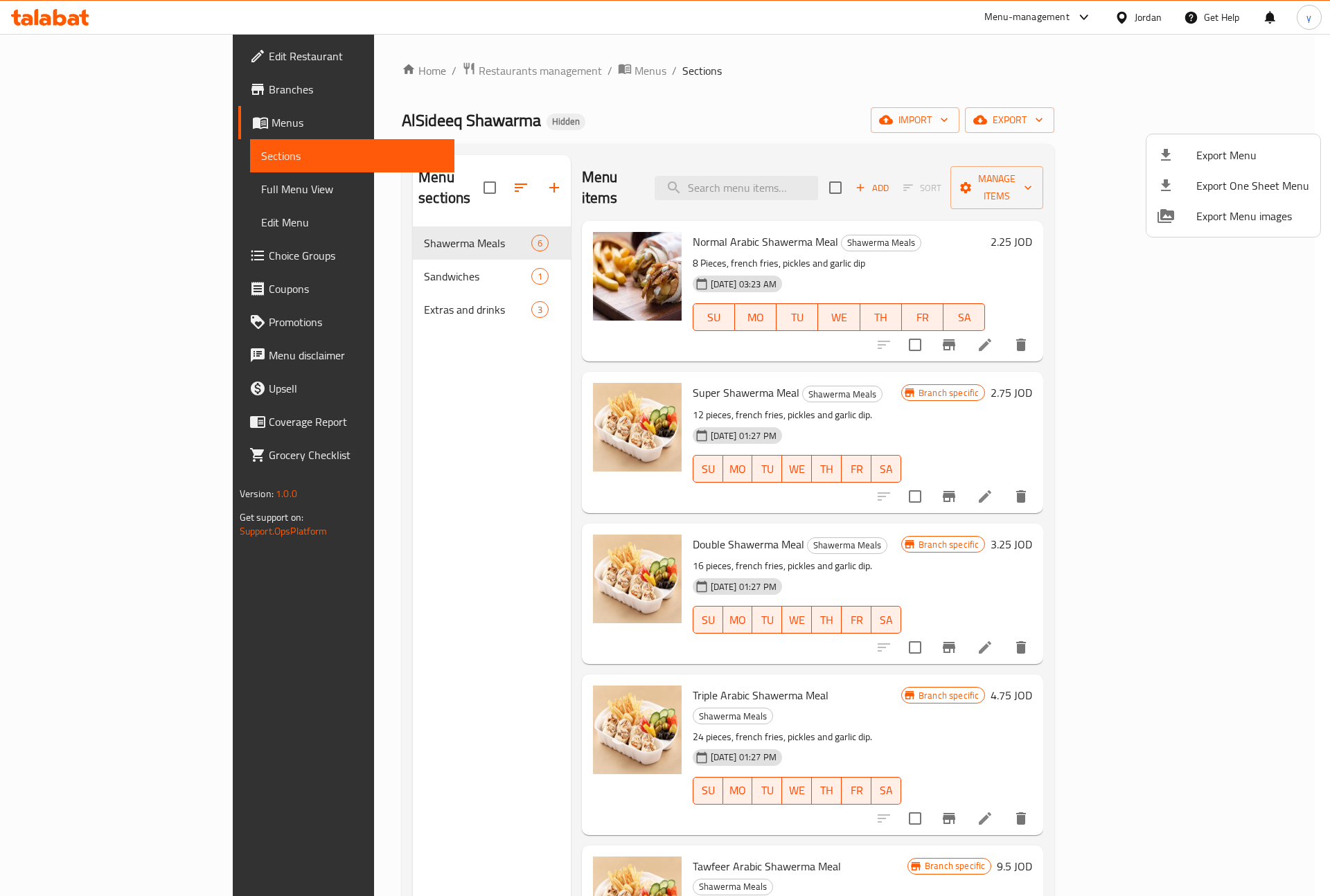
click at [77, 84] on div at bounding box center [665, 448] width 1330 height 896
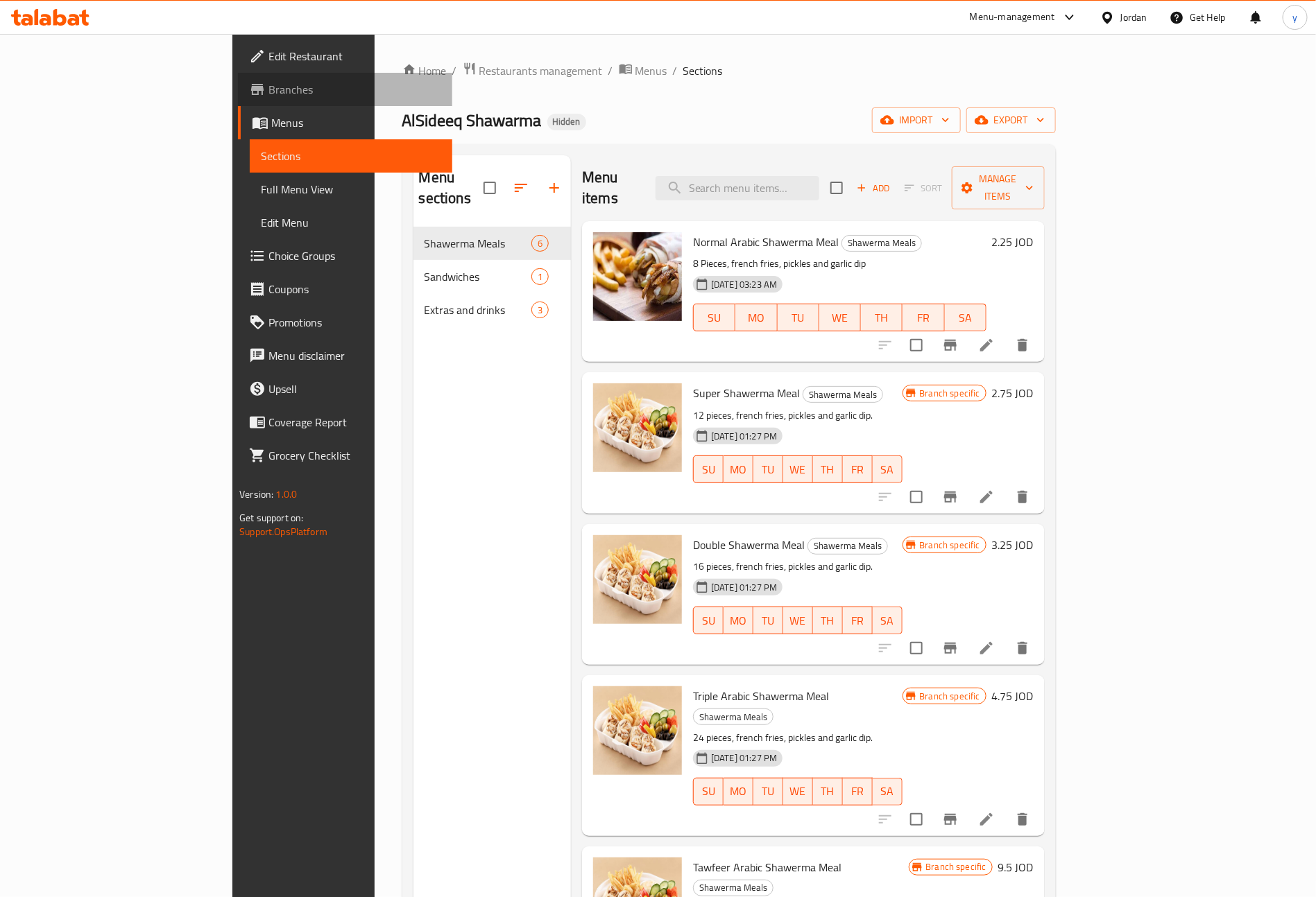
click at [269, 83] on span "Branches" at bounding box center [355, 89] width 173 height 16
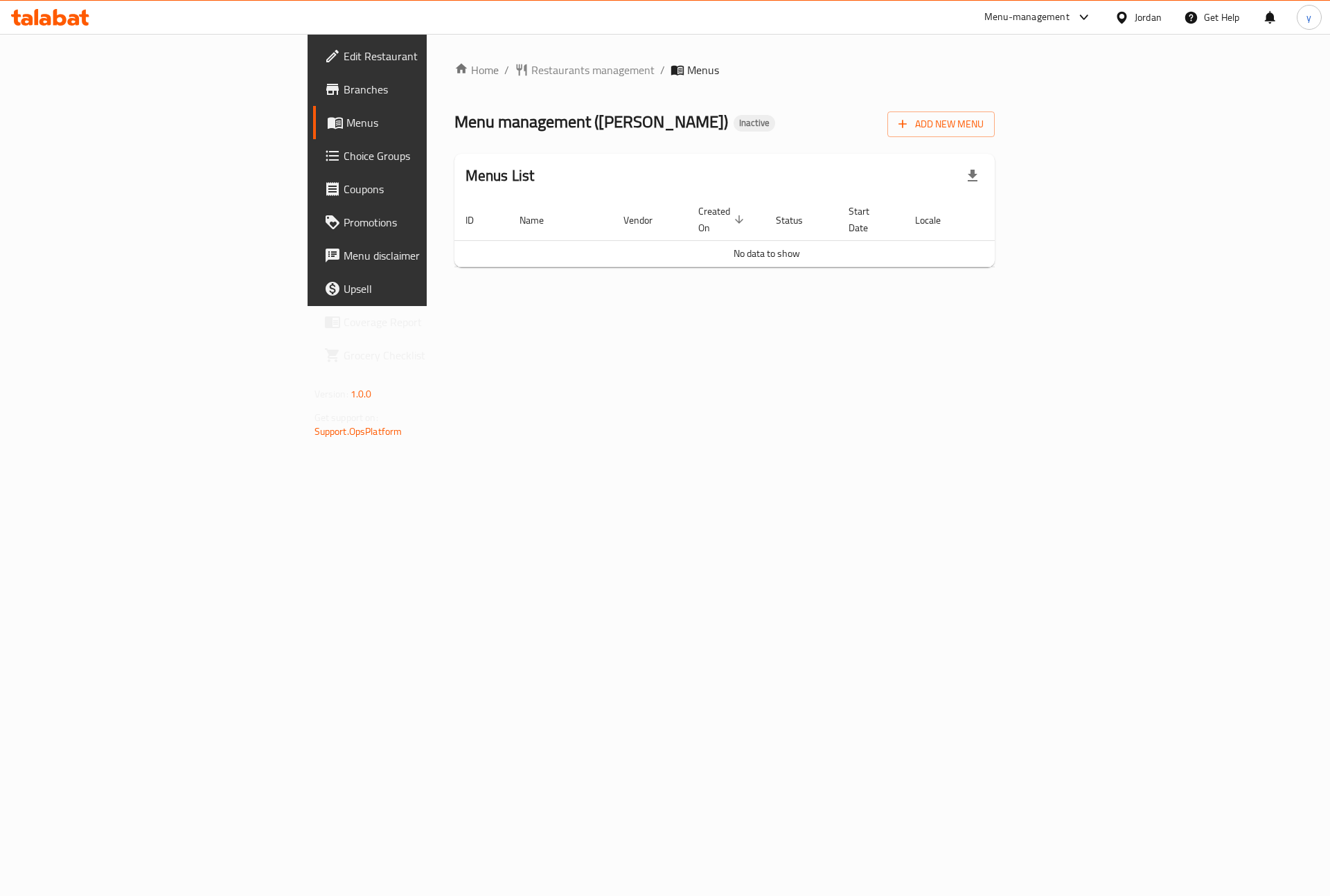
click at [313, 97] on link "Branches" at bounding box center [421, 89] width 217 height 33
click at [984, 119] on span "Add New Menu" at bounding box center [941, 124] width 85 height 17
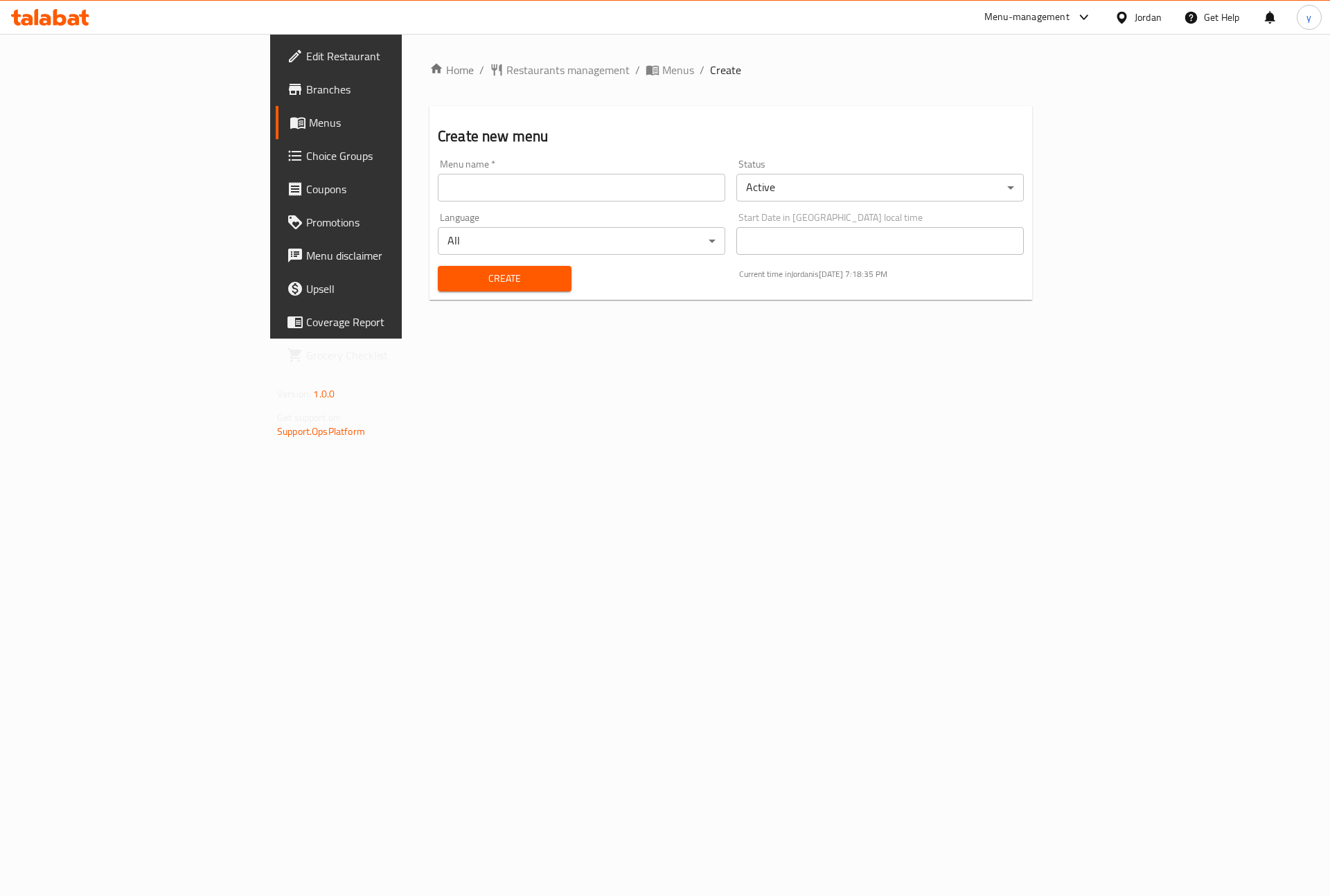
click at [725, 179] on input "text" at bounding box center [581, 187] width 288 height 28
type input "mego12/9/2025"
click at [449, 276] on span "Create" at bounding box center [504, 279] width 112 height 17
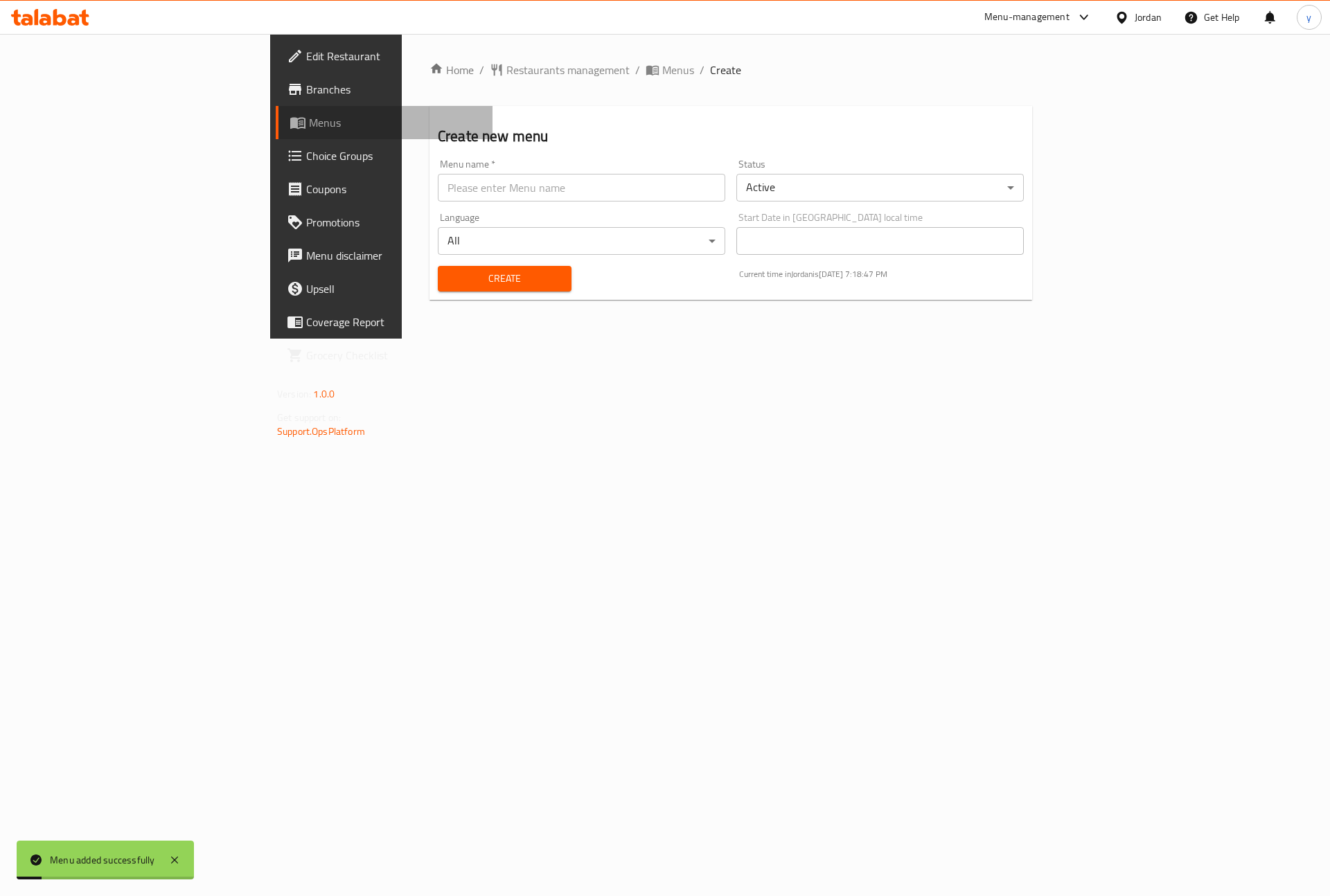
click at [309, 115] on span "Menus" at bounding box center [395, 123] width 172 height 16
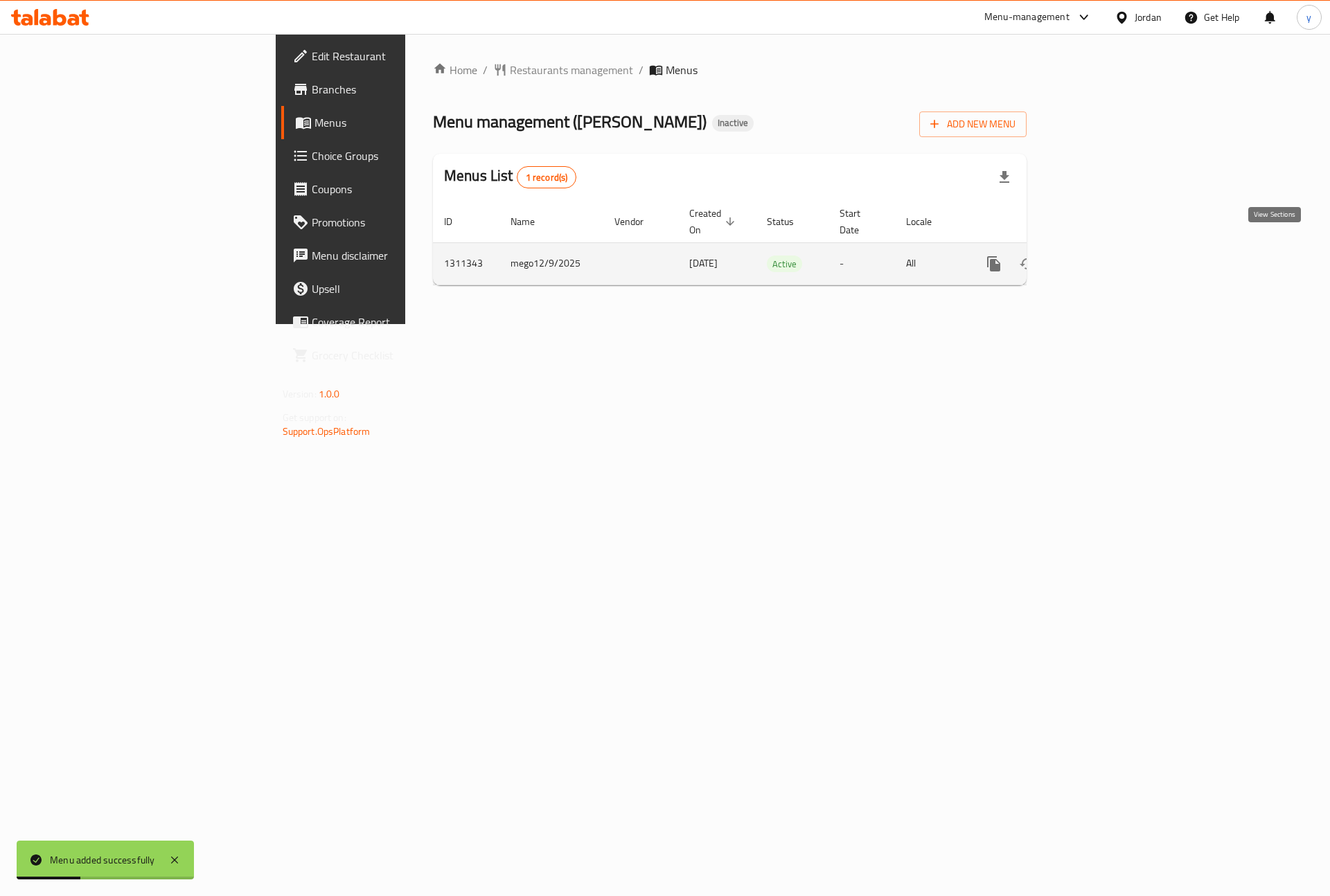
click at [1102, 255] on icon "enhanced table" at bounding box center [1094, 264] width 16 height 16
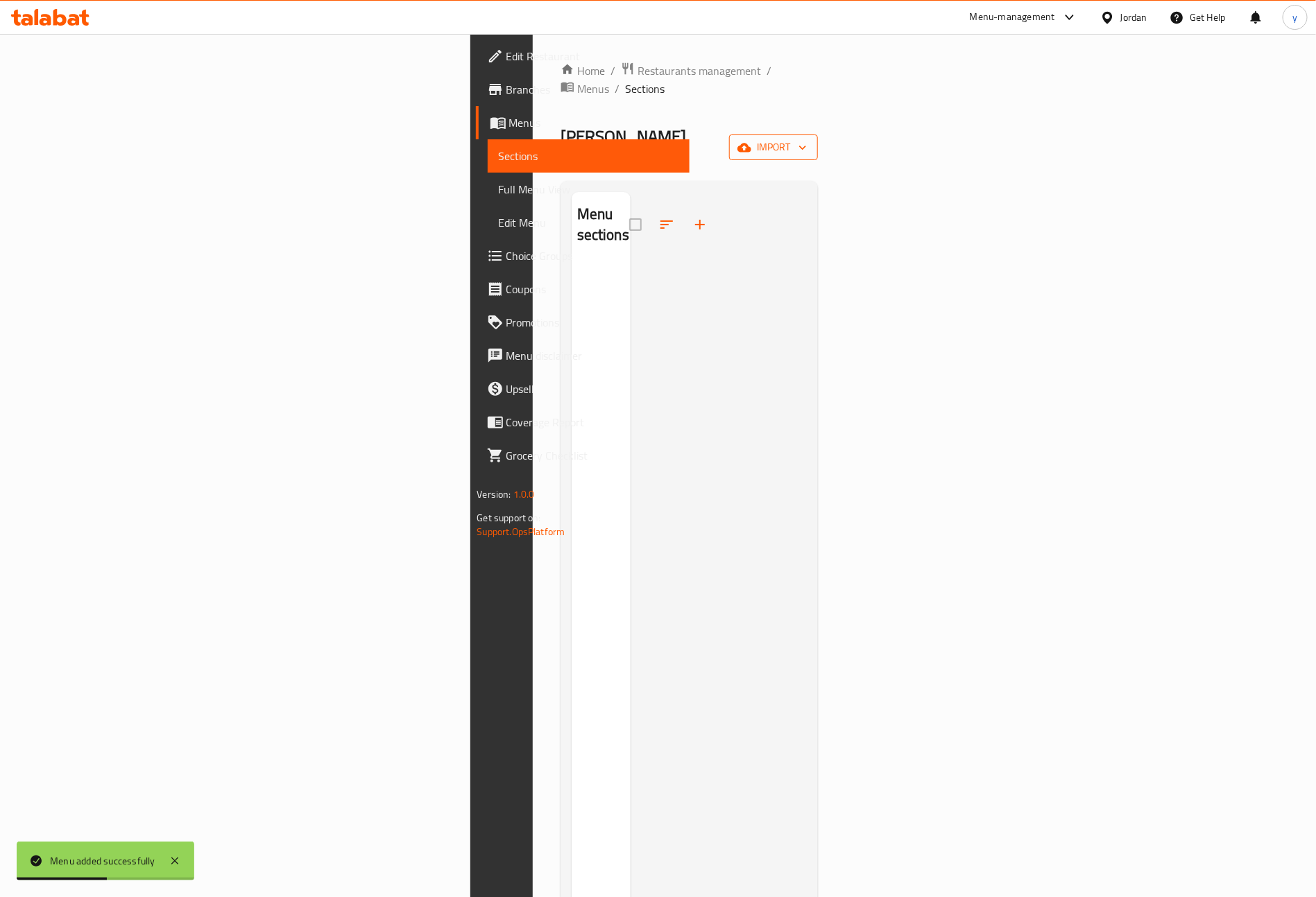
click at [810, 141] on icon "button" at bounding box center [803, 148] width 14 height 14
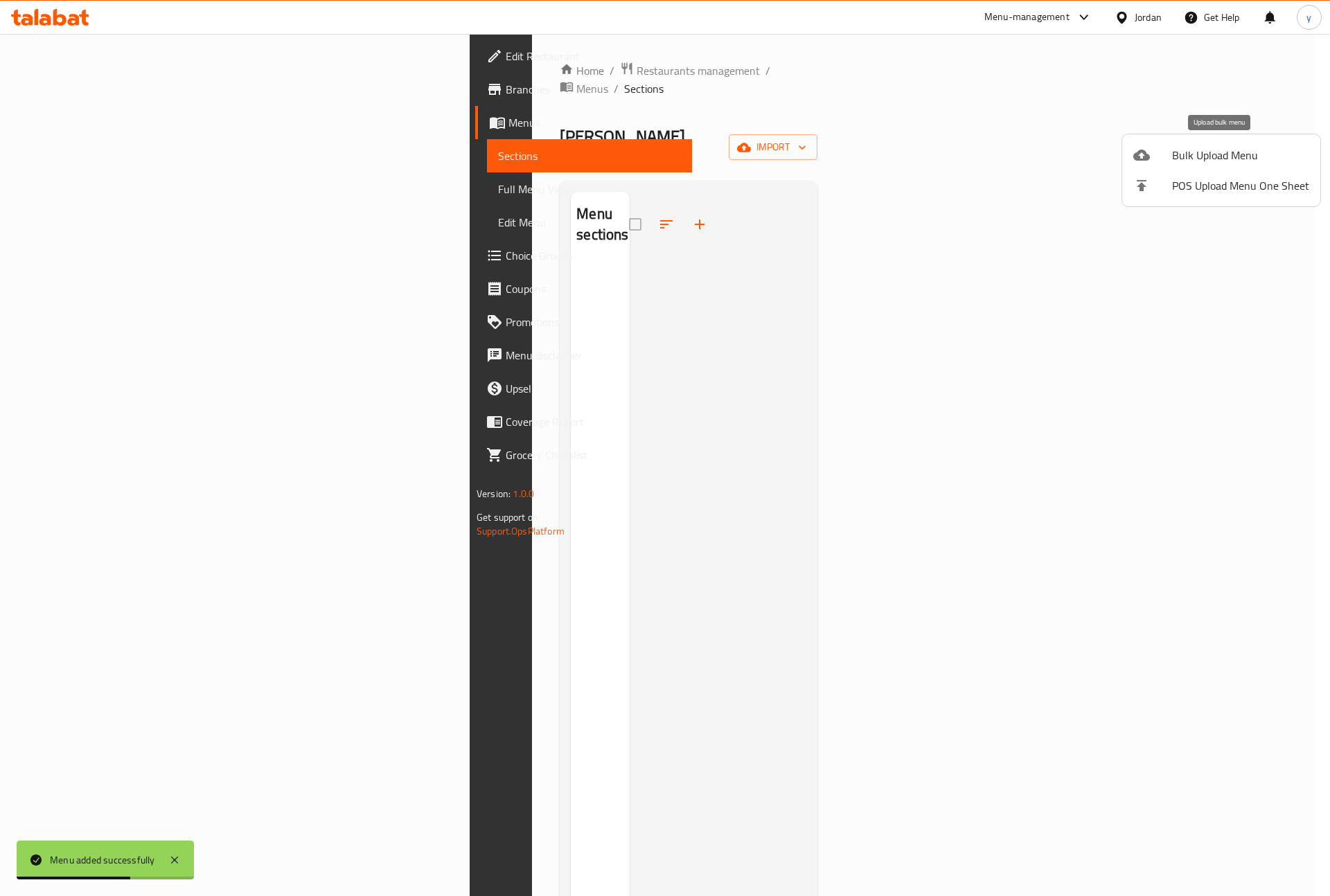
click at [1203, 159] on span "Bulk Upload Menu" at bounding box center [1240, 155] width 137 height 16
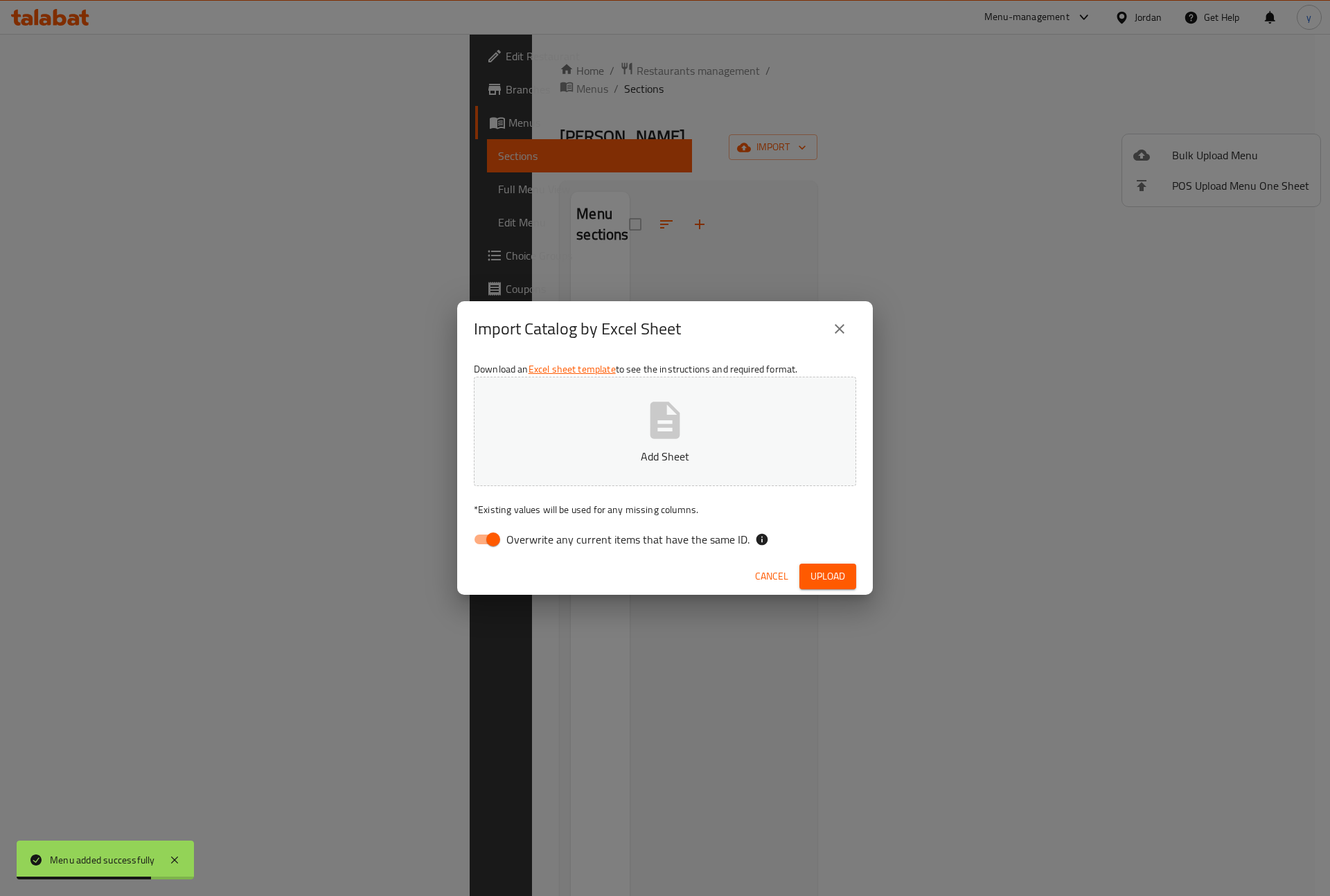
click at [483, 540] on input "Overwrite any current items that have the same ID." at bounding box center [493, 539] width 79 height 26
checkbox input "false"
click at [830, 578] on span "Upload" at bounding box center [828, 576] width 34 height 17
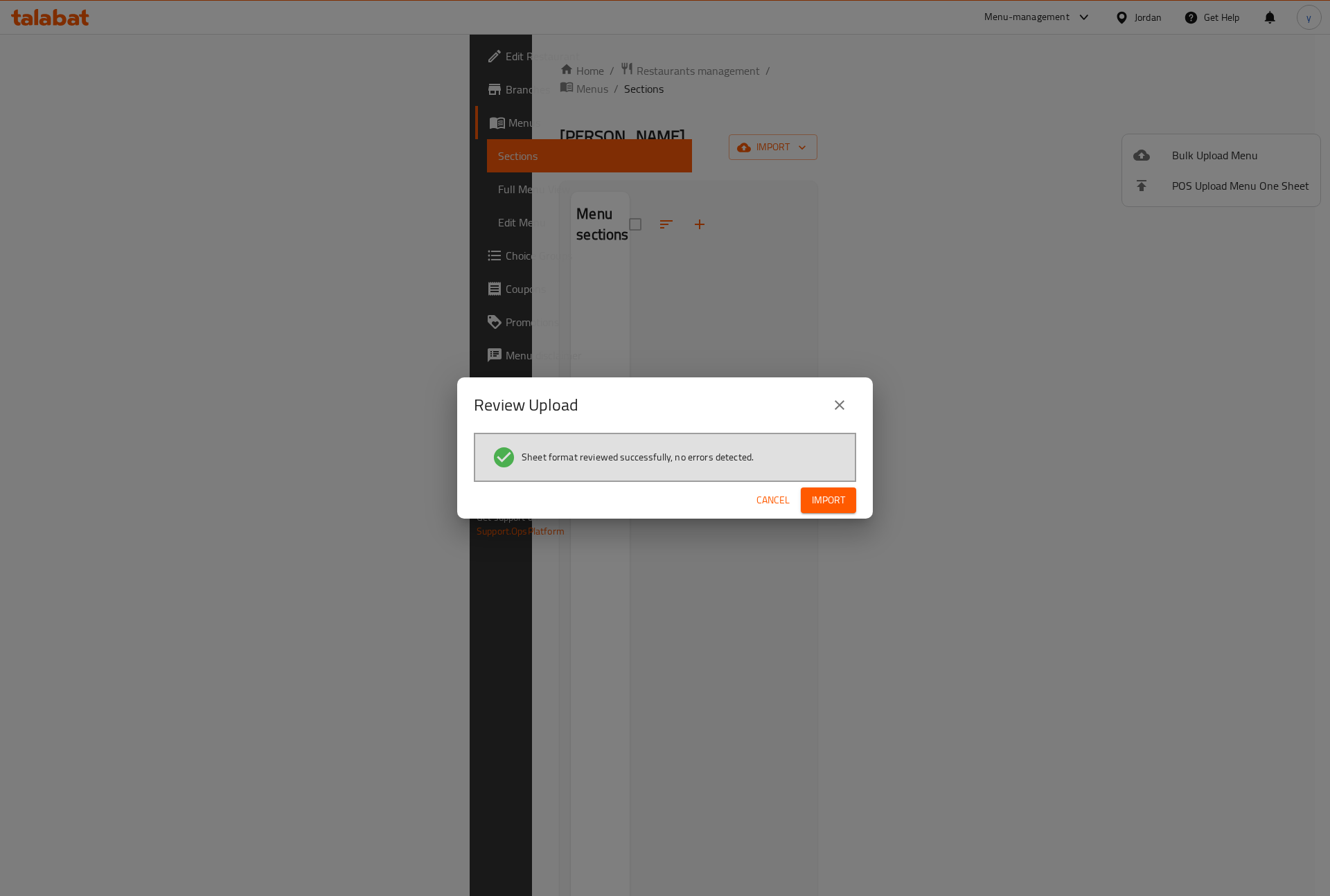
click at [834, 509] on button "Import" at bounding box center [829, 500] width 55 height 25
click at [844, 398] on icon "close" at bounding box center [840, 405] width 16 height 16
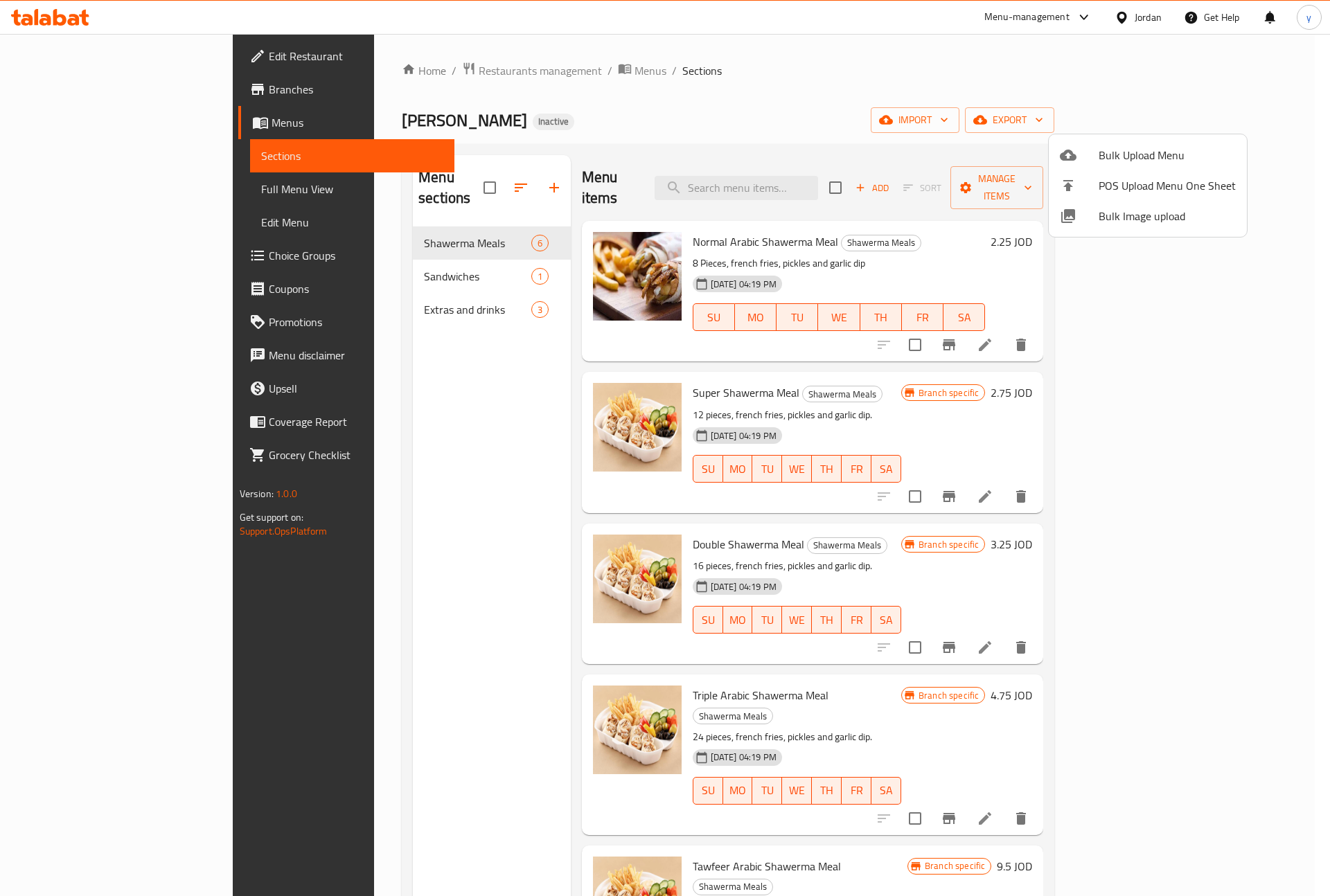
click at [132, 181] on div at bounding box center [665, 448] width 1330 height 896
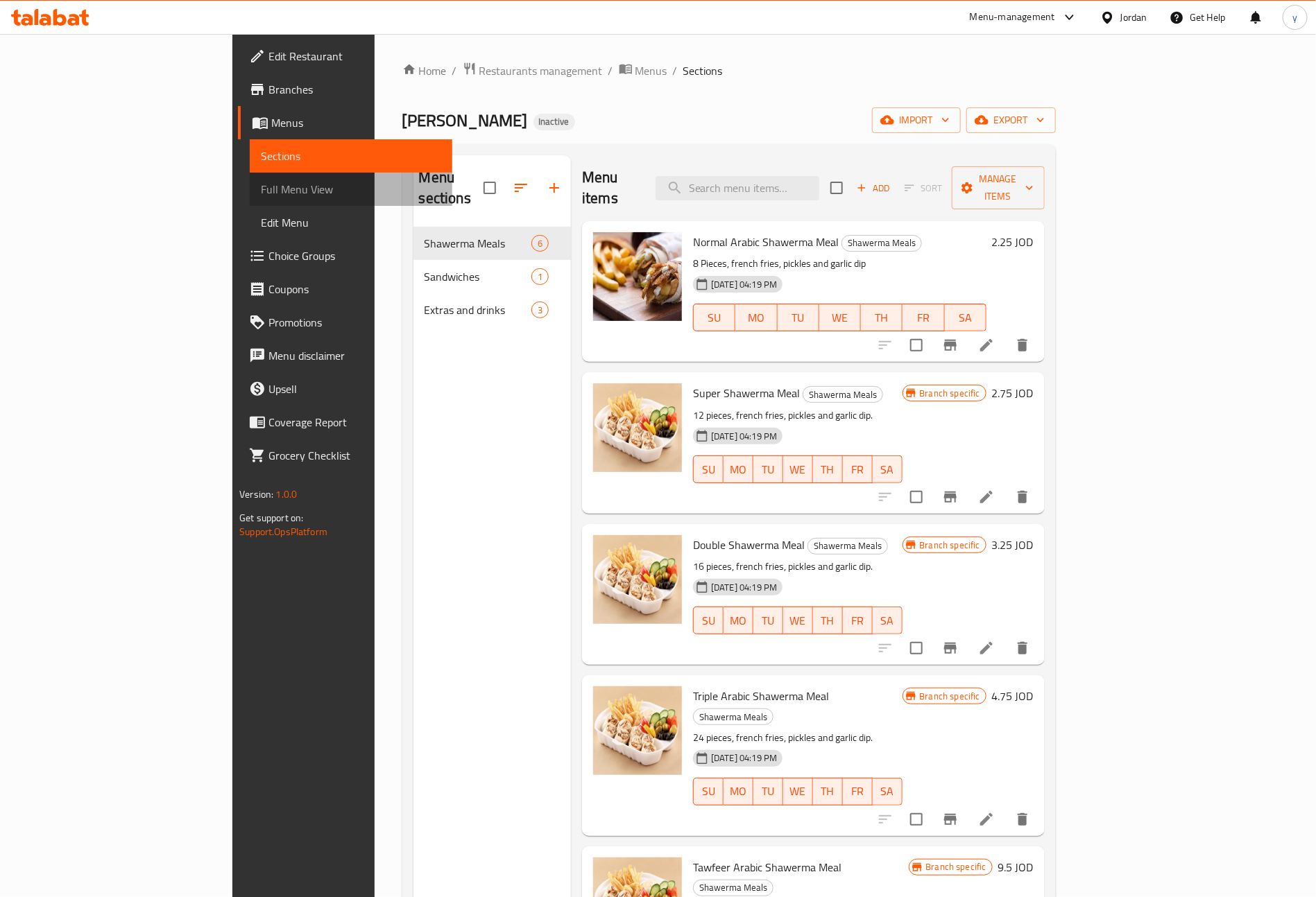
click at [261, 189] on span "Full Menu View" at bounding box center [351, 189] width 180 height 16
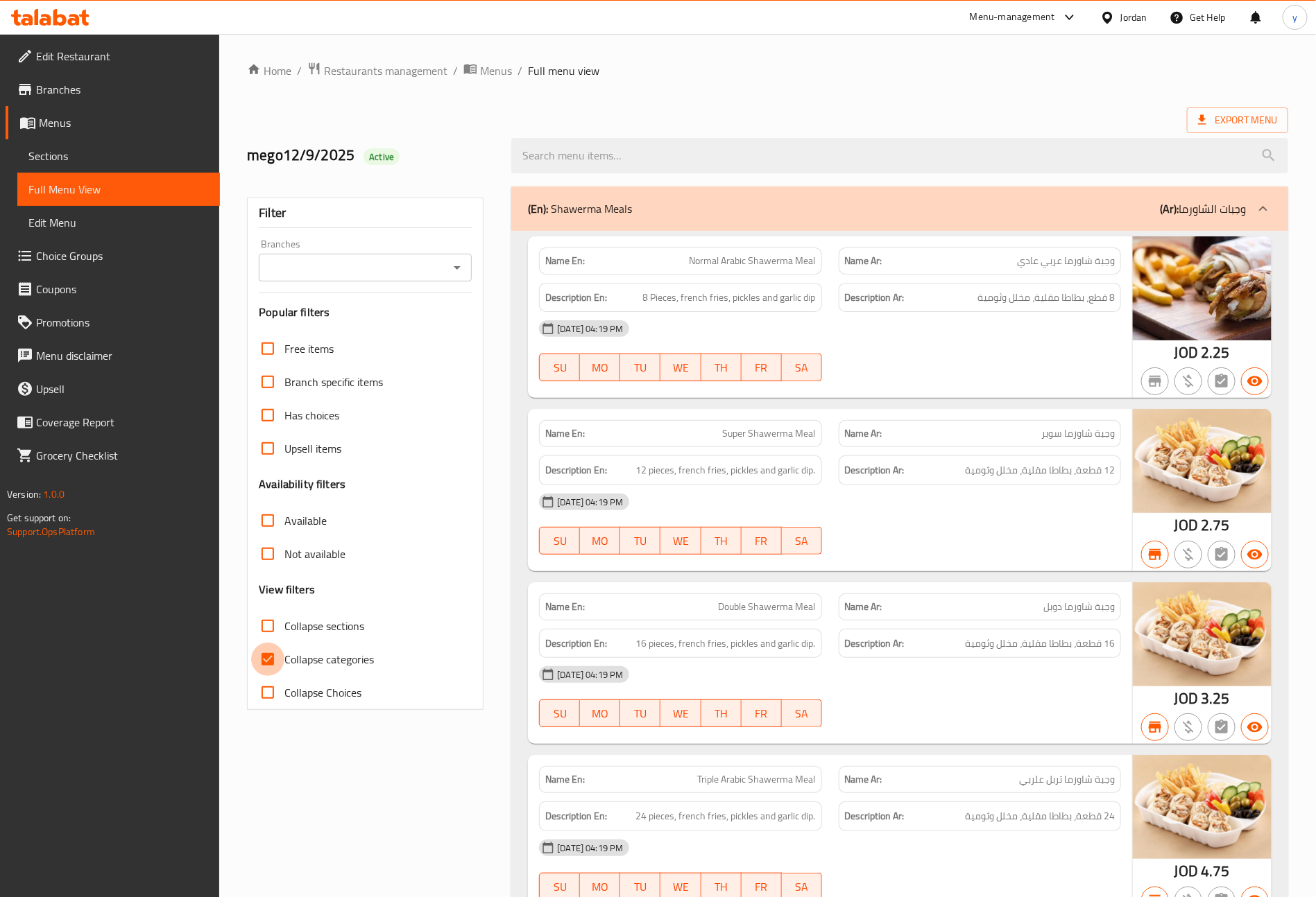
click at [269, 656] on input "Collapse categories" at bounding box center [268, 659] width 33 height 33
checkbox input "false"
click at [154, 48] on span "Edit Restaurant" at bounding box center [122, 56] width 173 height 16
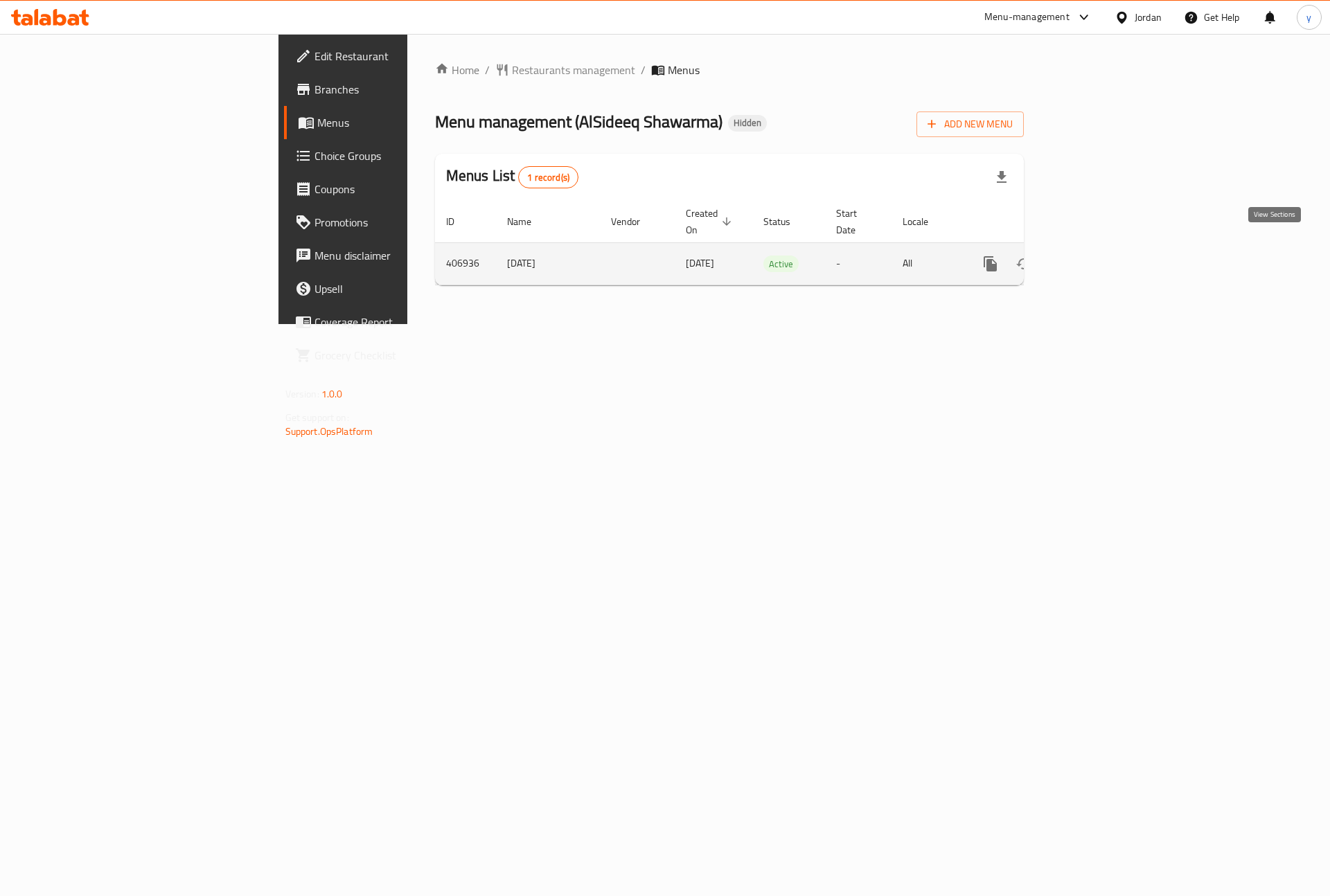
click at [1107, 250] on link "enhanced table" at bounding box center [1090, 264] width 33 height 33
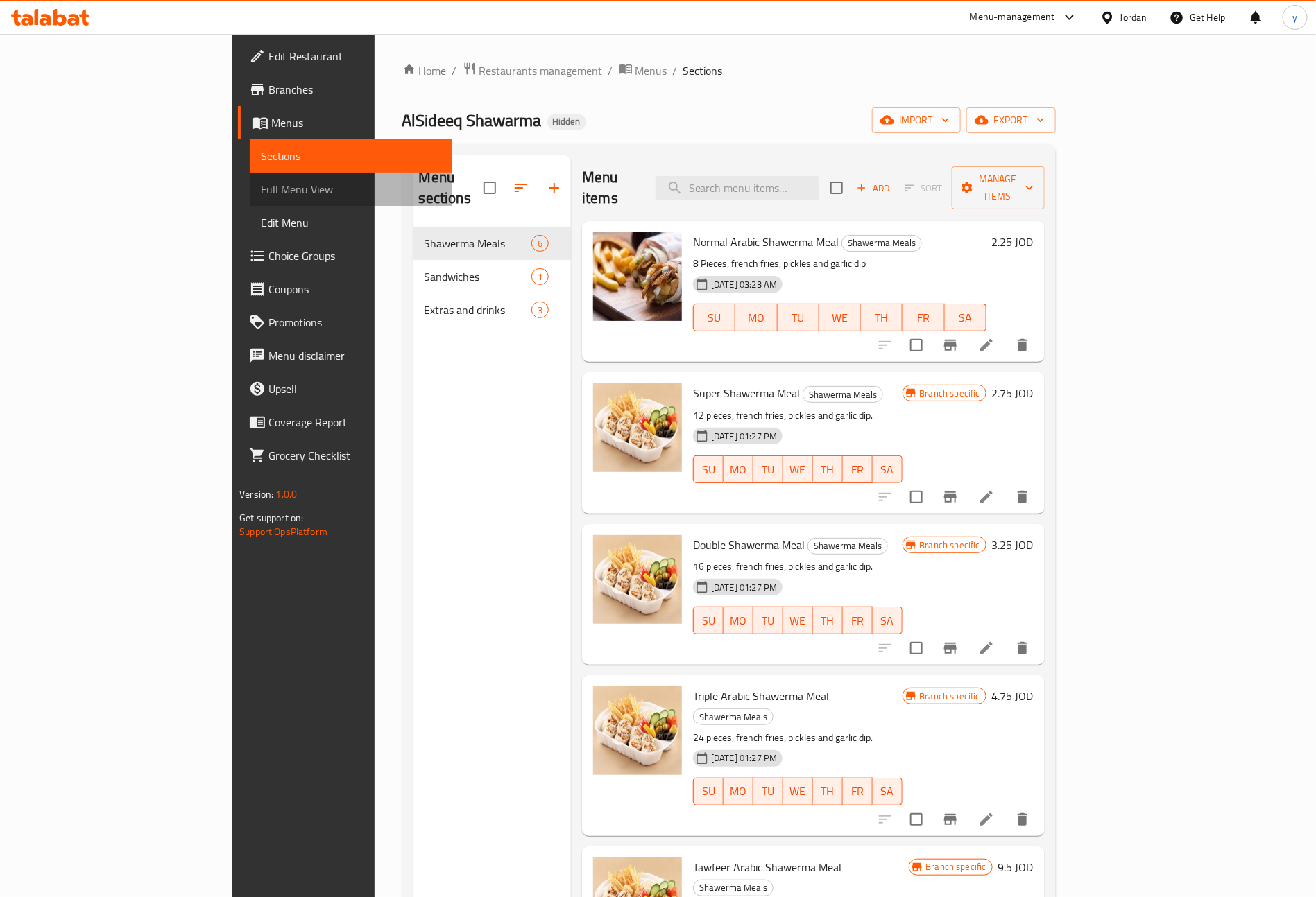
click at [261, 194] on span "Full Menu View" at bounding box center [351, 189] width 180 height 16
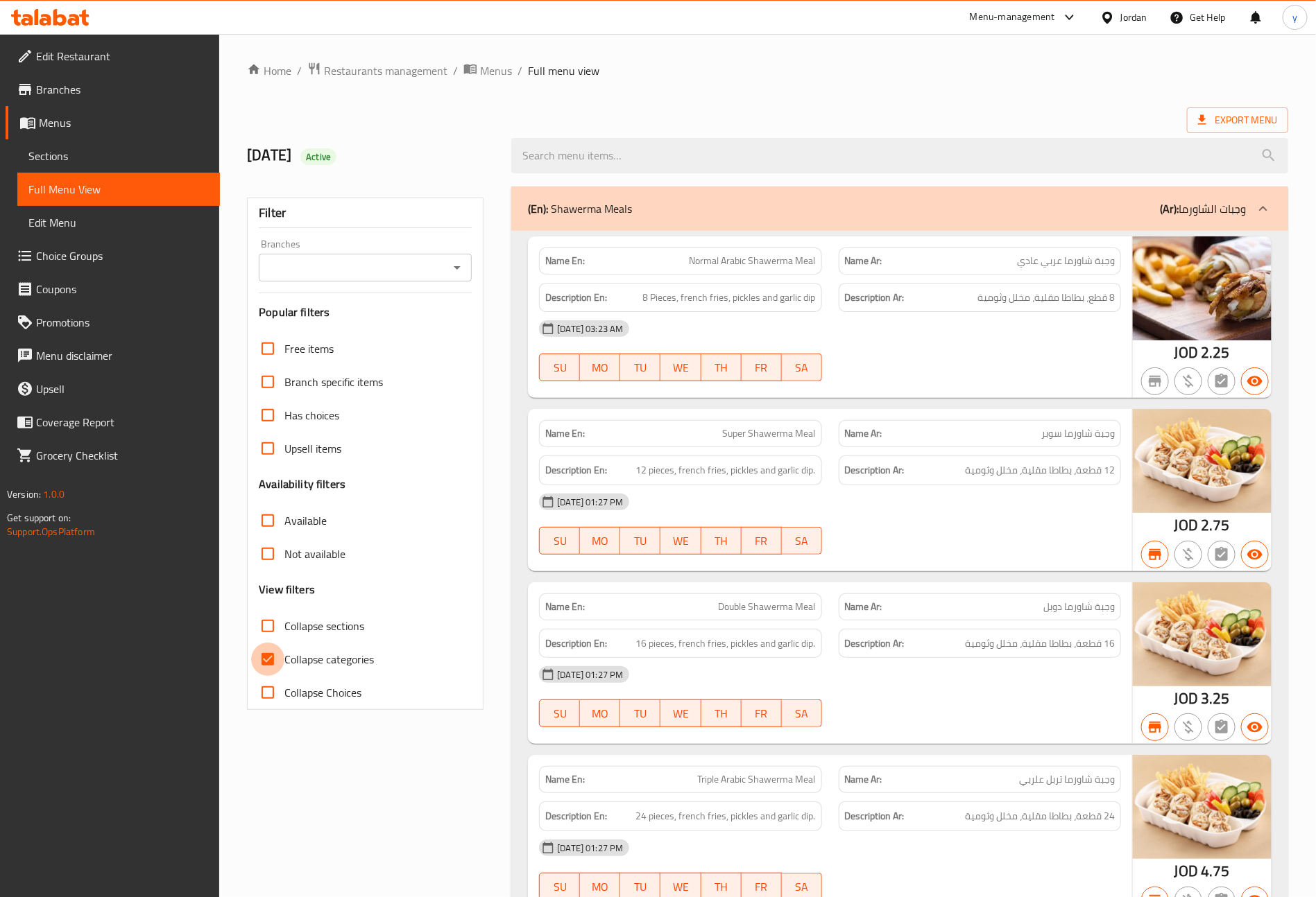
click at [269, 664] on input "Collapse categories" at bounding box center [268, 659] width 33 height 33
checkbox input "false"
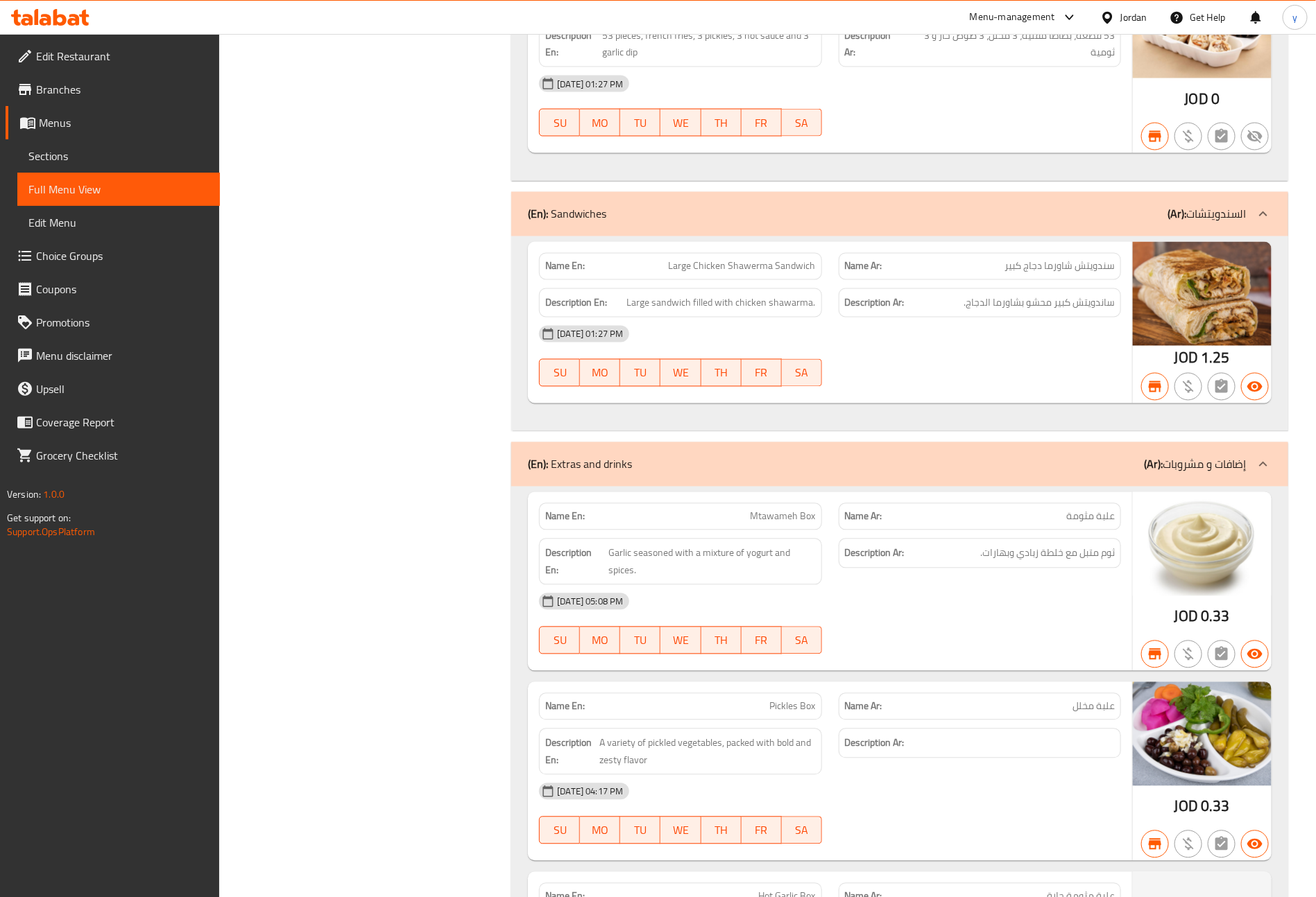
scroll to position [1350, 0]
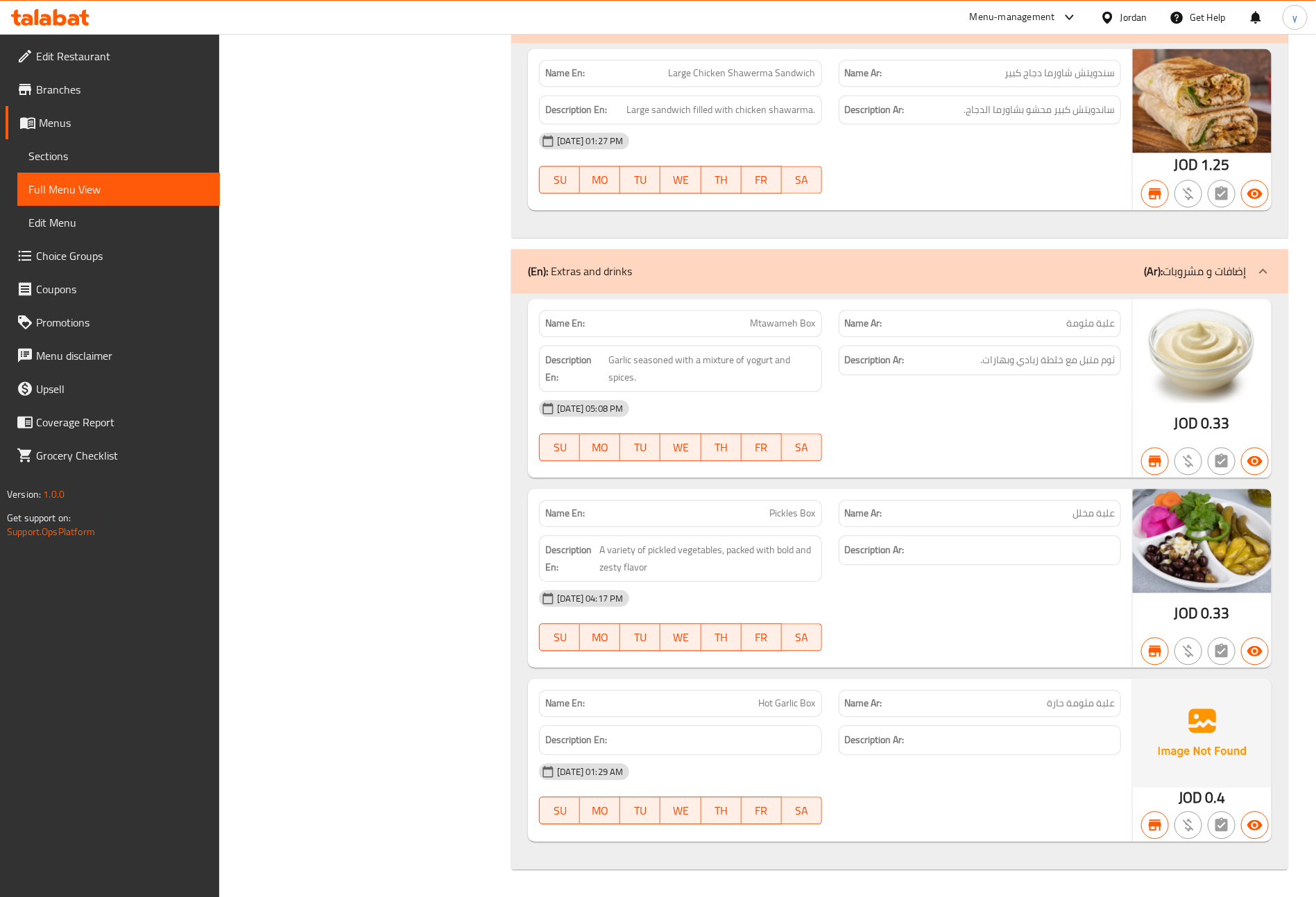
click at [63, 9] on icon at bounding box center [50, 17] width 78 height 16
